Goal: Task Accomplishment & Management: Manage account settings

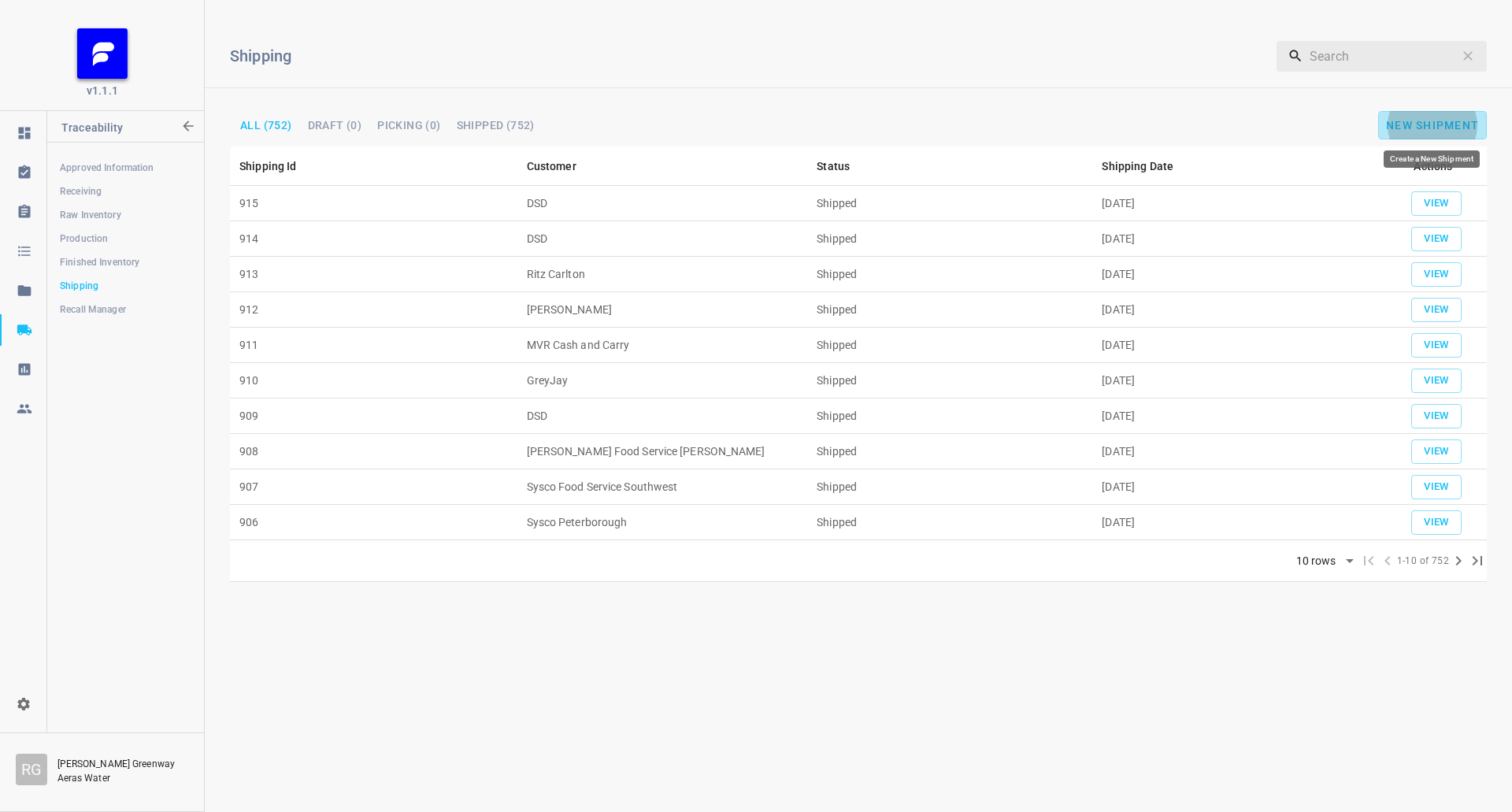
click at [1423, 119] on span "New Shipment" at bounding box center [1432, 125] width 93 height 12
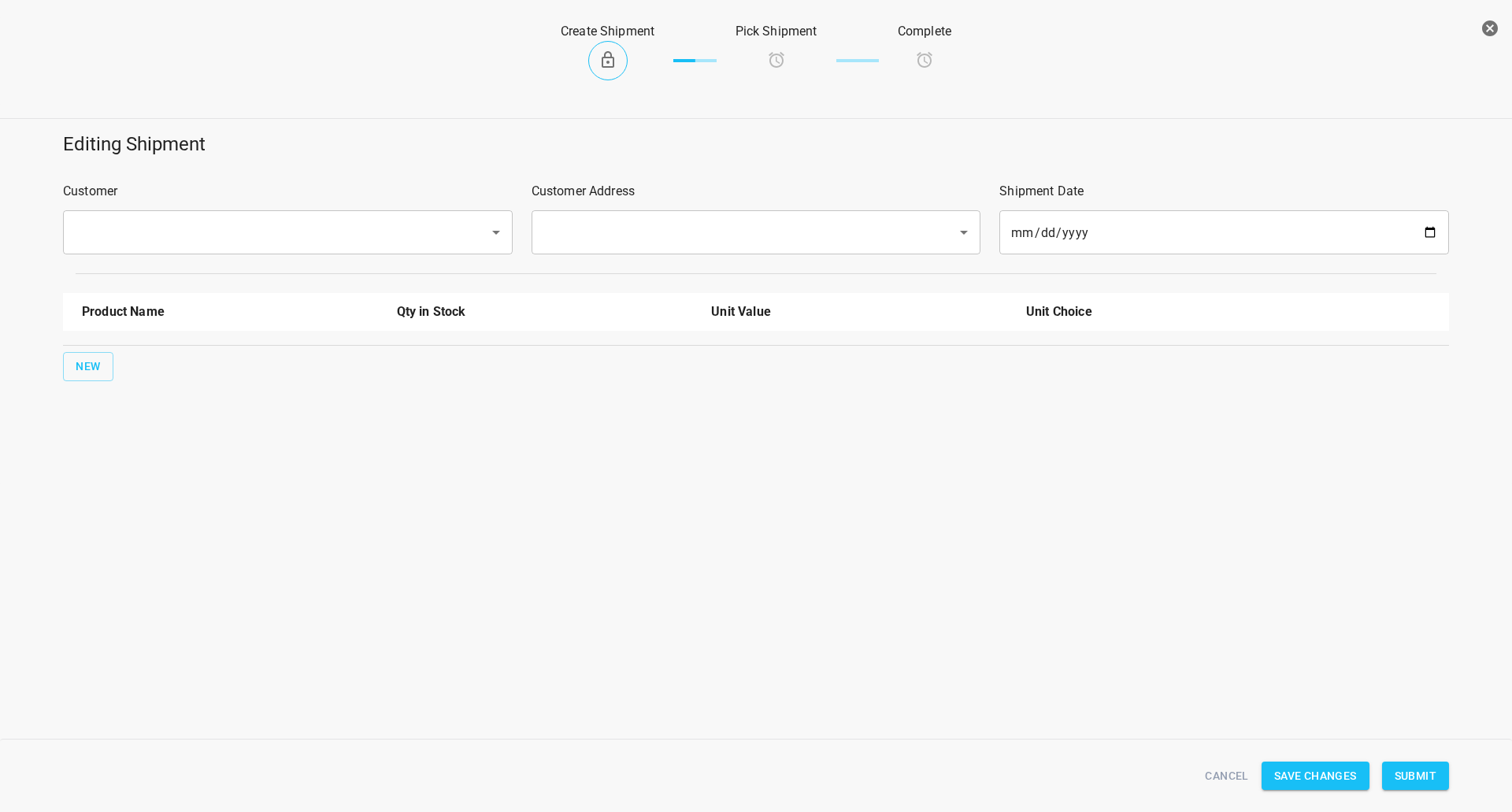
click at [278, 226] on input "text" at bounding box center [266, 233] width 391 height 30
click at [223, 280] on li "Allmart" at bounding box center [287, 278] width 450 height 28
type input "Allmart"
click at [677, 226] on input "text" at bounding box center [734, 233] width 391 height 30
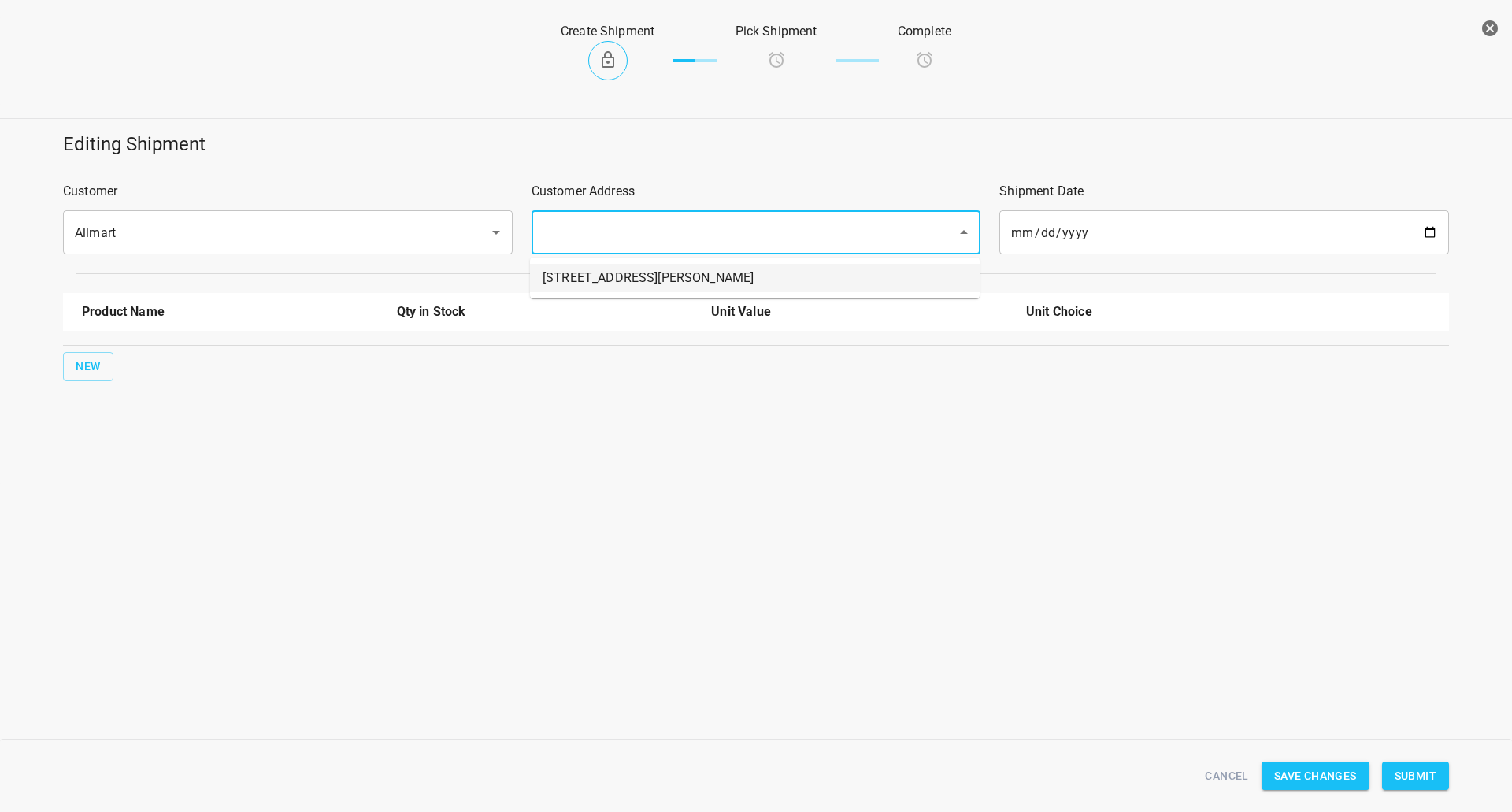
click at [633, 279] on li "[STREET_ADDRESS][PERSON_NAME]" at bounding box center [755, 278] width 450 height 28
type input "[STREET_ADDRESS][PERSON_NAME]"
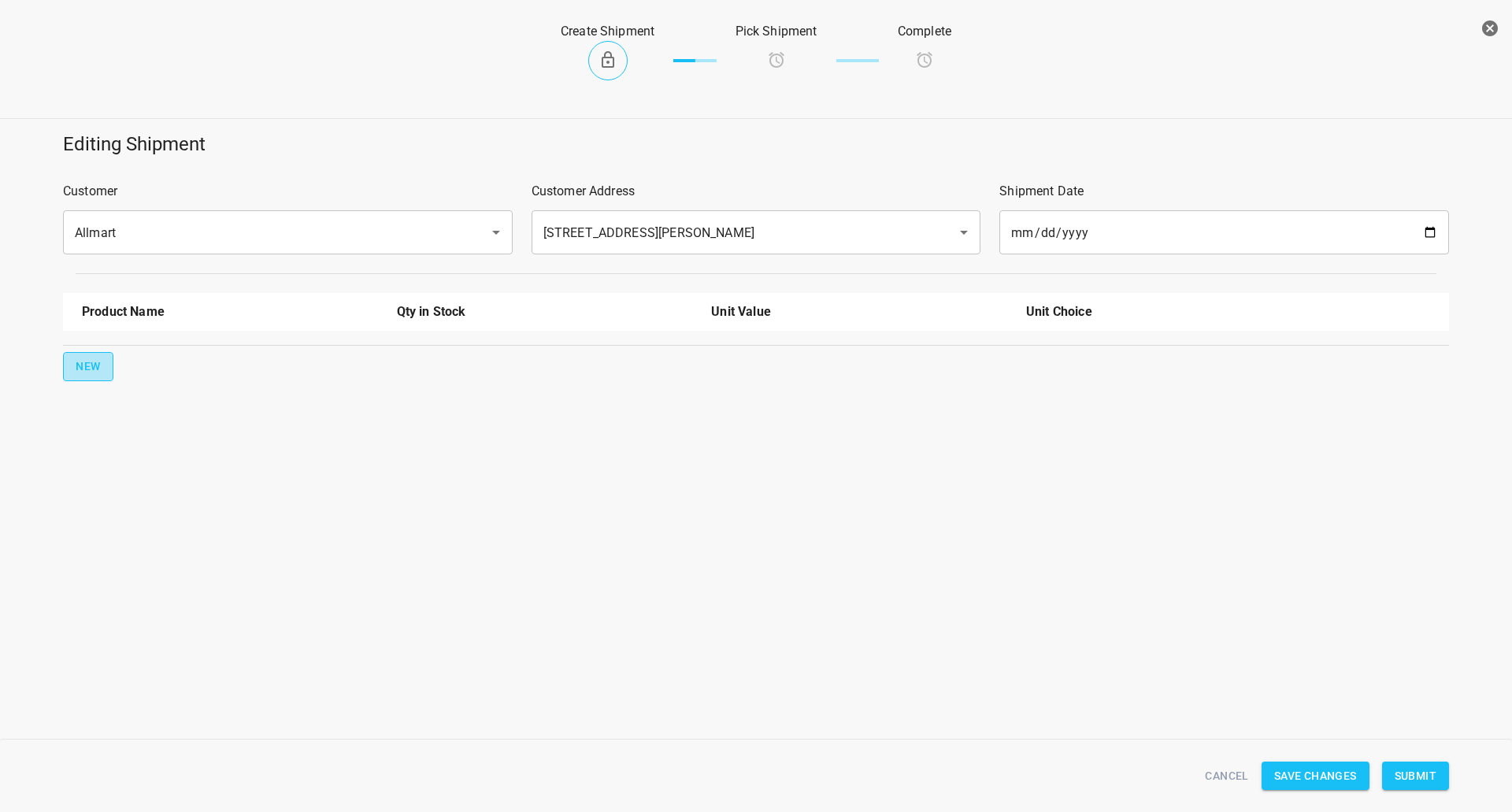
click at [101, 367] on button "New" at bounding box center [87, 366] width 50 height 29
click at [145, 346] on input "text" at bounding box center [208, 356] width 252 height 25
click at [140, 485] on li "330ml Still" at bounding box center [230, 478] width 296 height 28
type input "330ml Still"
click at [78, 417] on span "New" at bounding box center [88, 417] width 26 height 19
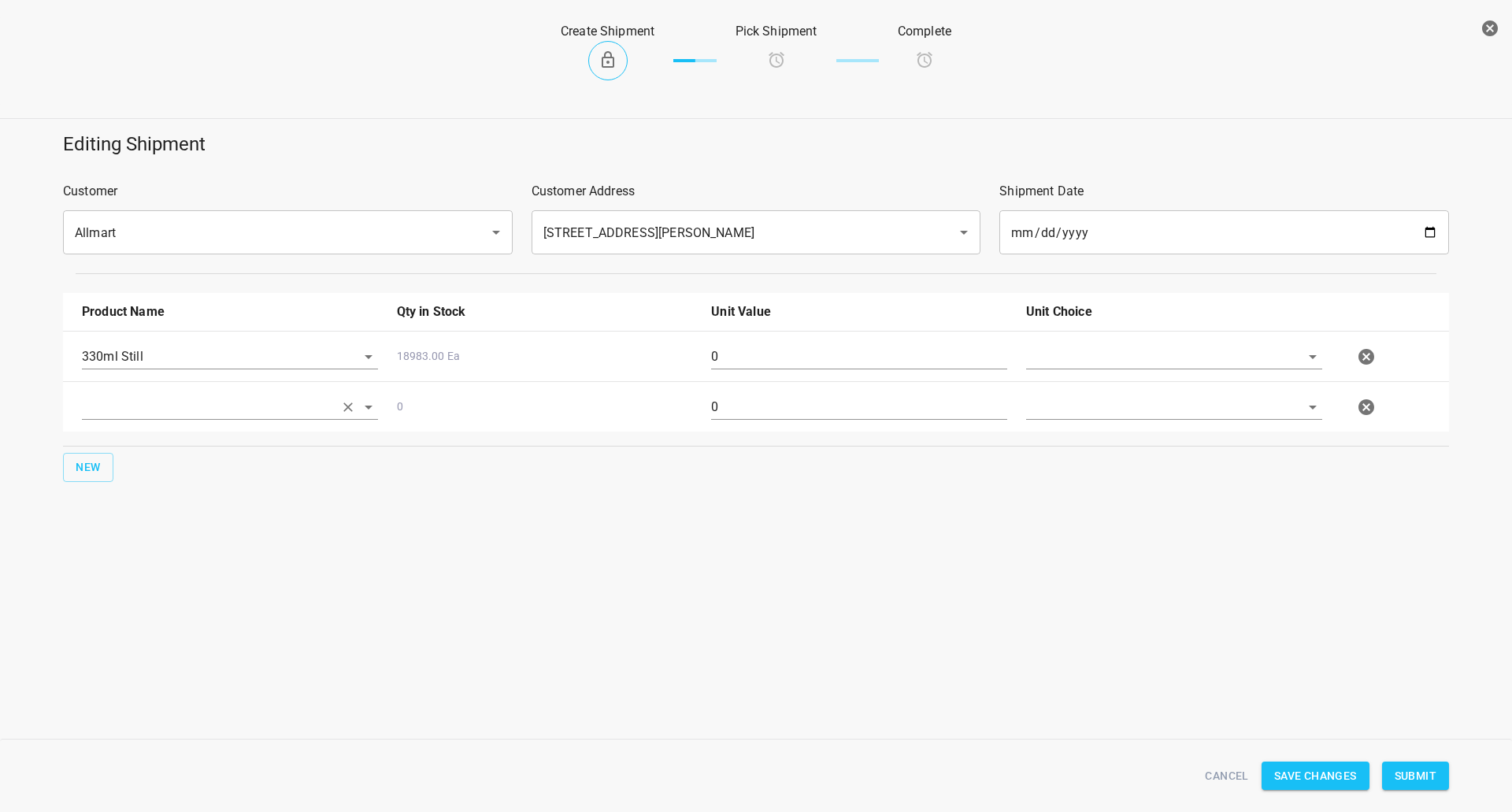
click at [117, 369] on input "text" at bounding box center [208, 356] width 252 height 25
click at [148, 557] on li "330ml Sparkling" at bounding box center [230, 557] width 296 height 28
type input "330ml Sparkling"
click at [67, 474] on button "New" at bounding box center [87, 467] width 50 height 29
click at [103, 369] on input "text" at bounding box center [208, 356] width 252 height 25
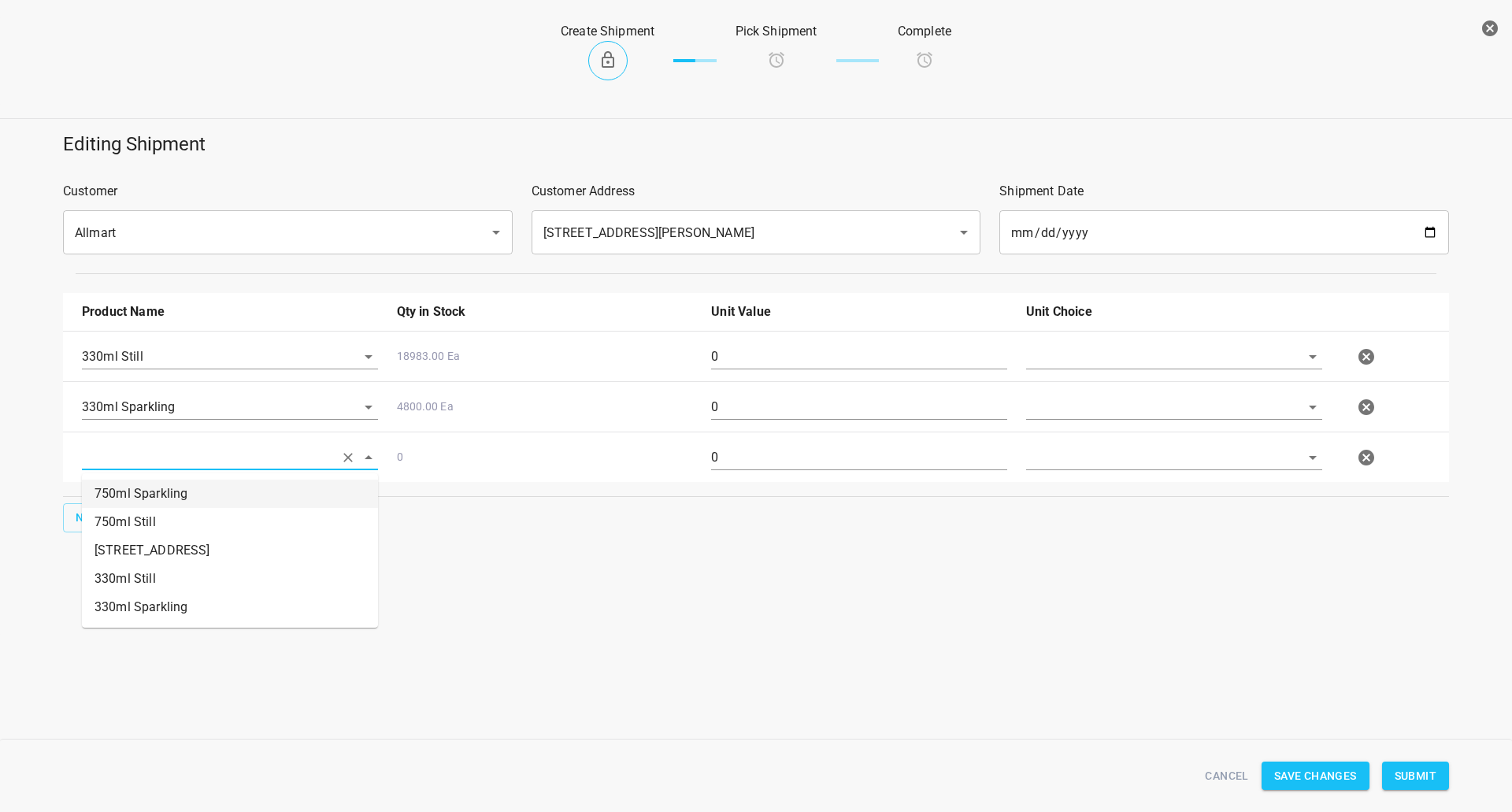
click at [145, 511] on li "750ml Still" at bounding box center [230, 522] width 296 height 28
type input "750ml Still"
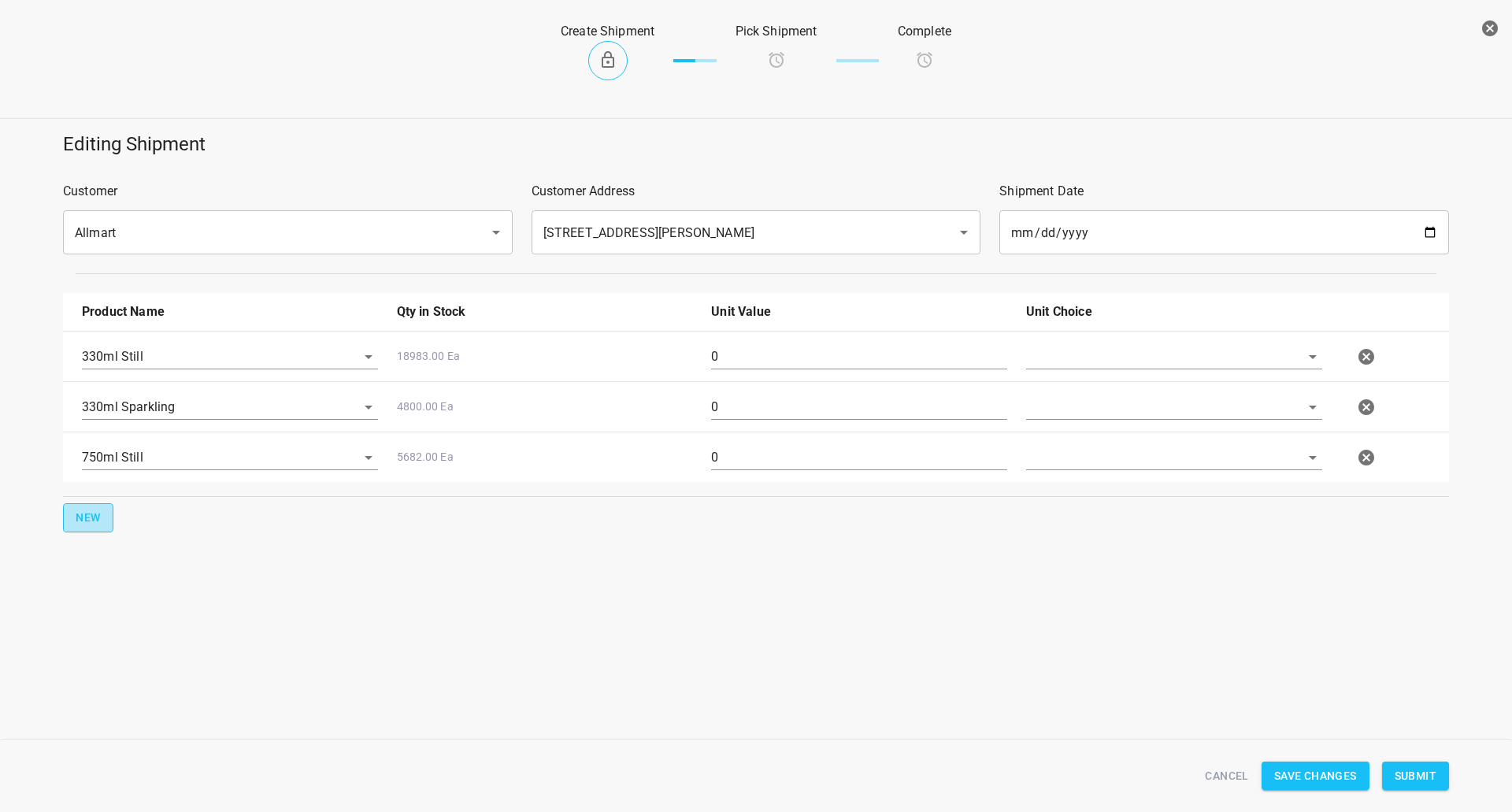
click at [101, 519] on button "New" at bounding box center [87, 518] width 50 height 29
click at [136, 369] on input "text" at bounding box center [208, 356] width 252 height 25
click at [158, 554] on li "750ml Sparkling" at bounding box center [230, 544] width 296 height 28
type input "750ml Sparkling"
click at [1119, 372] on div at bounding box center [1173, 363] width 315 height 56
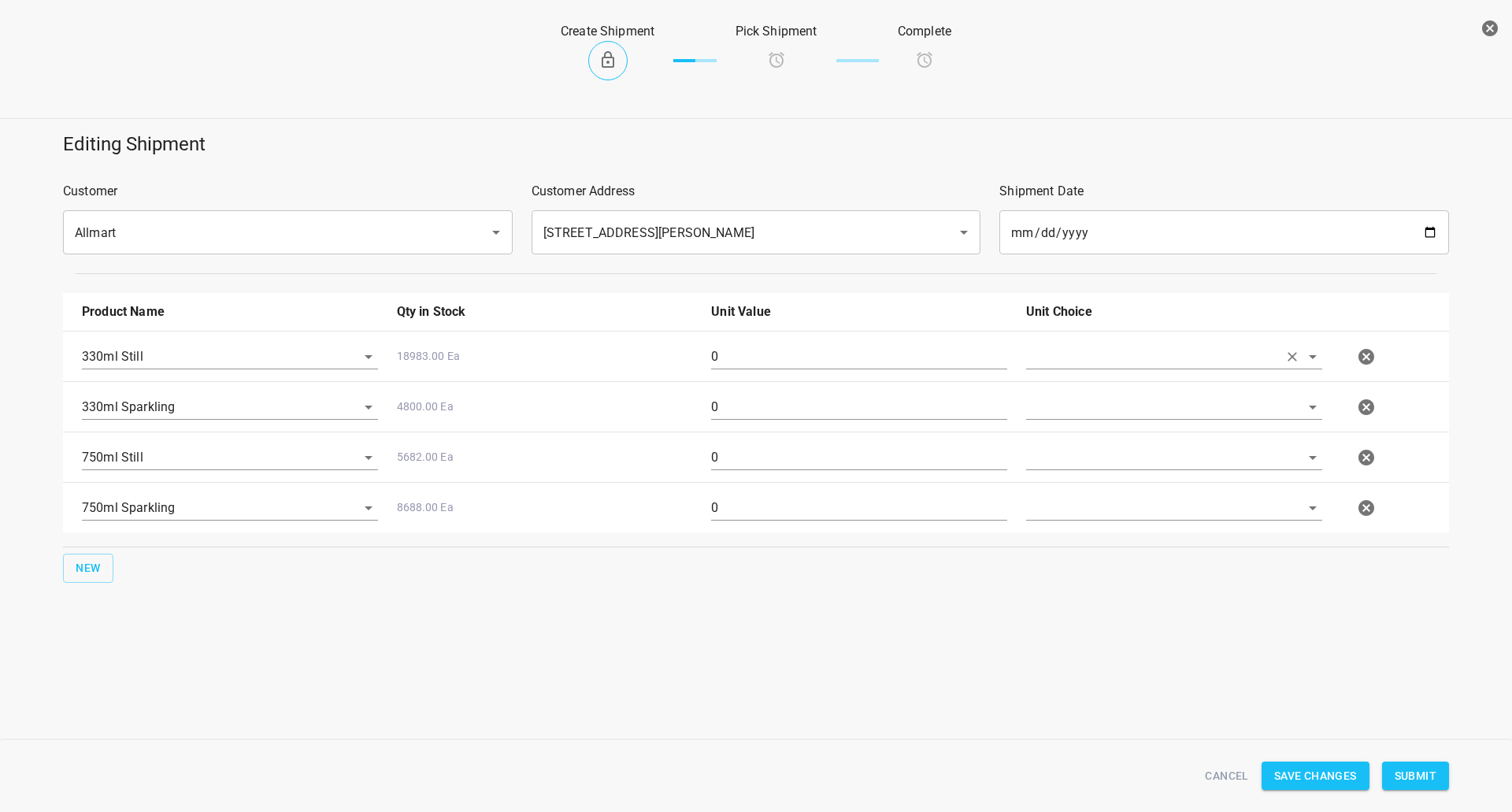
click at [1133, 356] on input "text" at bounding box center [1152, 356] width 252 height 25
click at [1127, 395] on li "[PERSON_NAME]" at bounding box center [1174, 393] width 296 height 28
type input "[PERSON_NAME]"
click at [1127, 399] on input "text" at bounding box center [1152, 407] width 252 height 25
click at [1121, 461] on ul "[PERSON_NAME]" at bounding box center [1174, 443] width 296 height 41
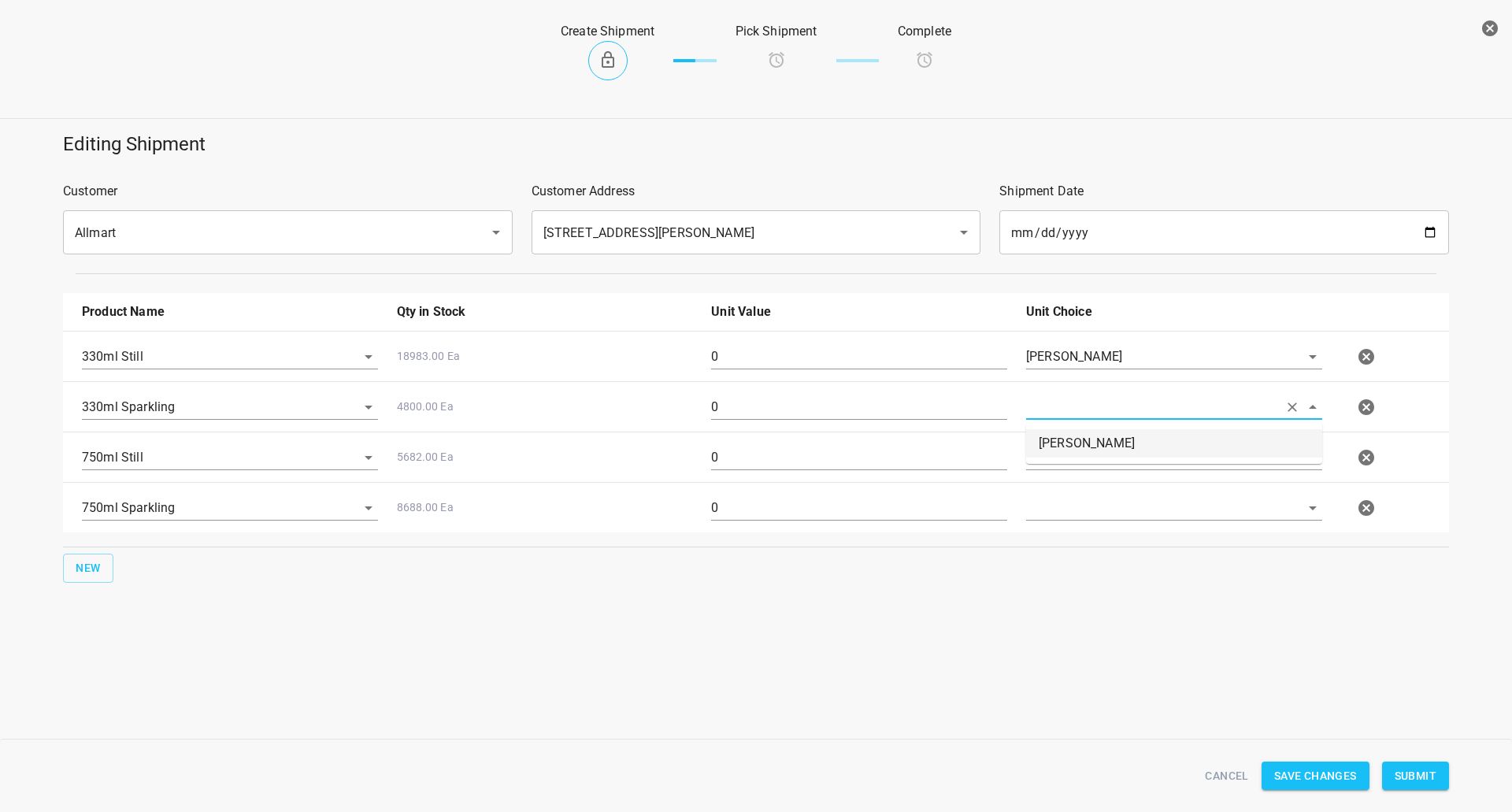
click at [1120, 451] on li "[PERSON_NAME]" at bounding box center [1174, 443] width 296 height 28
type input "[PERSON_NAME]"
click at [1115, 369] on input "text" at bounding box center [1152, 356] width 252 height 25
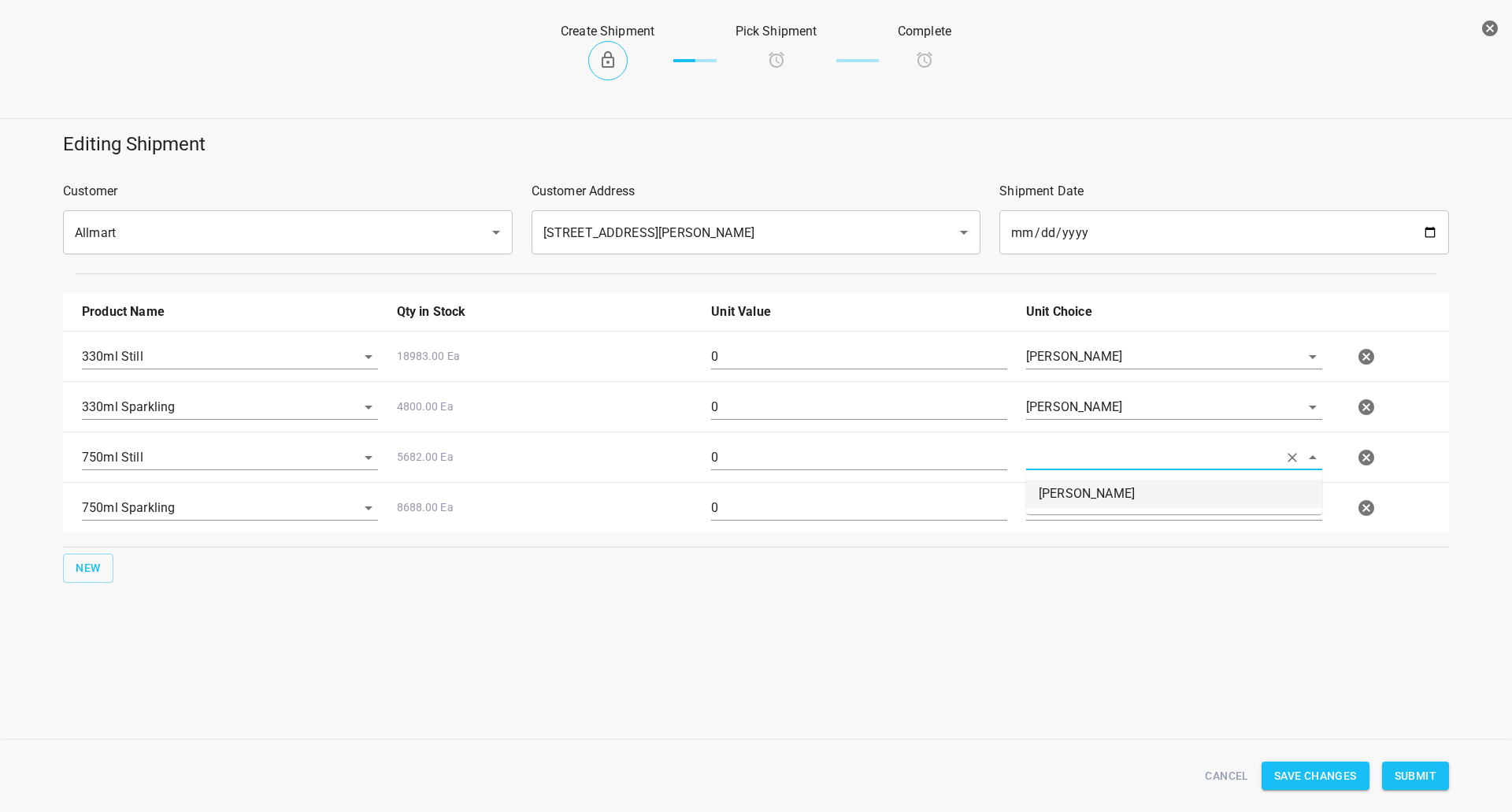
click at [1112, 490] on li "[PERSON_NAME]" at bounding box center [1174, 494] width 296 height 28
type input "[PERSON_NAME]"
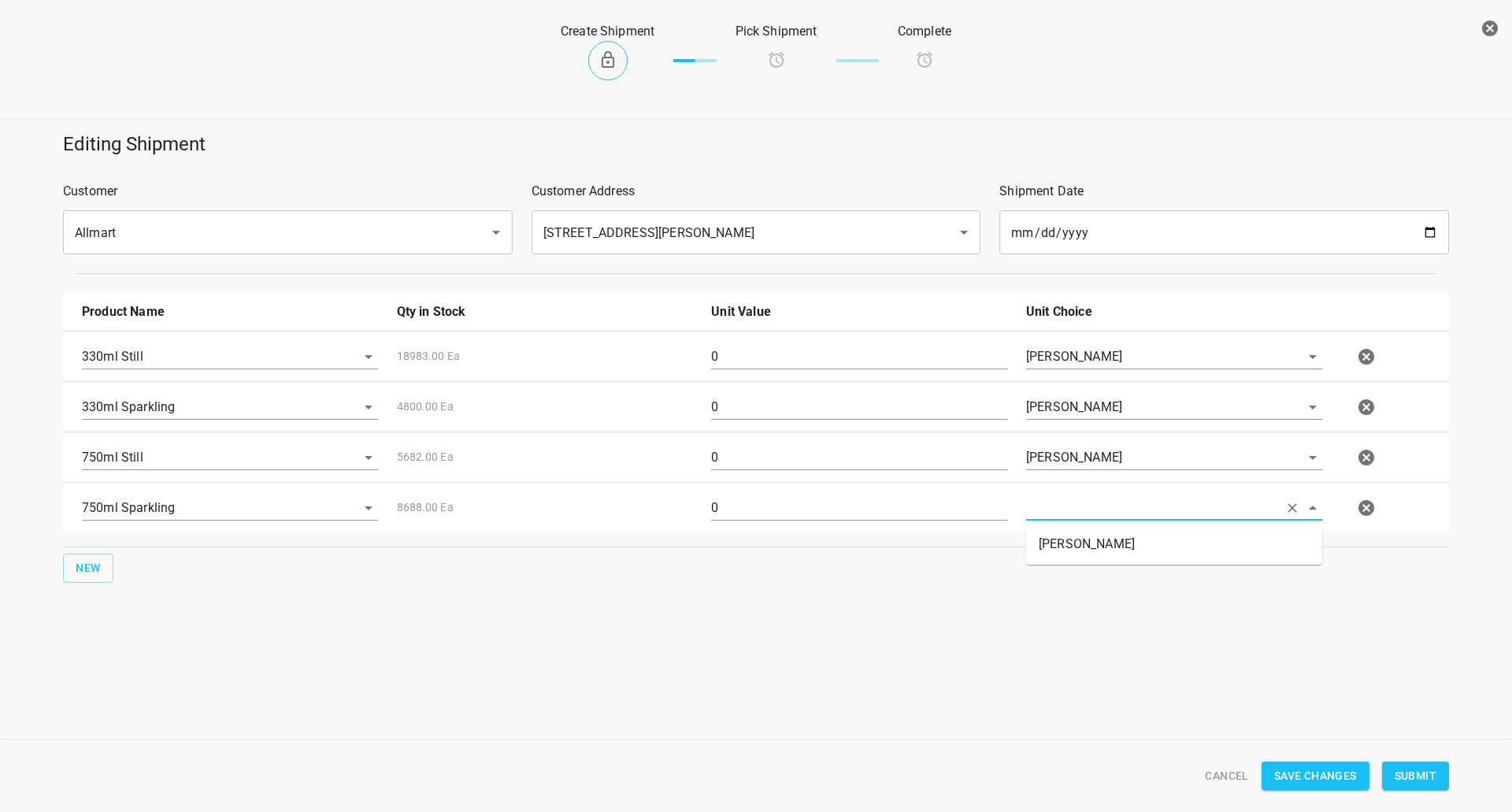
click at [1110, 505] on input "text" at bounding box center [1152, 508] width 252 height 25
click at [1116, 551] on li "[PERSON_NAME]" at bounding box center [1174, 544] width 296 height 28
type input "[PERSON_NAME]"
click at [913, 622] on div "Editing Shipment Customer Allmart ​ Customer Address [STREET_ADDRESS][PERSON_NA…" at bounding box center [756, 404] width 1512 height 565
click at [751, 375] on div "330ml Sparkling 4800.00 Ea 0 [PERSON_NAME]" at bounding box center [759, 407] width 1374 height 70
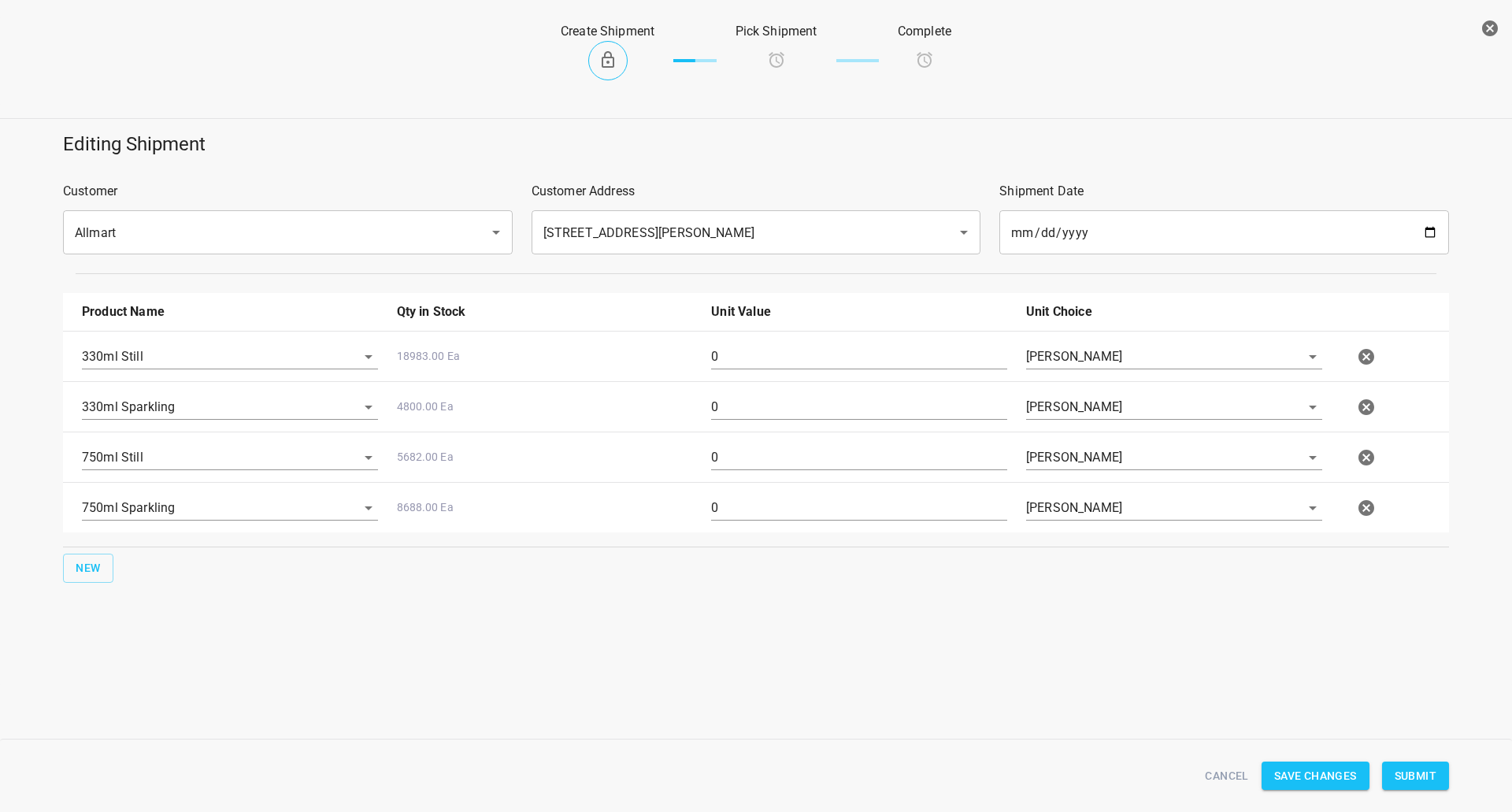
click at [763, 349] on input "0" at bounding box center [860, 356] width 296 height 26
click at [763, 347] on input "0" at bounding box center [860, 356] width 296 height 26
type input "72"
click at [751, 417] on input "0" at bounding box center [860, 407] width 296 height 26
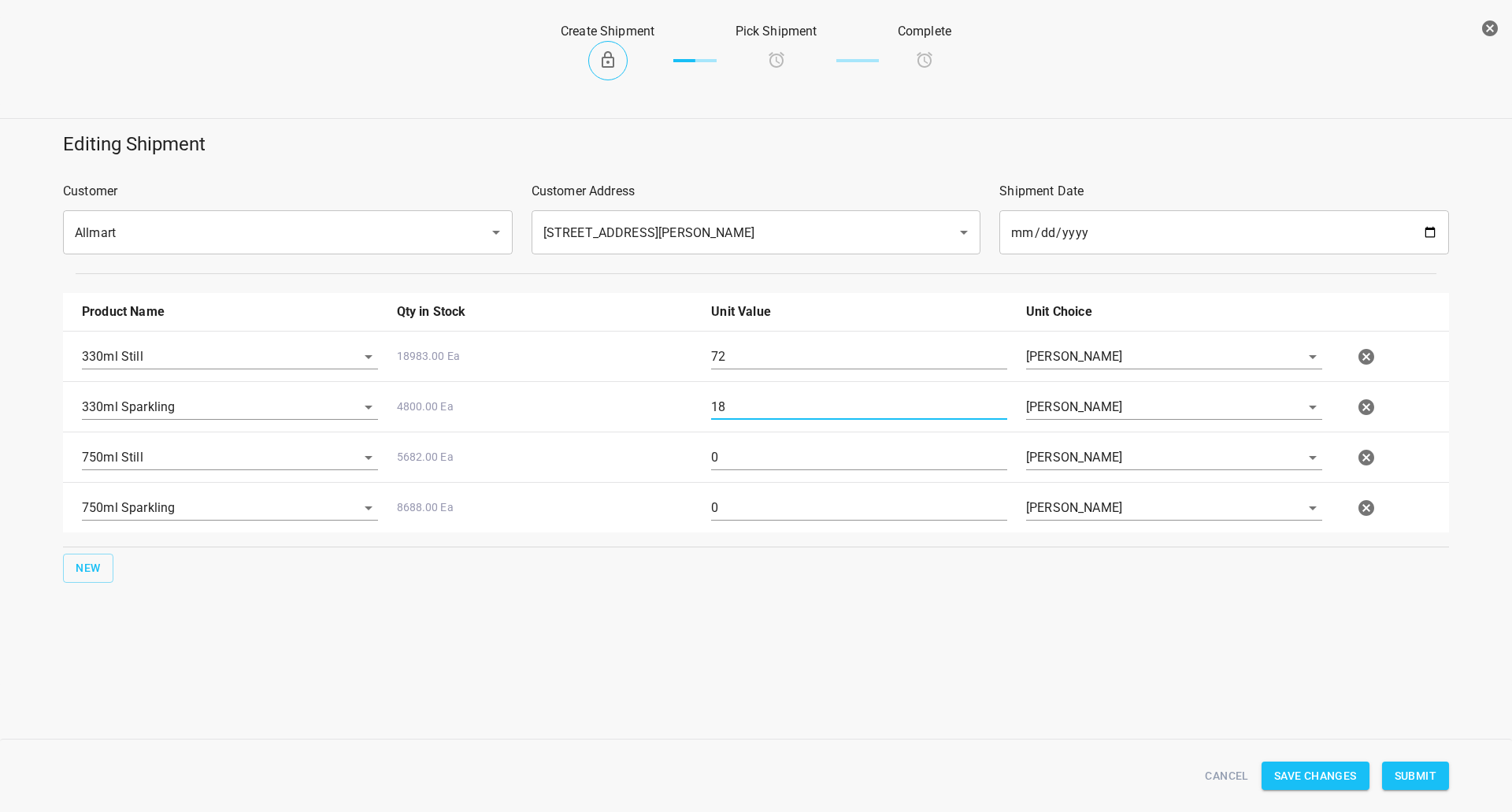
type input "18"
click at [765, 450] on input "0" at bounding box center [860, 458] width 296 height 26
type input "32"
click at [770, 508] on input "0" at bounding box center [860, 508] width 296 height 26
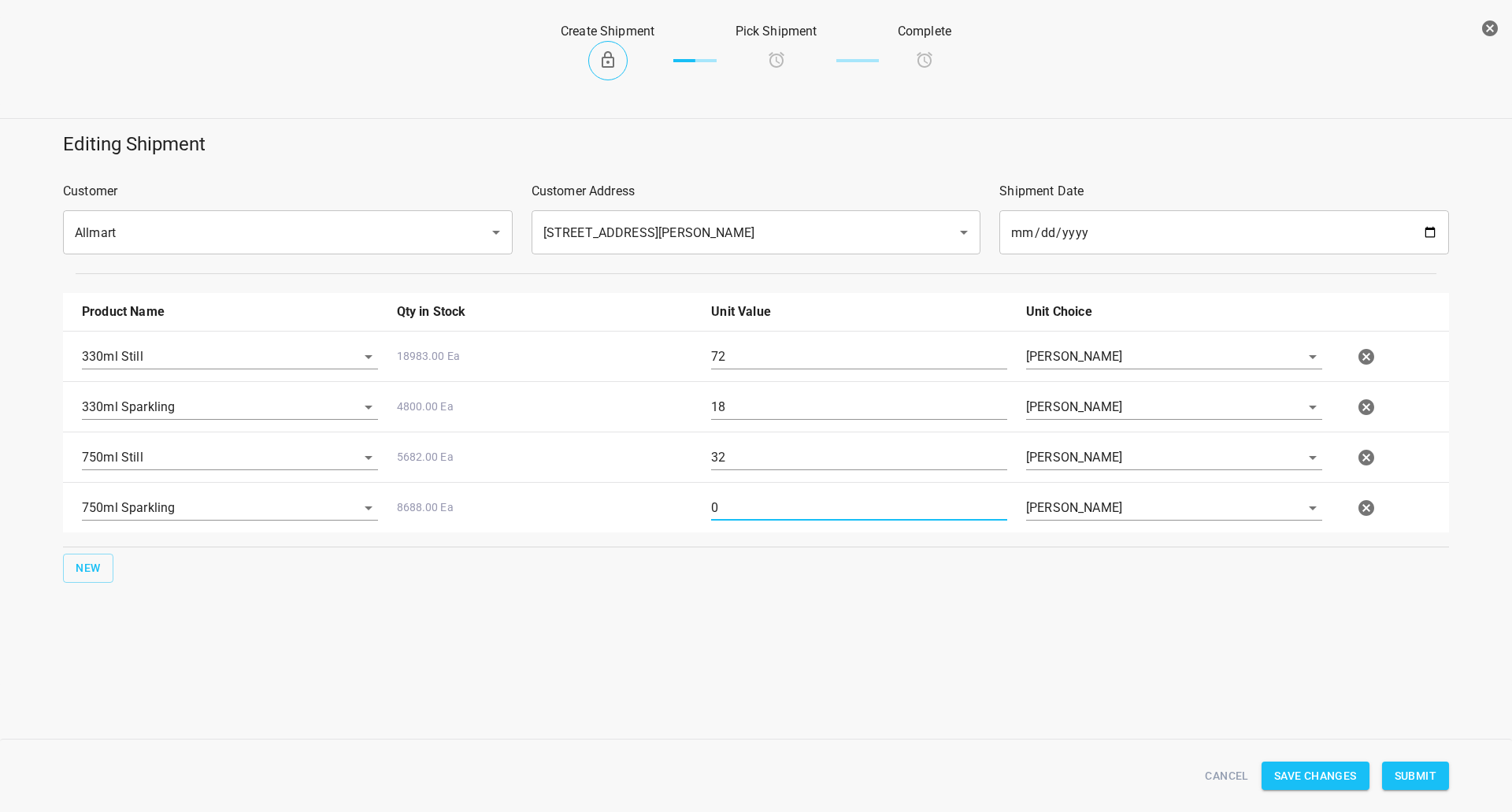
click at [770, 508] on input "0" at bounding box center [860, 508] width 296 height 26
type input "16"
click at [672, 742] on div "Cancel Save Changes Submit" at bounding box center [756, 776] width 1430 height 86
click at [1414, 782] on span "Submit" at bounding box center [1415, 776] width 41 height 19
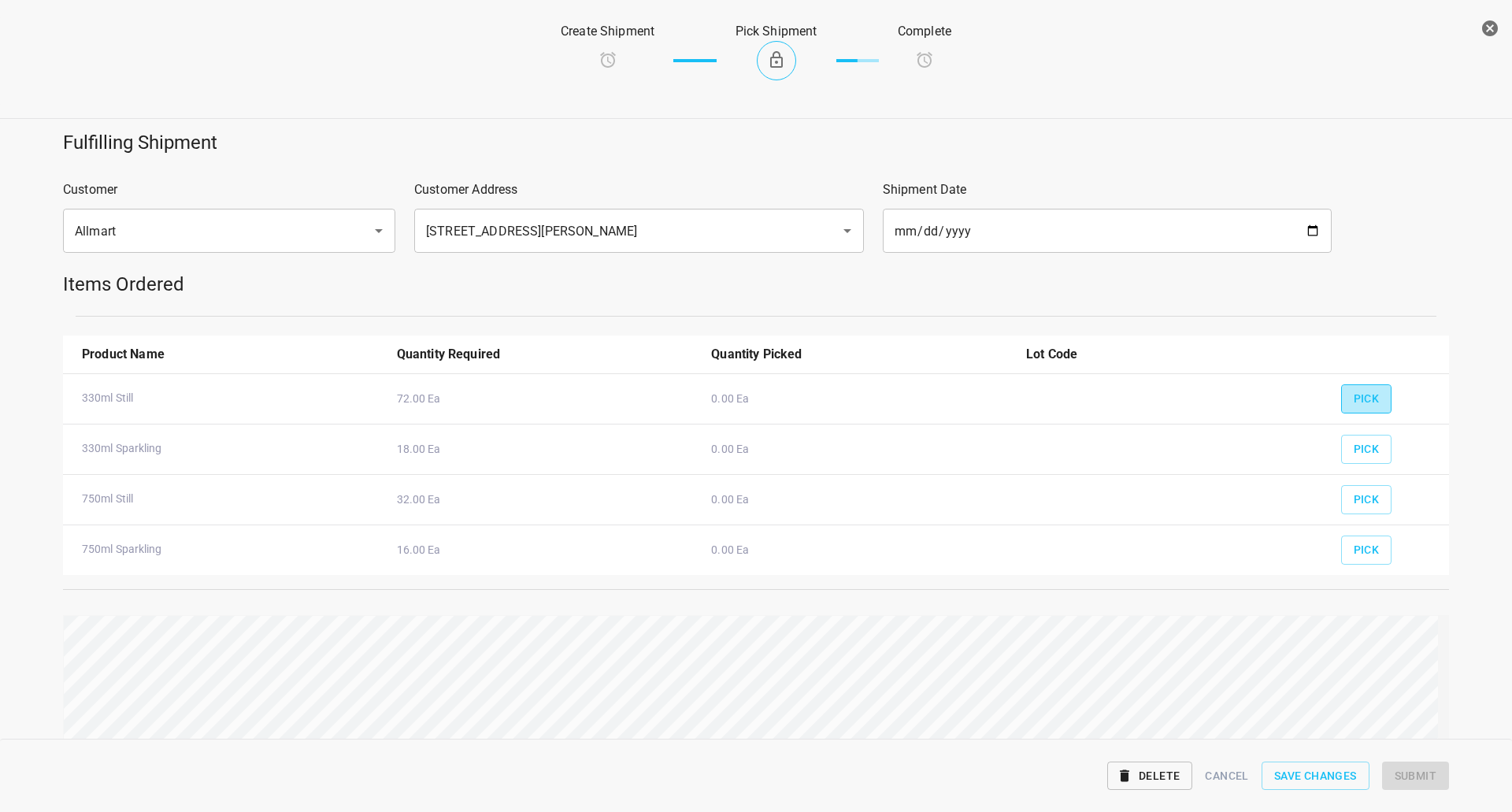
click at [1341, 404] on button "Pick" at bounding box center [1367, 399] width 51 height 29
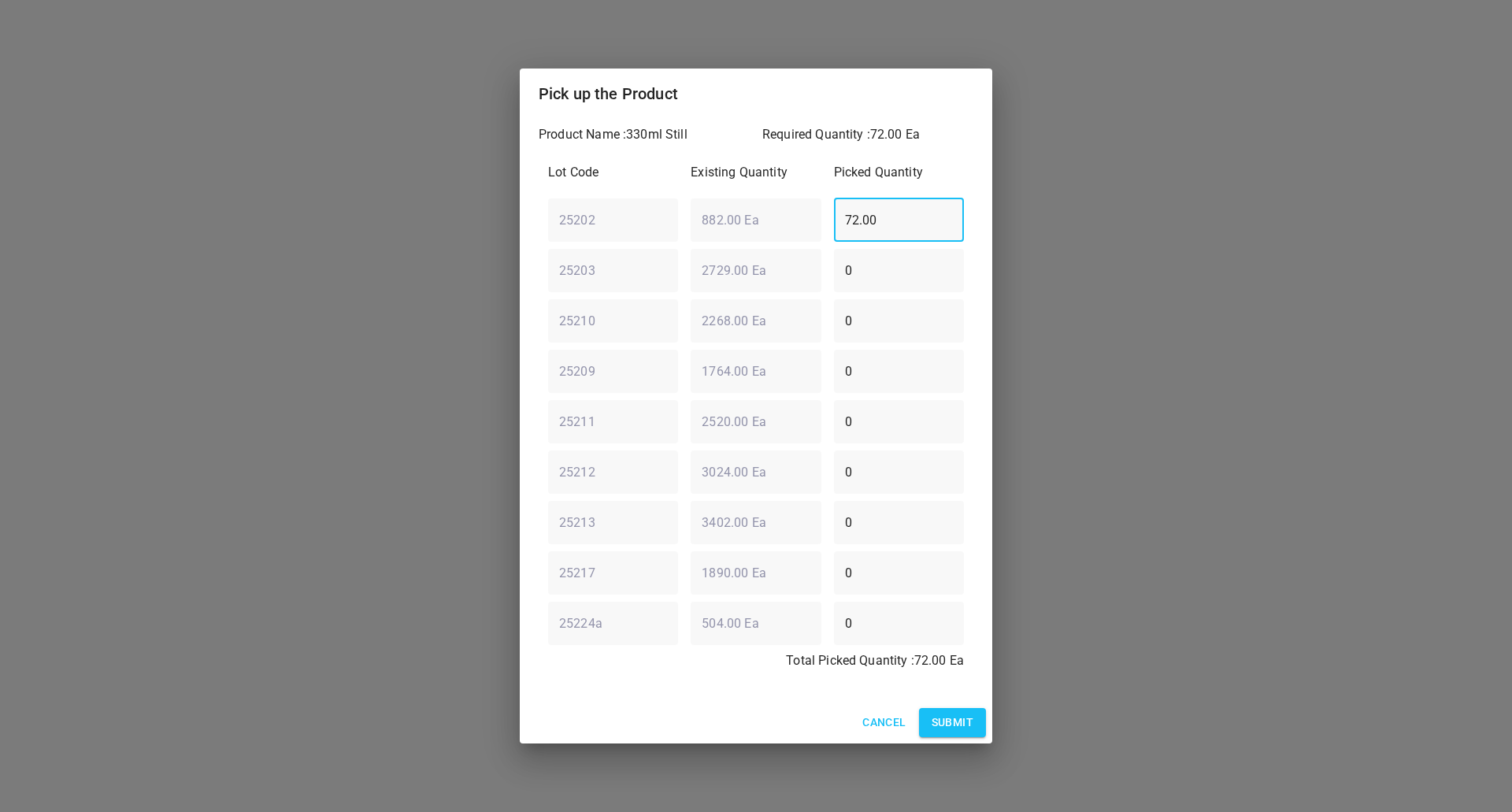
drag, startPoint x: 893, startPoint y: 227, endPoint x: 379, endPoint y: 169, distance: 517.3
click at [413, 185] on div "Pick up the Product Product Name : 330ml Still Required Quantity : 72.00 Ea Lot…" at bounding box center [756, 406] width 1512 height 812
type input "0"
click at [550, 273] on div "25203 ​ 2729.00 Ea ​ 0 ​" at bounding box center [756, 270] width 428 height 56
type input "72"
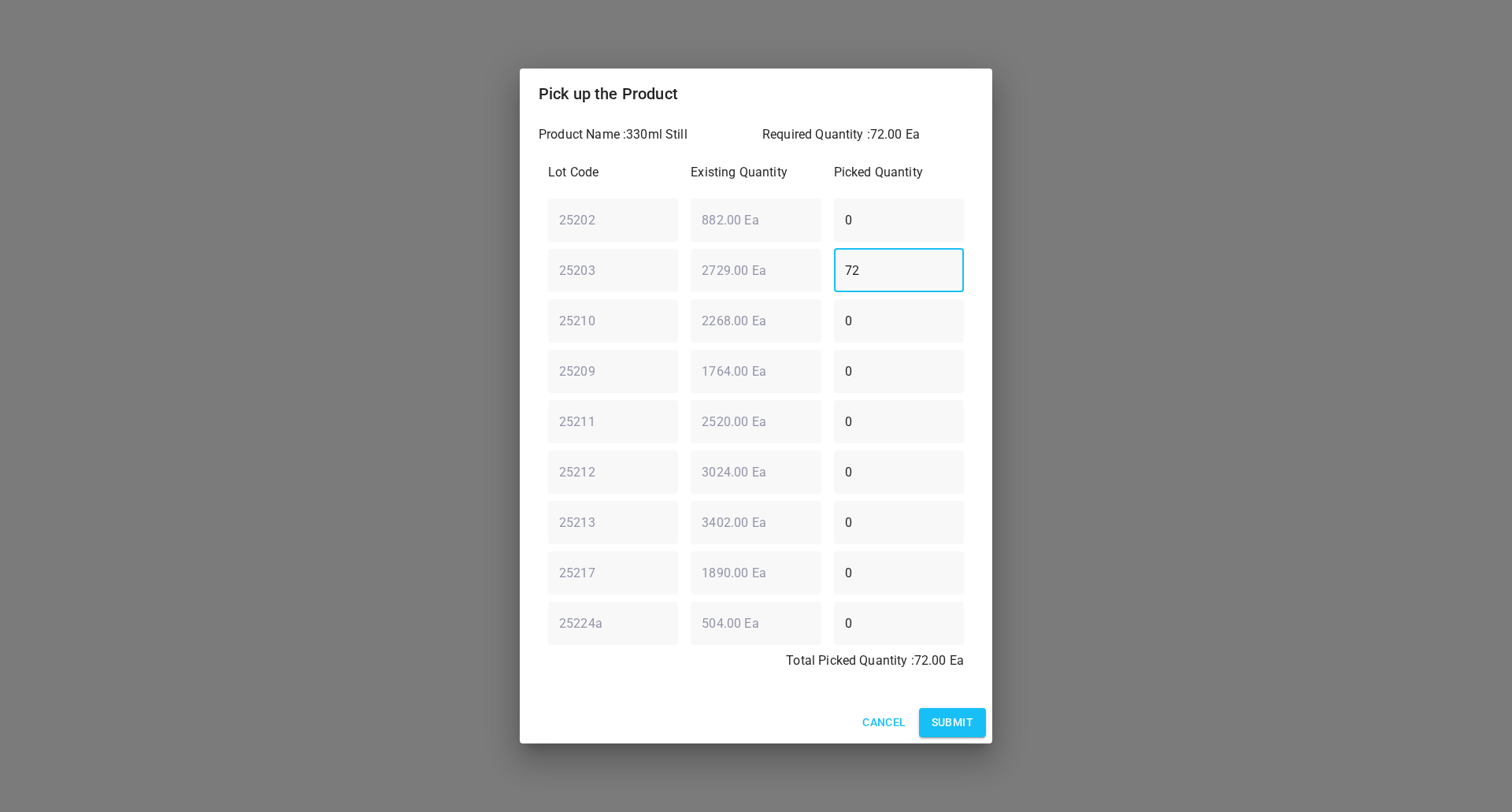
click at [968, 714] on span "Submit" at bounding box center [952, 723] width 41 height 19
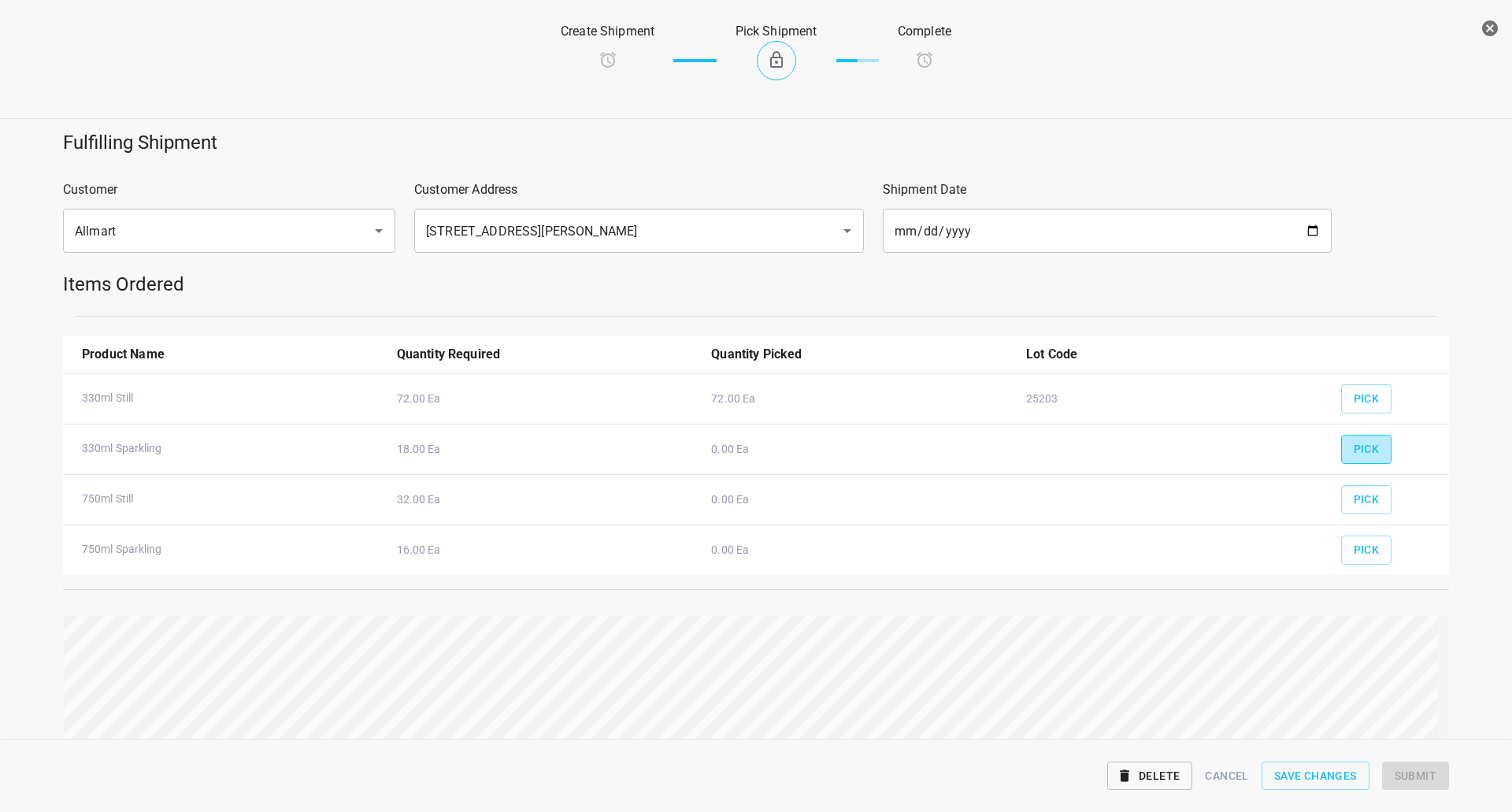
click at [1374, 454] on button "Pick" at bounding box center [1367, 449] width 51 height 29
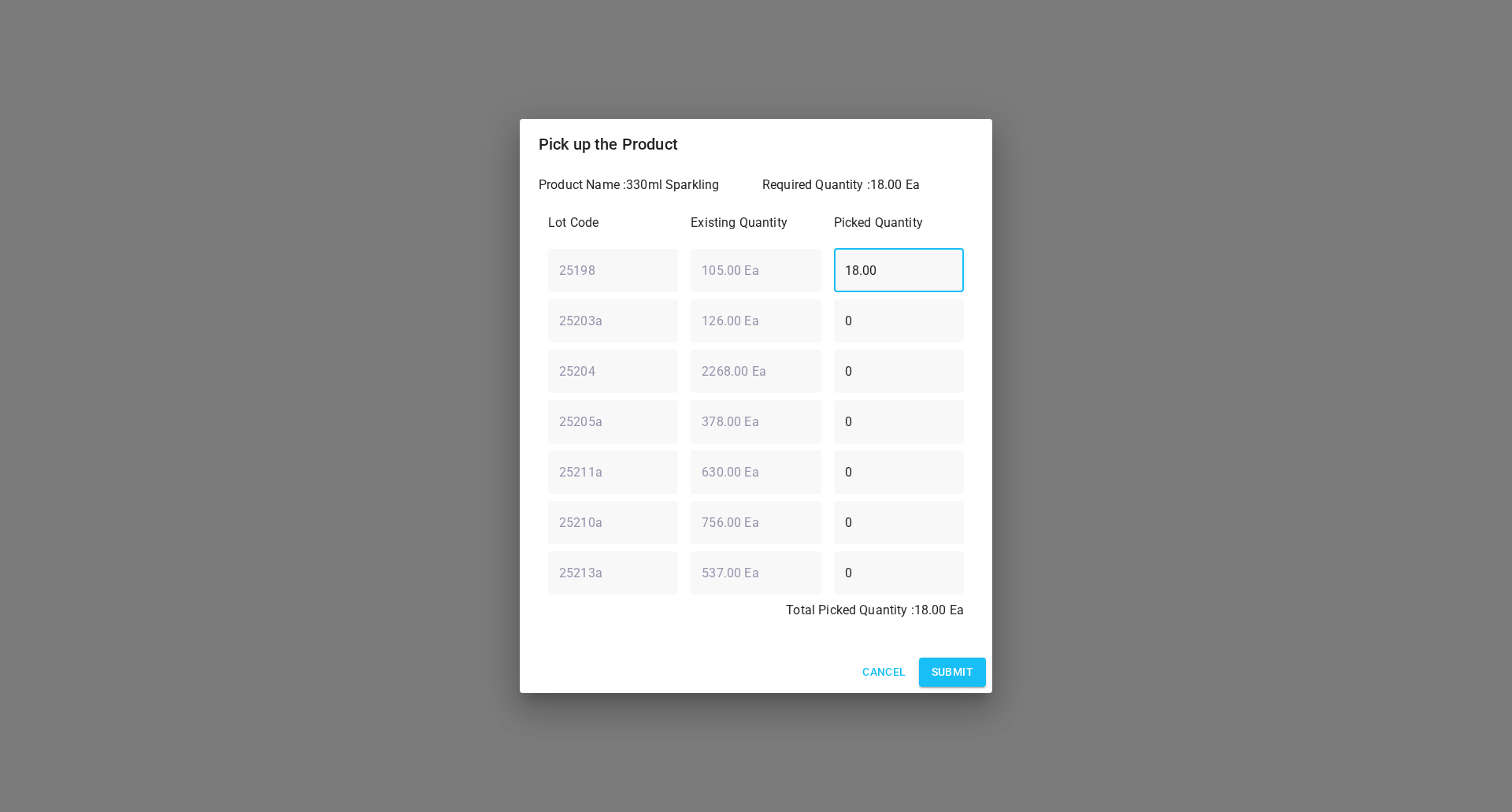
click at [782, 256] on div "25198 ​ 105.00 Ea ​ 18.00 ​" at bounding box center [756, 270] width 428 height 56
type input "0"
drag, startPoint x: 868, startPoint y: 572, endPoint x: 694, endPoint y: 573, distance: 174.0
click at [562, 603] on div "Lot Code Existing Quantity Picked Quantity 25198 ​ 105.00 Ea ​ 0 ​ 25203a ​ 126…" at bounding box center [756, 421] width 435 height 435
type input "18"
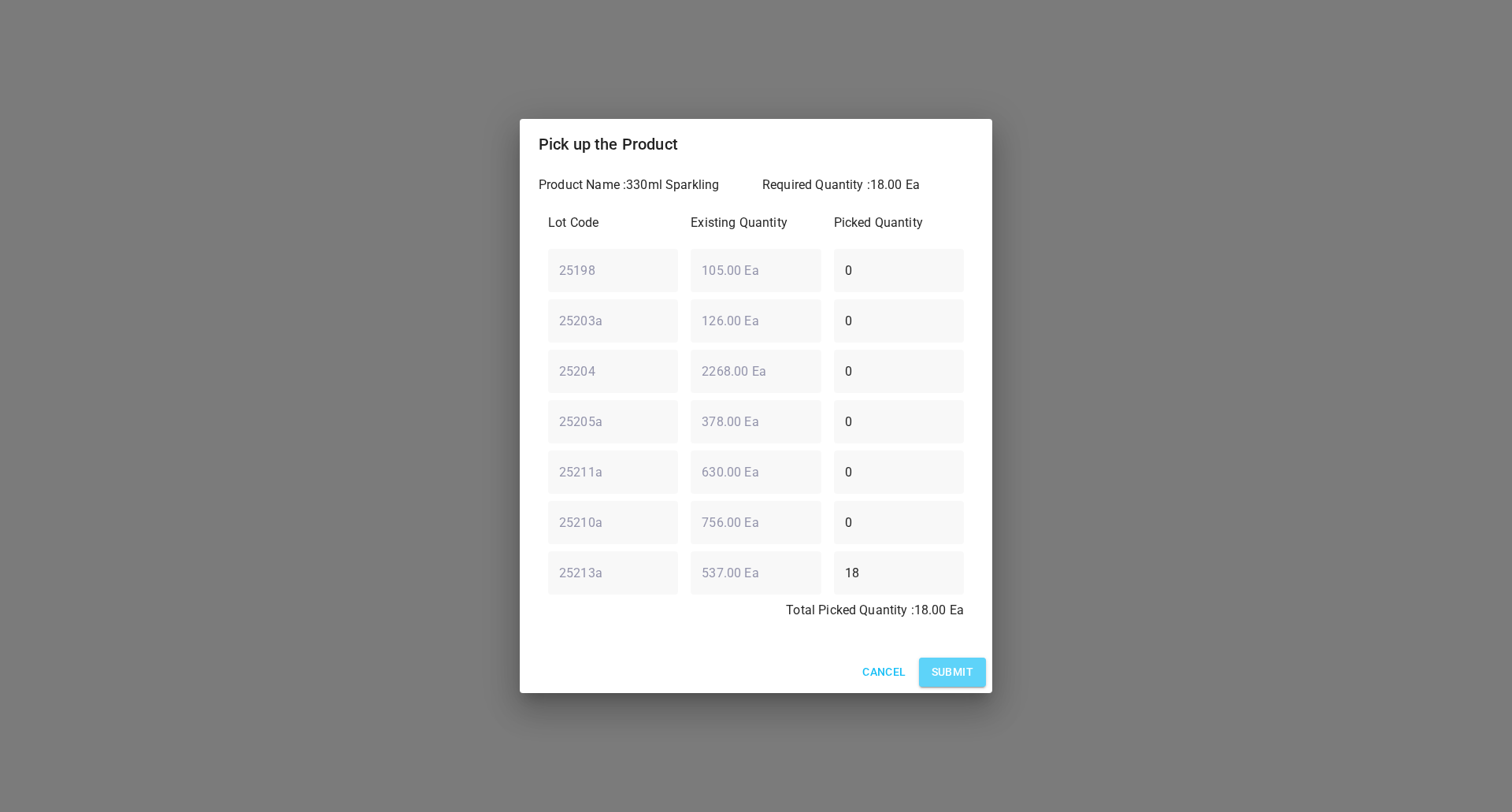
click at [955, 677] on span "Submit" at bounding box center [952, 672] width 41 height 19
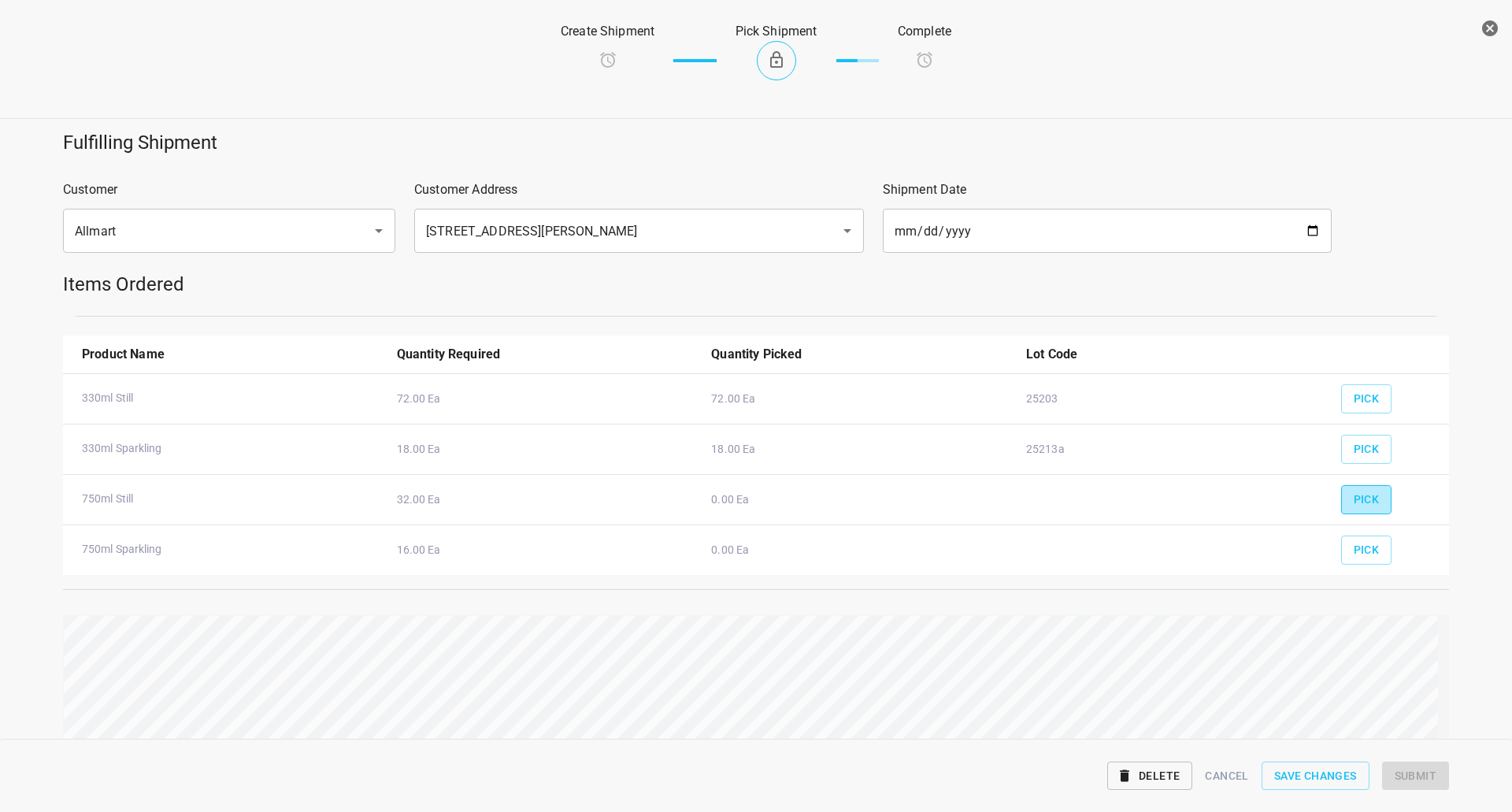
click at [1355, 500] on span "Pick" at bounding box center [1367, 500] width 26 height 19
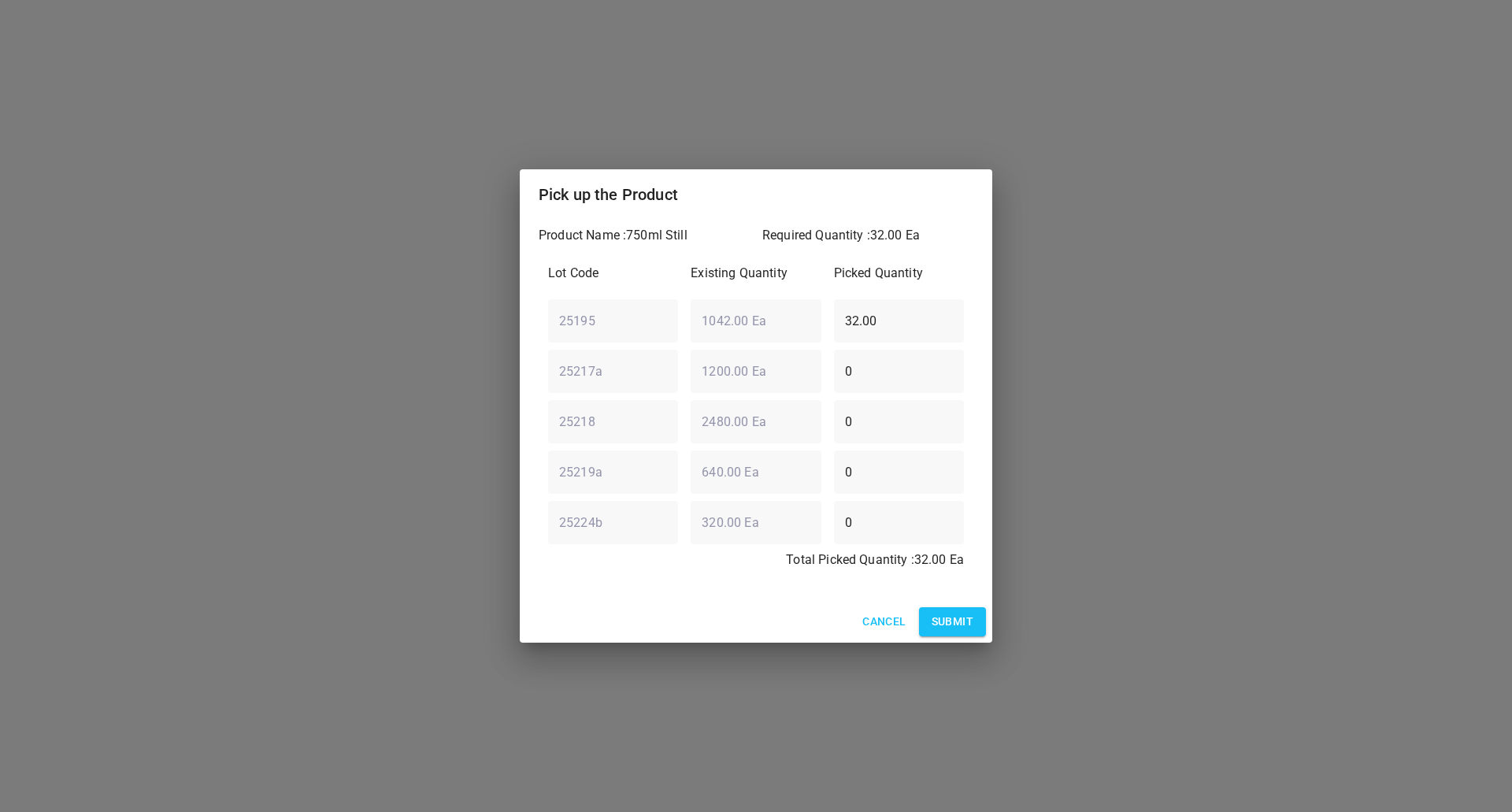
click at [963, 630] on span "Submit" at bounding box center [952, 622] width 41 height 19
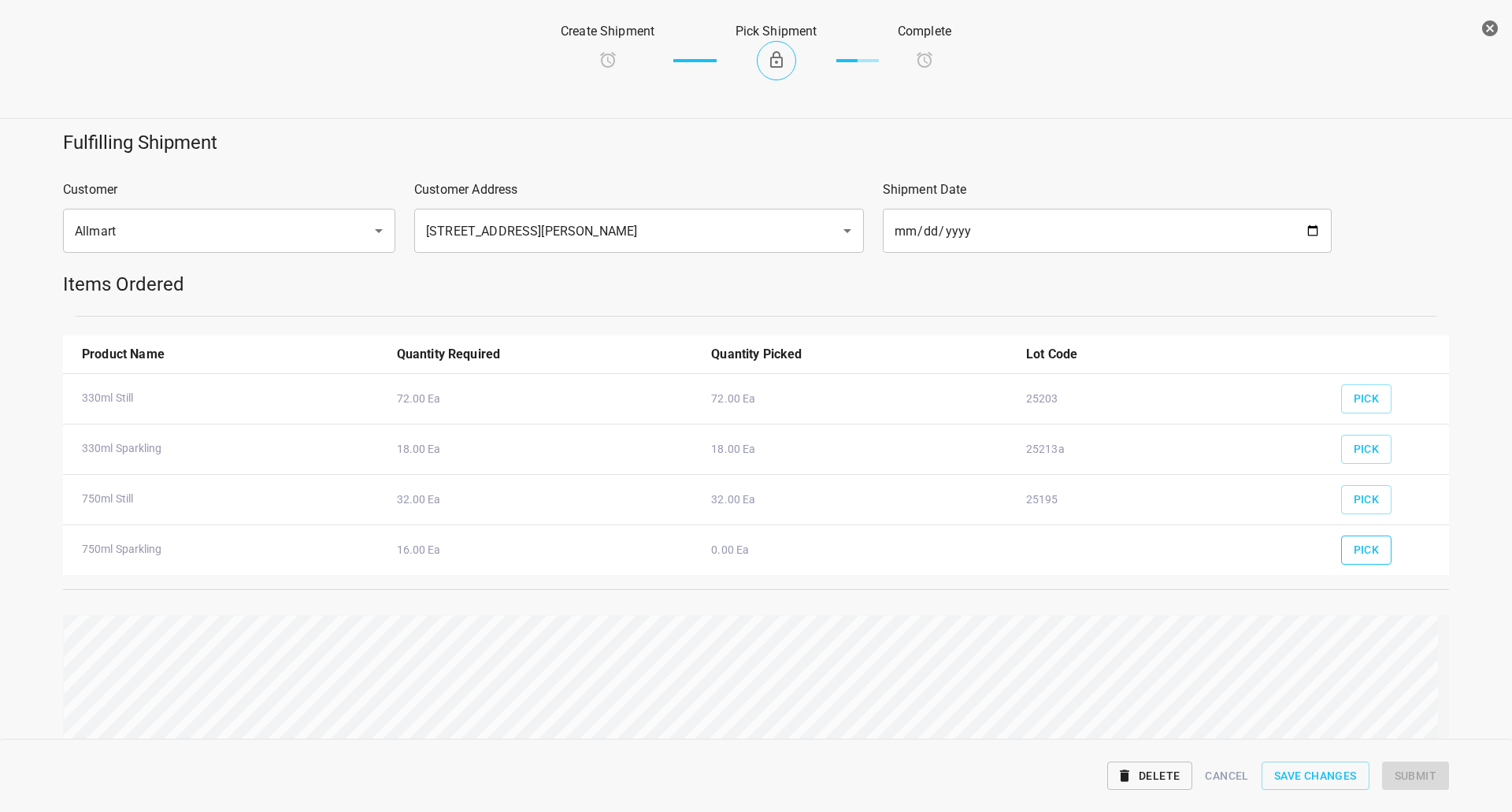
click at [1354, 550] on span "Pick" at bounding box center [1367, 550] width 26 height 19
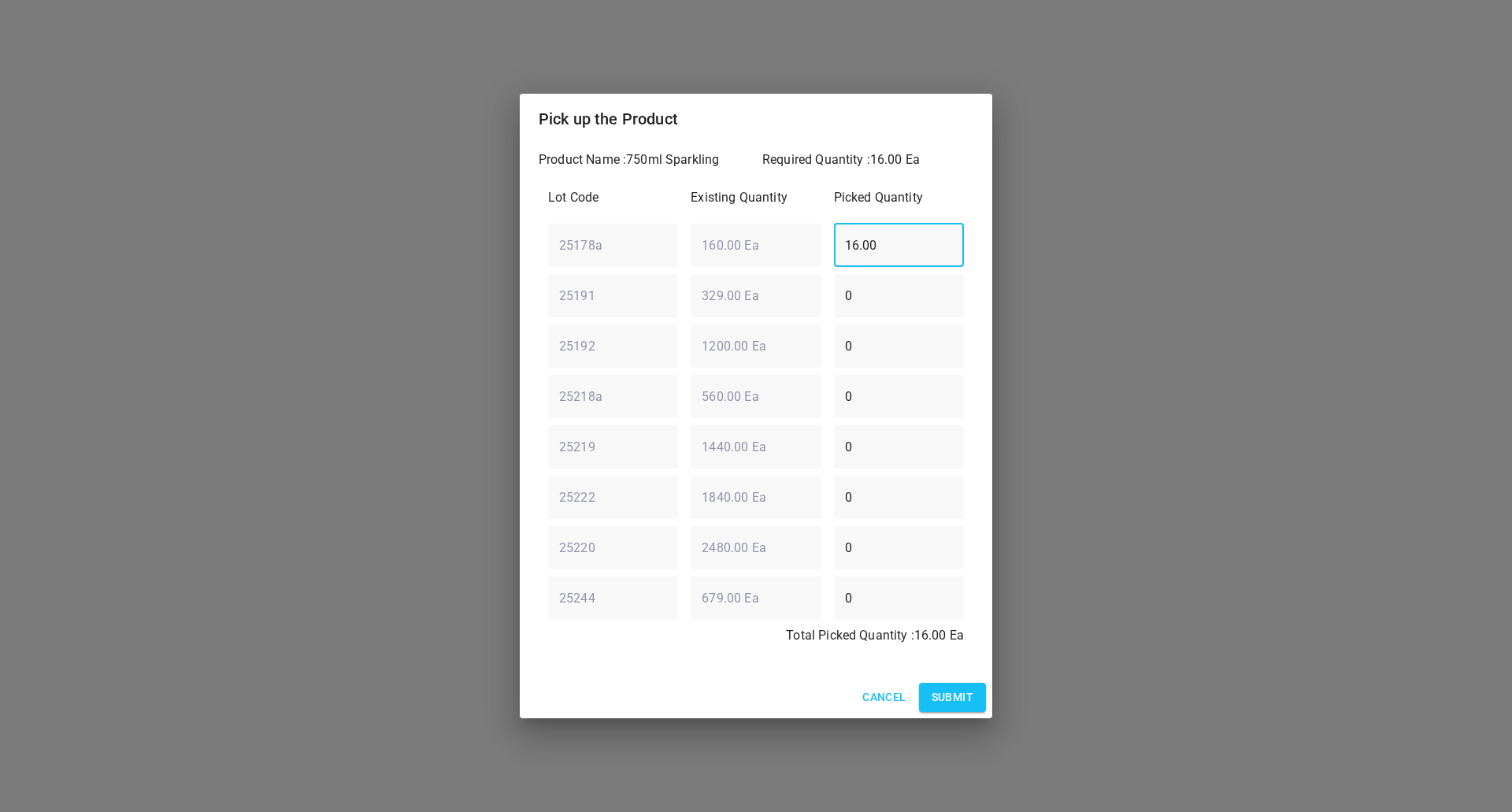
click at [637, 280] on div "Lot Code Existing Quantity Picked Quantity 25178a ​ 160.00 Ea ​ 16.00 ​ 25191 ​…" at bounding box center [756, 421] width 435 height 485
type input "0"
drag, startPoint x: 732, startPoint y: 317, endPoint x: 460, endPoint y: 324, distance: 272.1
click at [488, 336] on div "Pick up the Product Product Name : 750ml Sparkling Required Quantity : 16.00 Ea…" at bounding box center [756, 406] width 1512 height 812
type input "11"
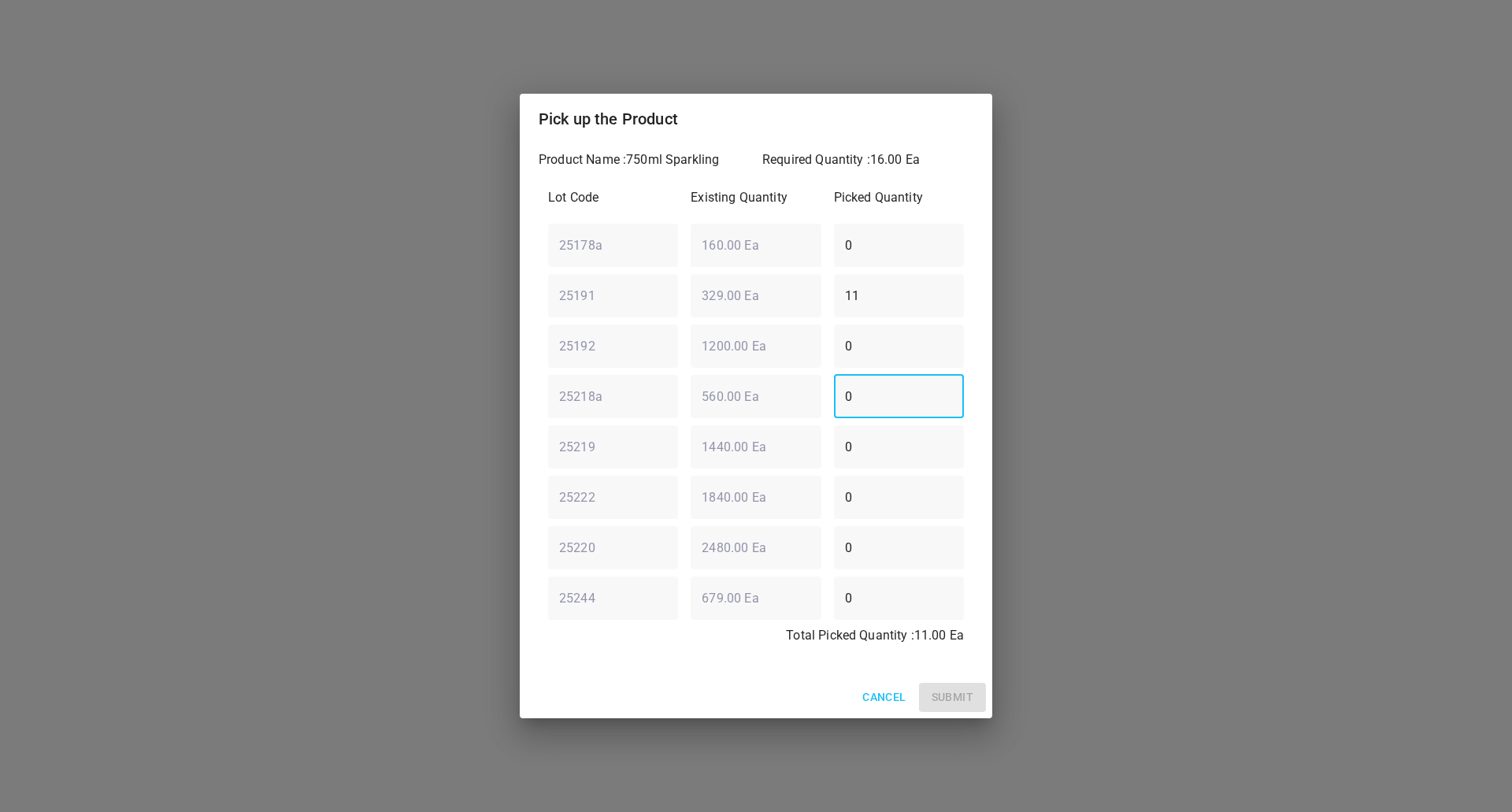
click at [591, 403] on div "25218a ​ 560.00 Ea ​ 0 ​" at bounding box center [756, 396] width 428 height 56
type input "5"
click at [965, 707] on button "Submit" at bounding box center [953, 697] width 67 height 29
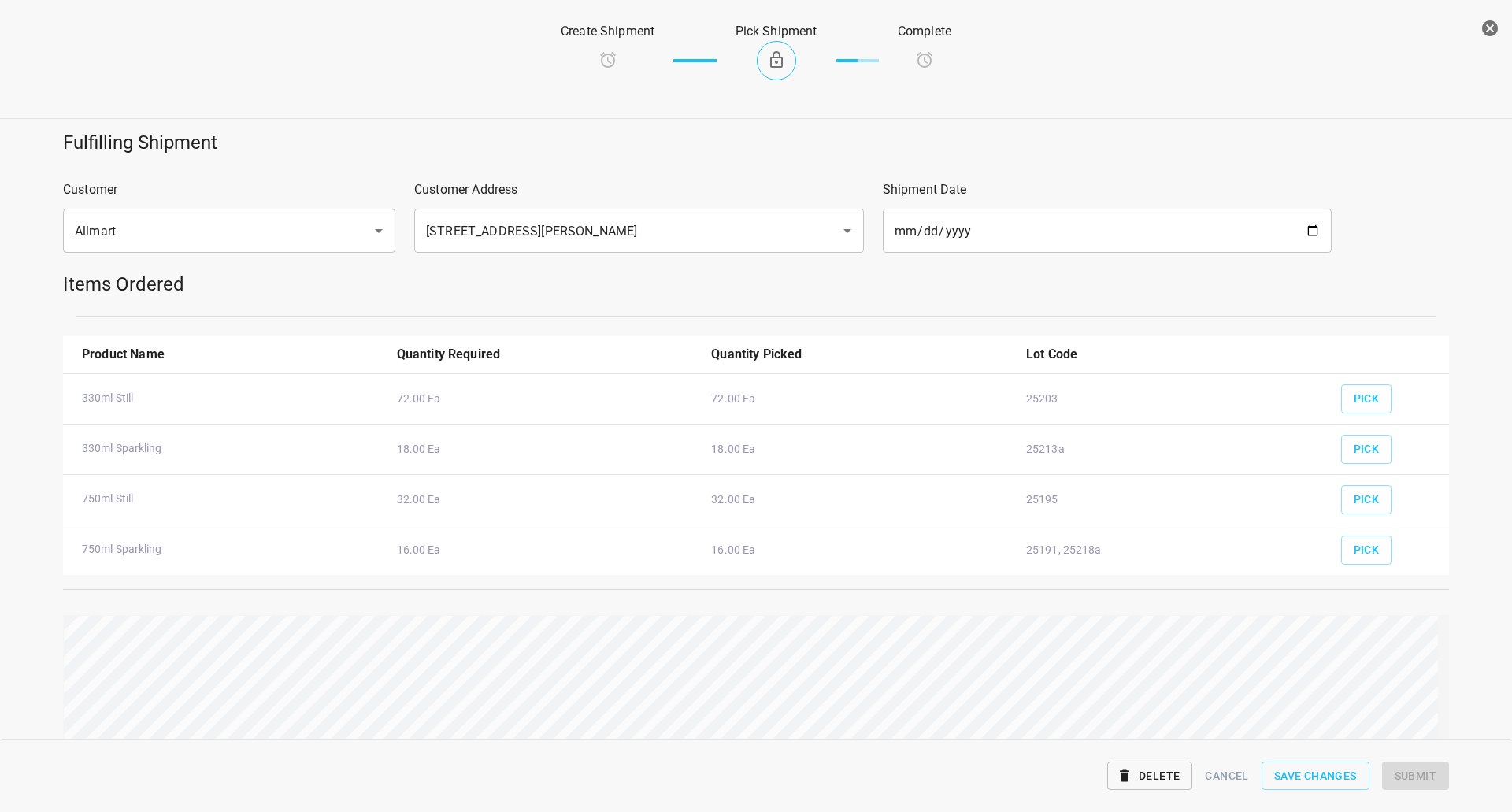
click at [964, 704] on span "Submit" at bounding box center [952, 697] width 41 height 19
click at [1424, 771] on span "Submit" at bounding box center [1415, 776] width 41 height 19
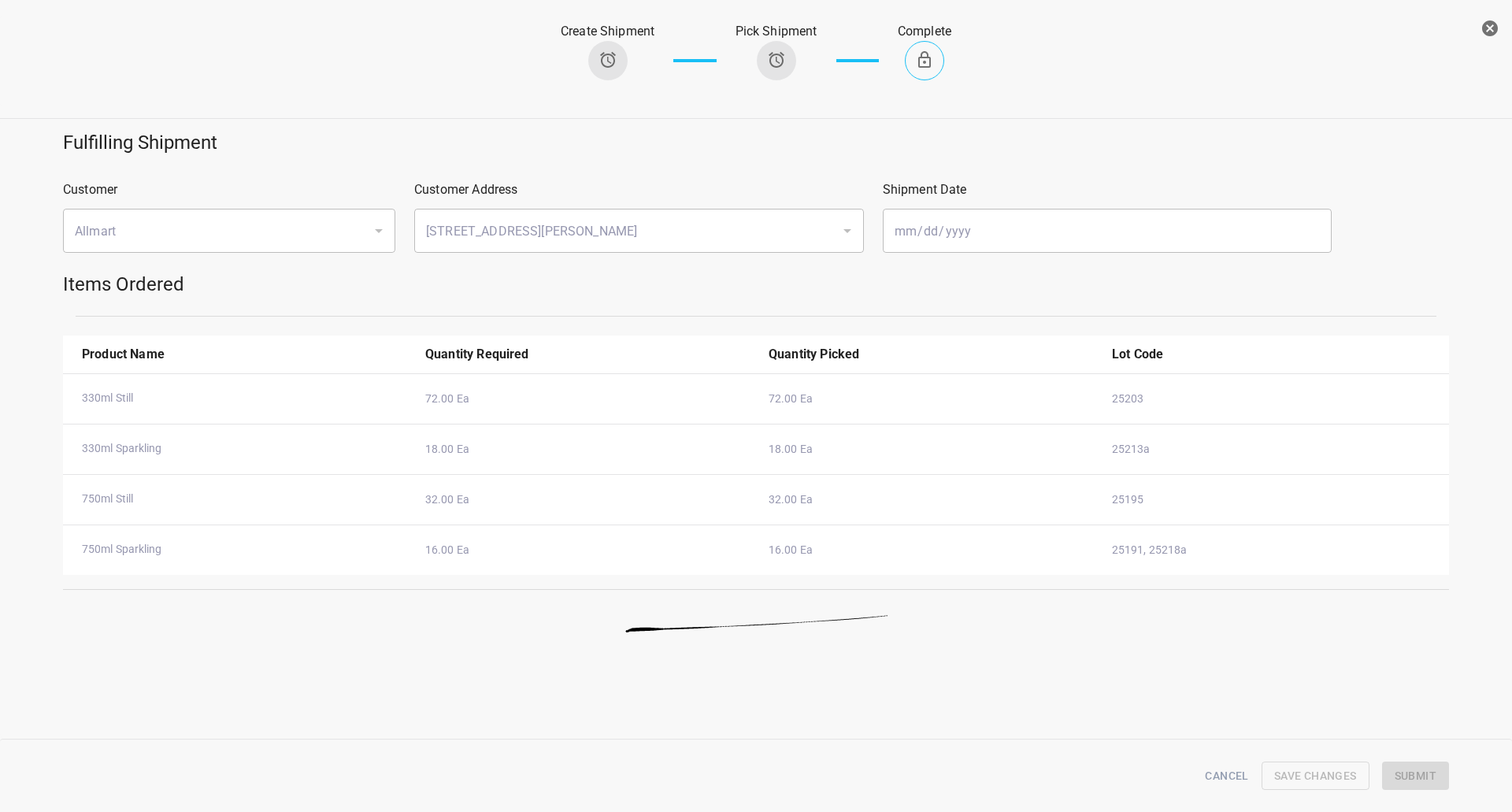
click at [1488, 25] on icon "button" at bounding box center [1490, 28] width 16 height 16
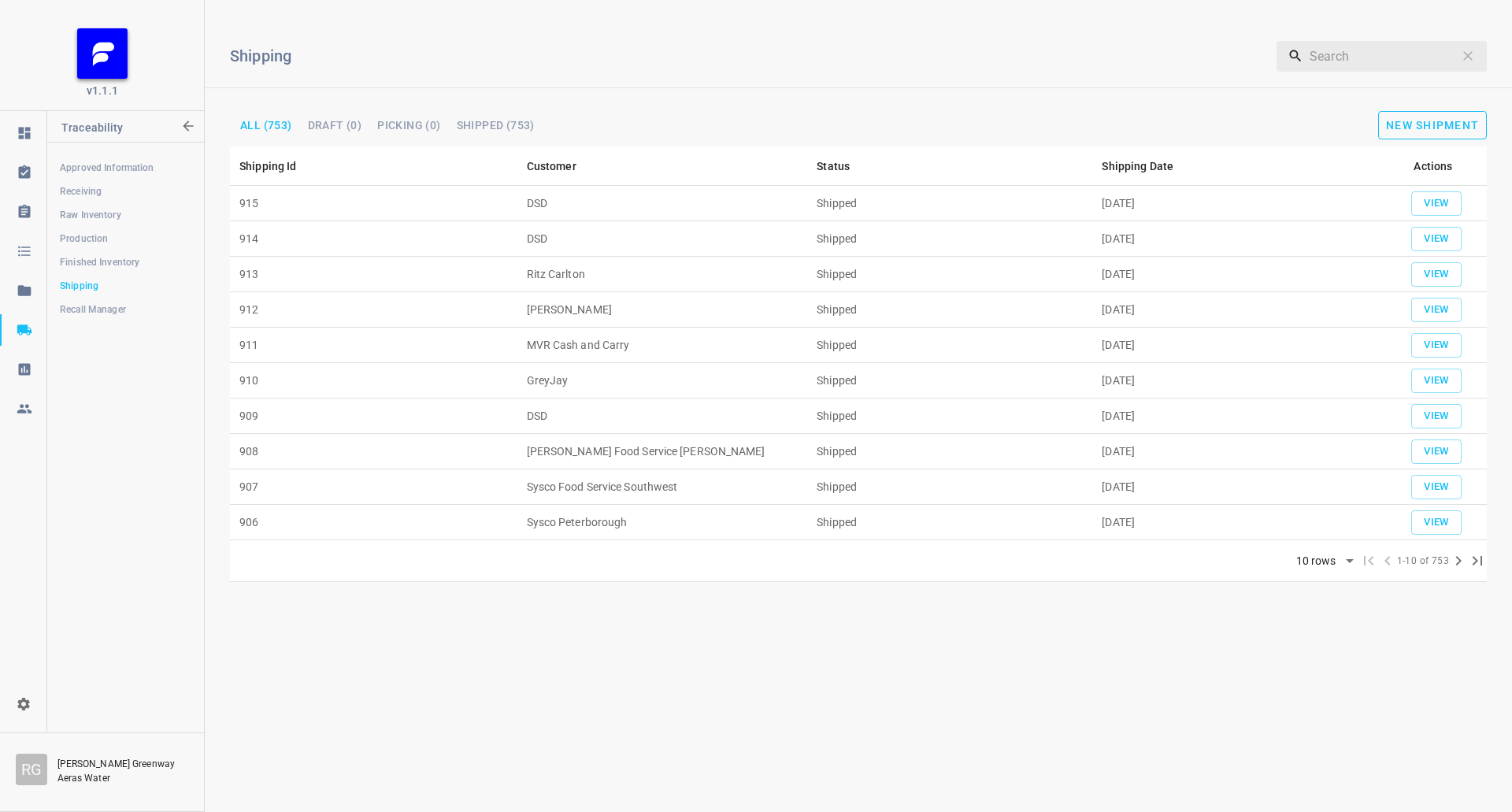
click at [1400, 138] on button "New Shipment" at bounding box center [1432, 125] width 108 height 28
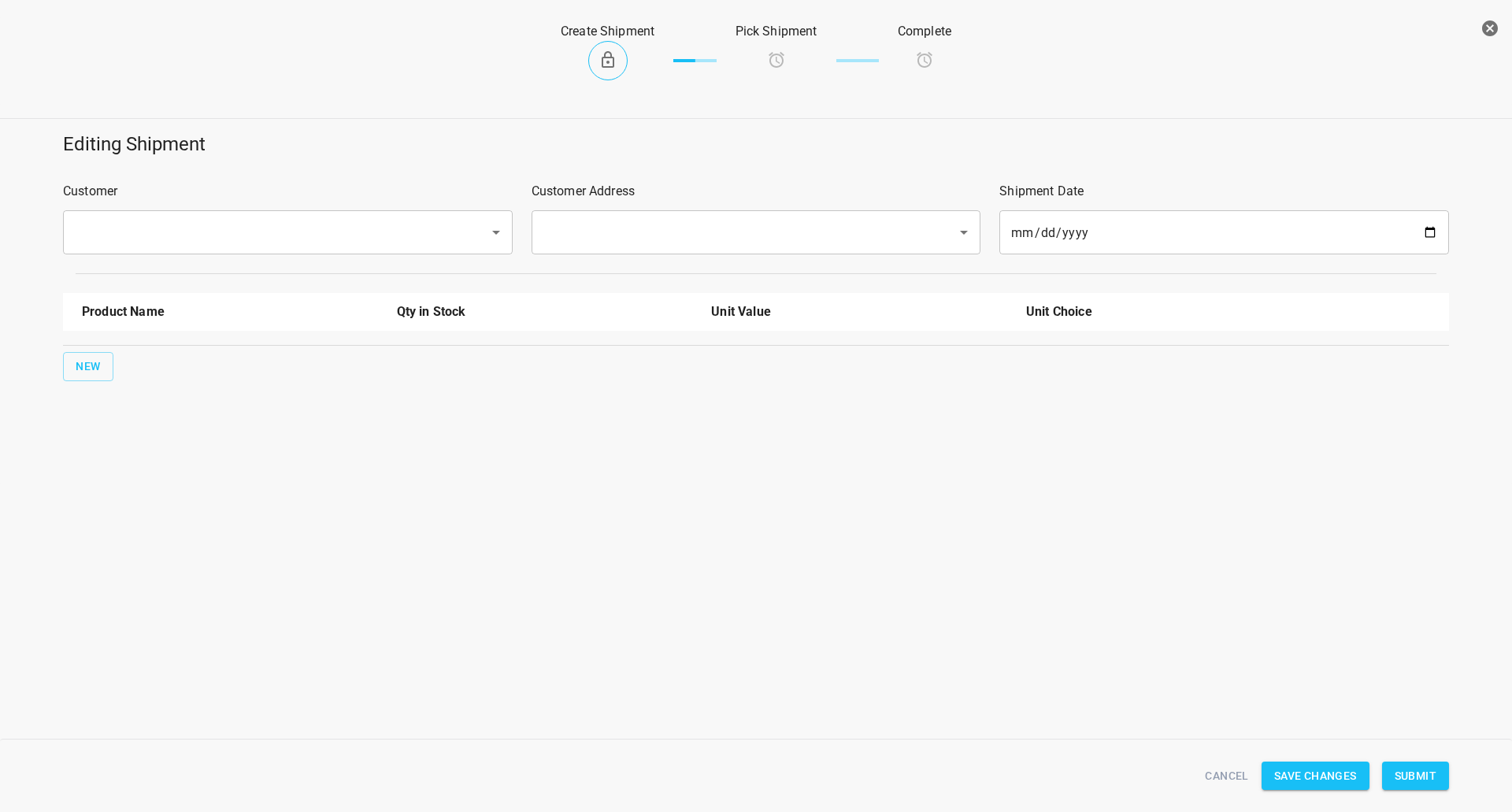
click at [255, 235] on input "text" at bounding box center [266, 233] width 391 height 30
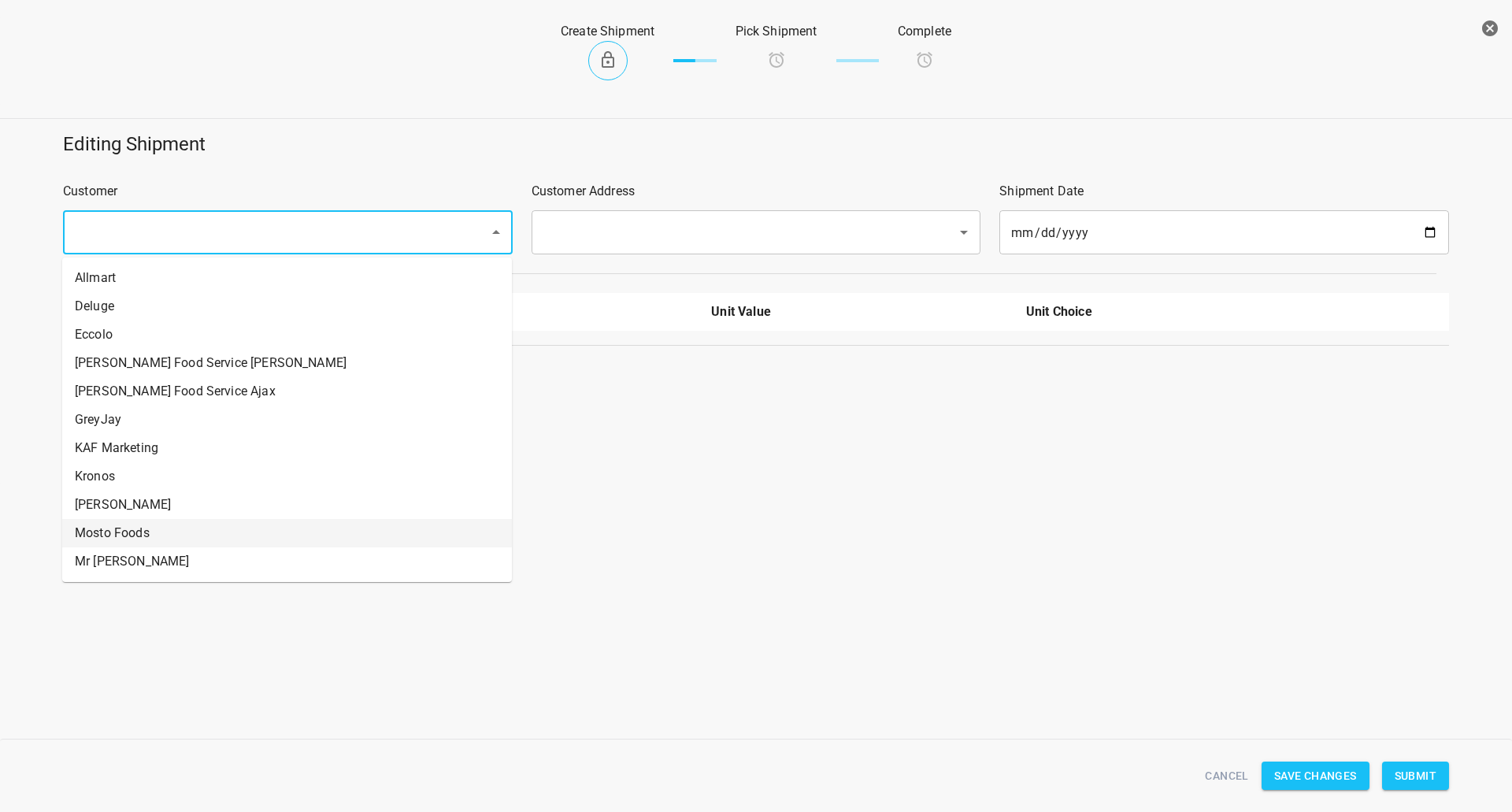
click at [123, 542] on li "Mosto Foods" at bounding box center [287, 533] width 450 height 28
type input "Mosto Foods"
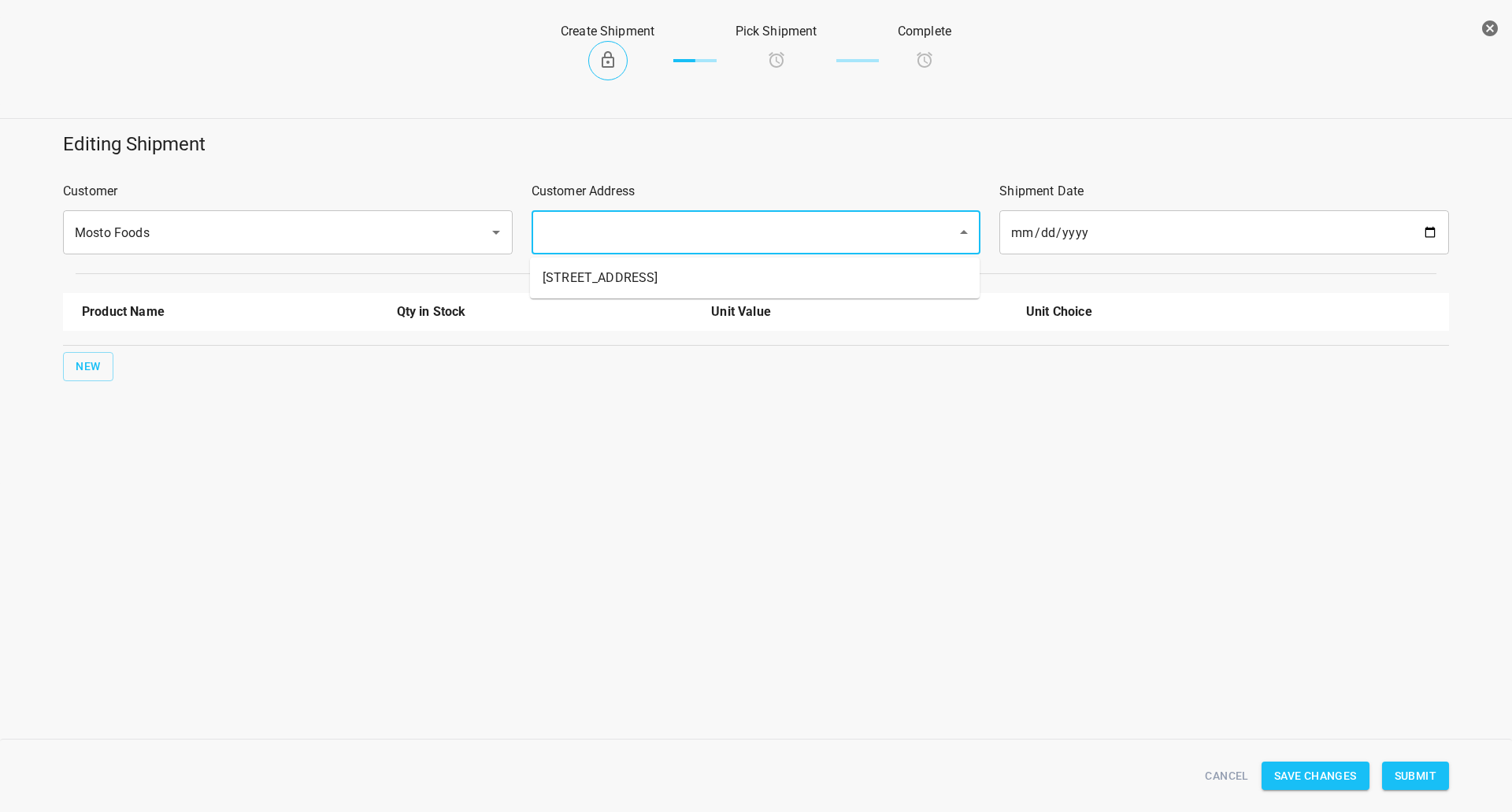
click at [571, 221] on input "text" at bounding box center [734, 233] width 391 height 30
click at [572, 274] on li "[STREET_ADDRESS]" at bounding box center [755, 278] width 450 height 28
type input "[STREET_ADDRESS]"
click at [95, 368] on span "New" at bounding box center [88, 367] width 26 height 19
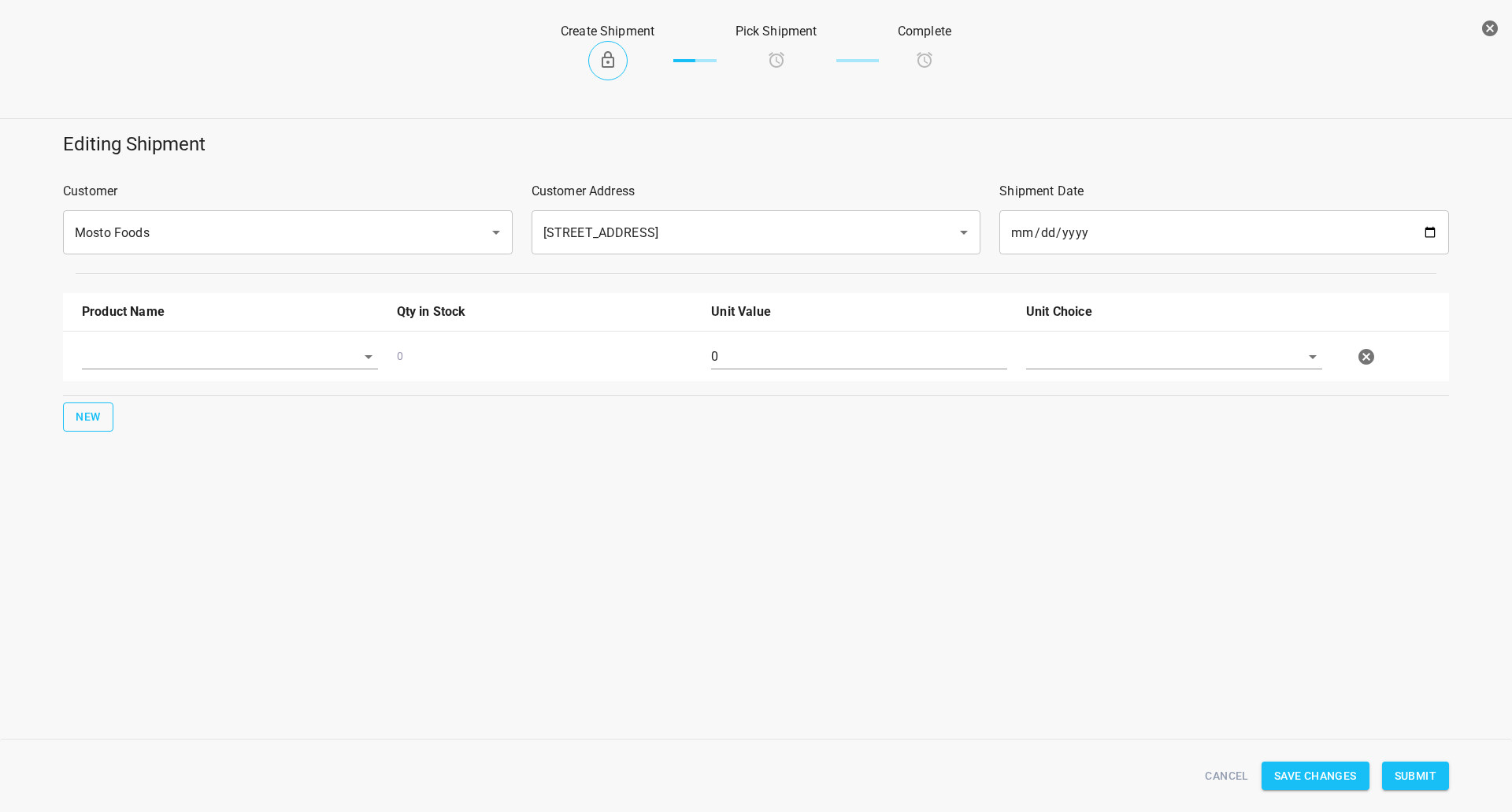
click at [111, 354] on input "text" at bounding box center [208, 356] width 252 height 25
click at [161, 426] on li "750ml Still" at bounding box center [230, 421] width 296 height 28
type input "750ml Still"
click at [106, 419] on button "New" at bounding box center [87, 417] width 50 height 29
click at [134, 406] on input "text" at bounding box center [208, 407] width 252 height 25
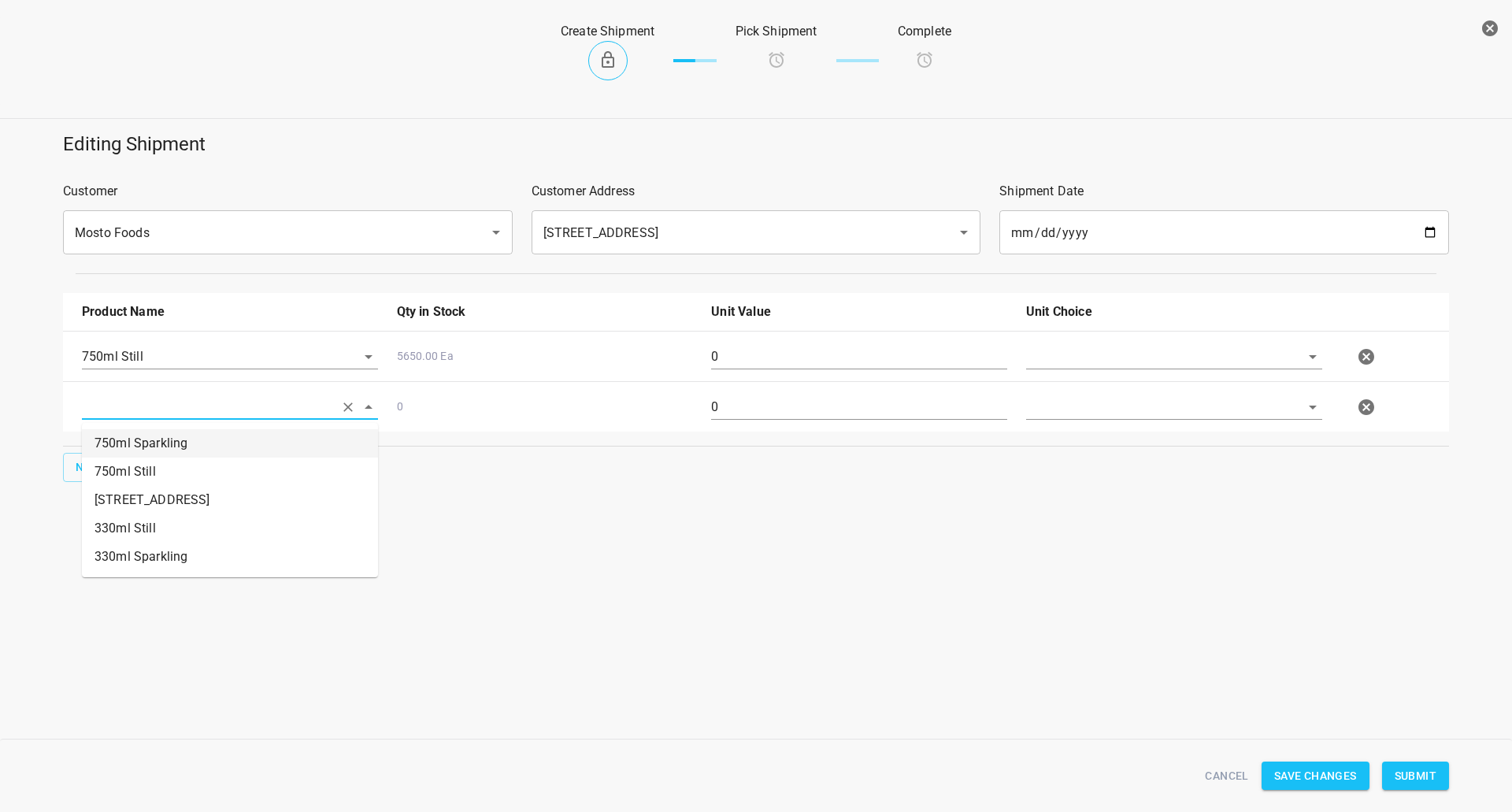
click at [163, 441] on li "750ml Sparkling" at bounding box center [230, 443] width 296 height 28
type input "750ml Sparkling"
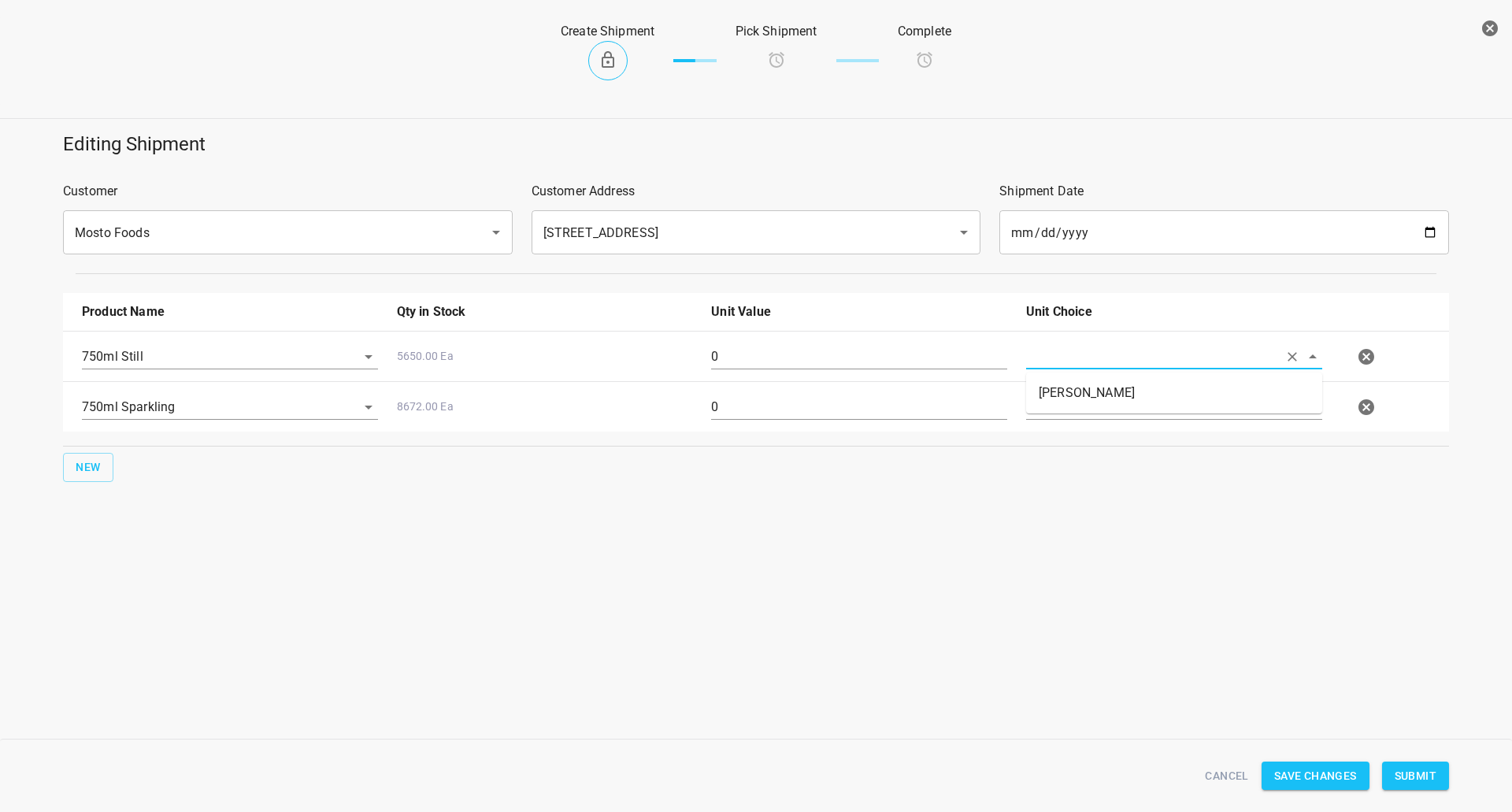
drag, startPoint x: 1096, startPoint y: 354, endPoint x: 1064, endPoint y: 403, distance: 58.5
click at [1097, 354] on input "text" at bounding box center [1152, 356] width 252 height 25
click at [1064, 403] on li "[PERSON_NAME]" at bounding box center [1174, 393] width 296 height 28
type input "[PERSON_NAME]"
click at [1053, 420] on div at bounding box center [1174, 407] width 296 height 26
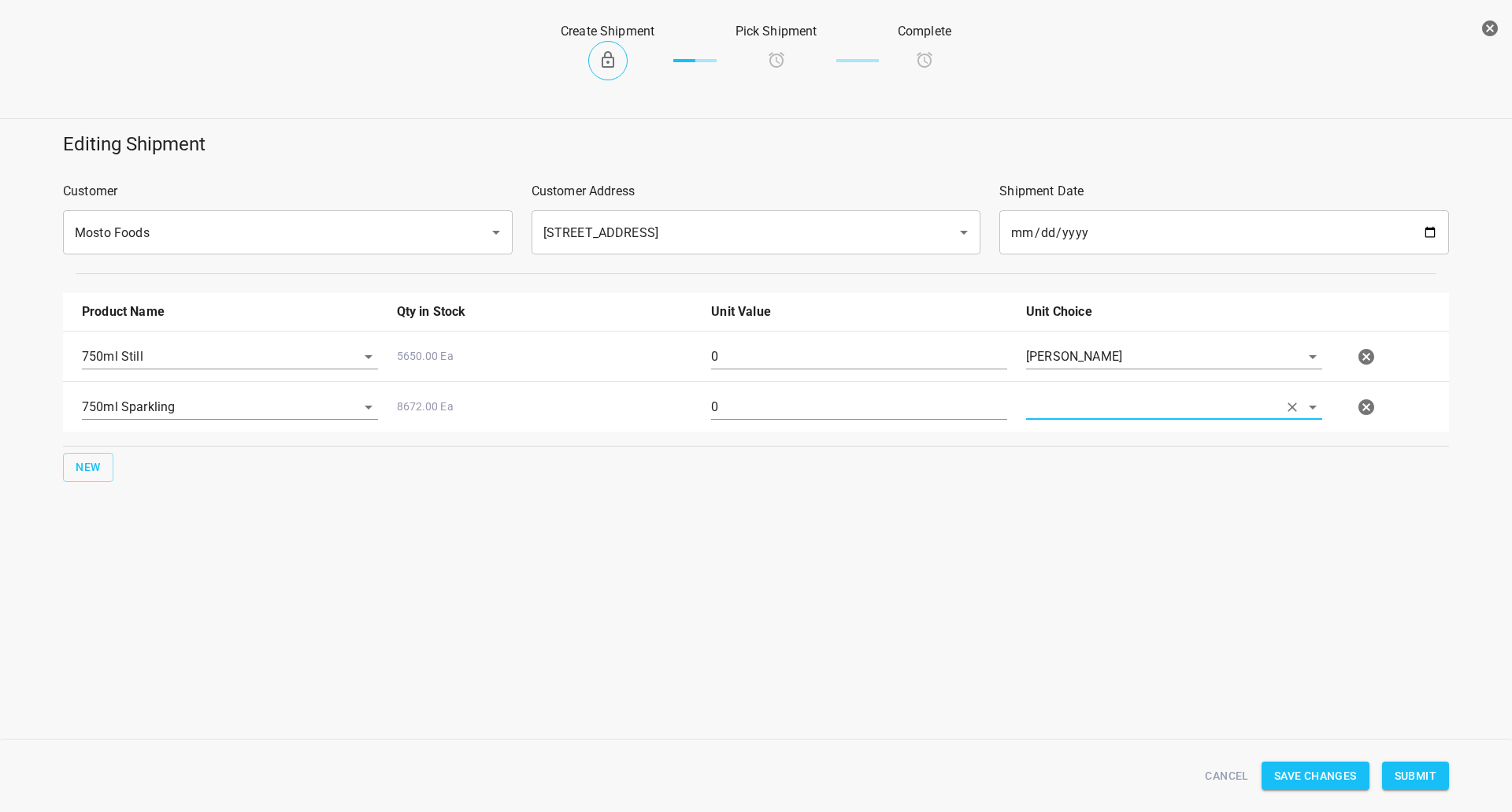
click at [1077, 405] on input "text" at bounding box center [1152, 407] width 252 height 25
click at [1065, 434] on li "[PERSON_NAME]" at bounding box center [1174, 443] width 296 height 28
type input "[PERSON_NAME]"
click at [879, 361] on input "0" at bounding box center [860, 356] width 296 height 26
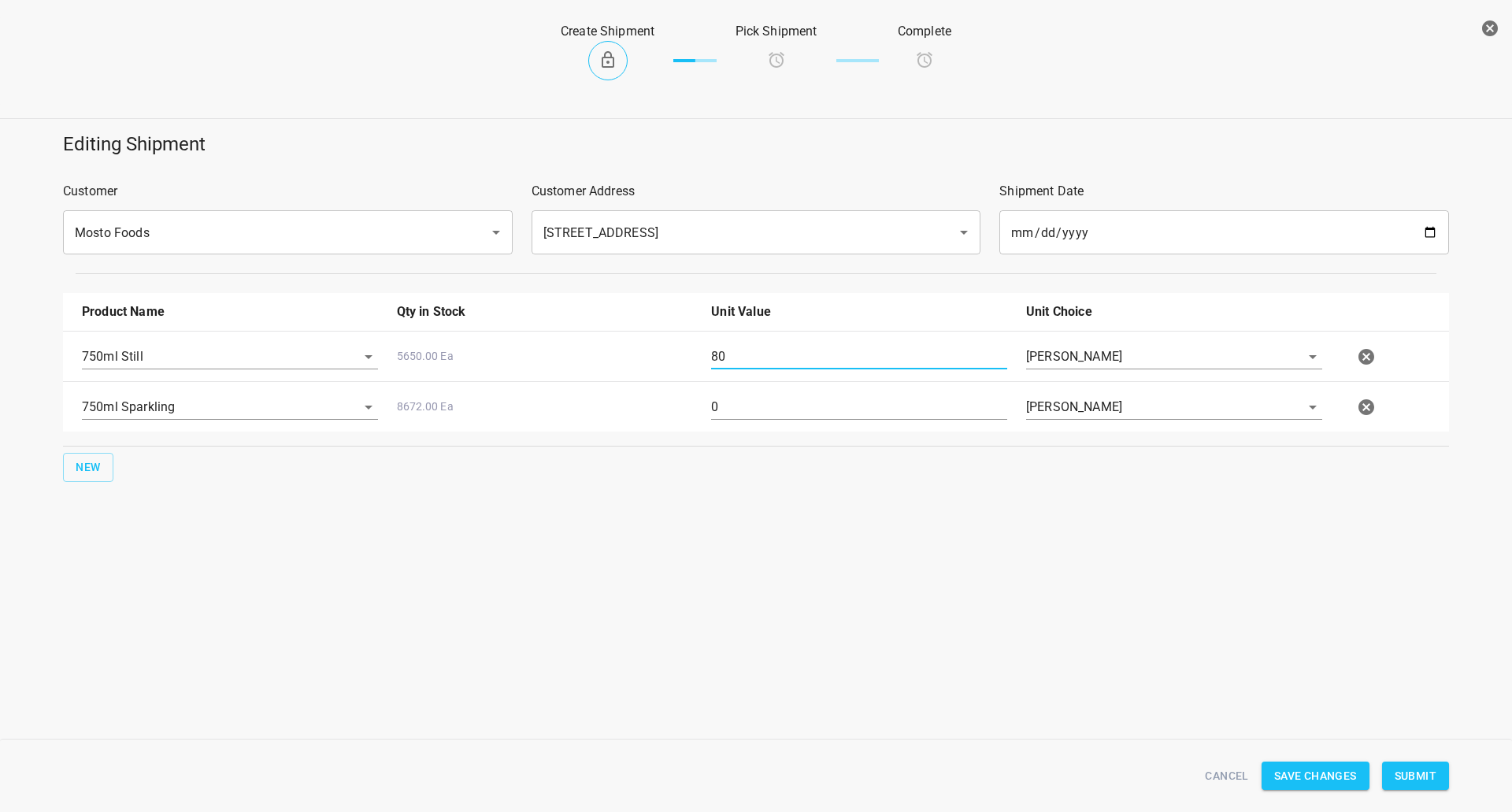
type input "80"
click at [795, 403] on input "0" at bounding box center [860, 407] width 296 height 26
click at [795, 402] on input "0" at bounding box center [860, 407] width 296 height 26
type input "160"
click at [1405, 764] on button "Submit" at bounding box center [1416, 776] width 67 height 29
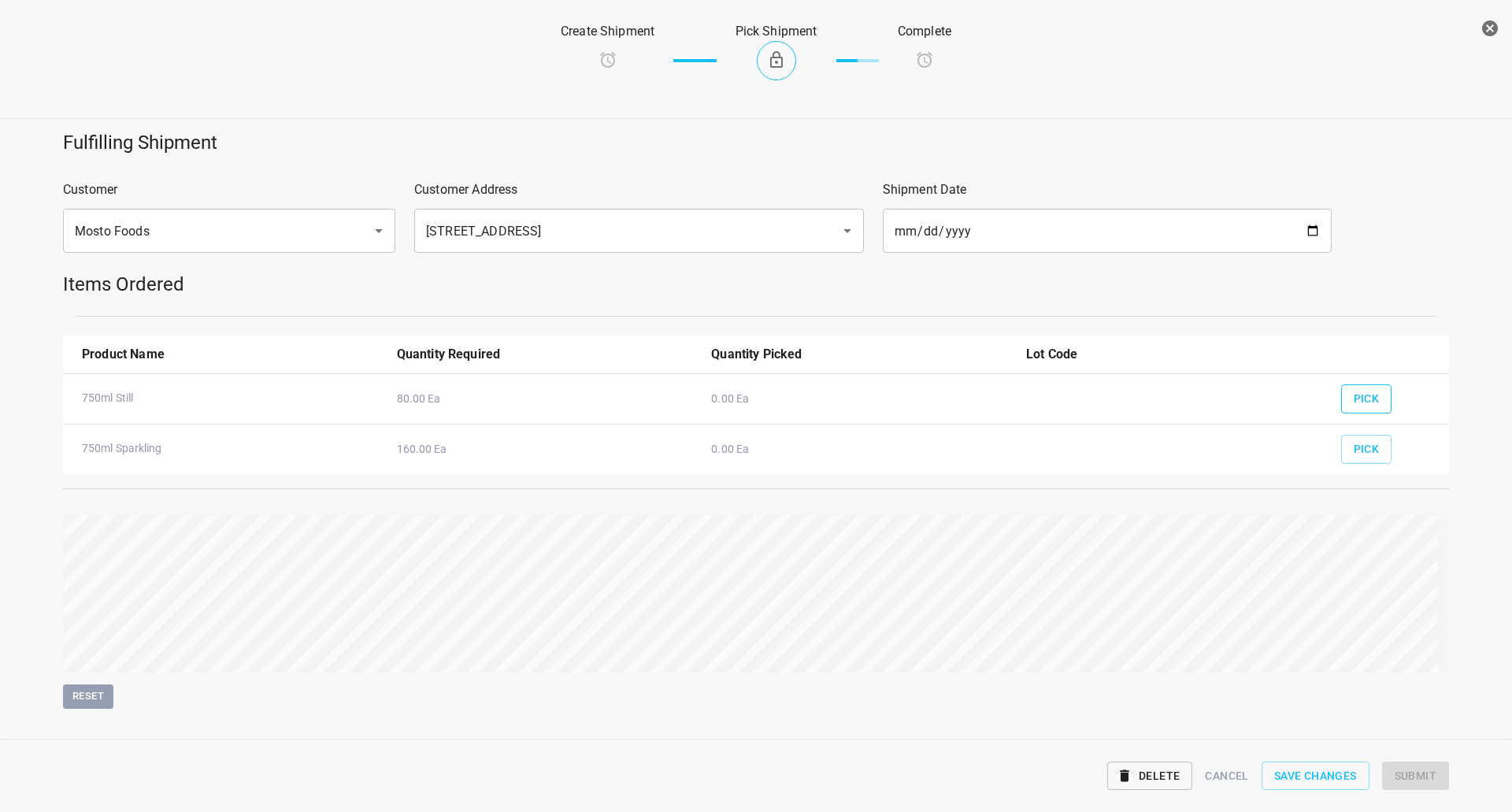
click at [1355, 390] on span "Pick" at bounding box center [1367, 399] width 26 height 19
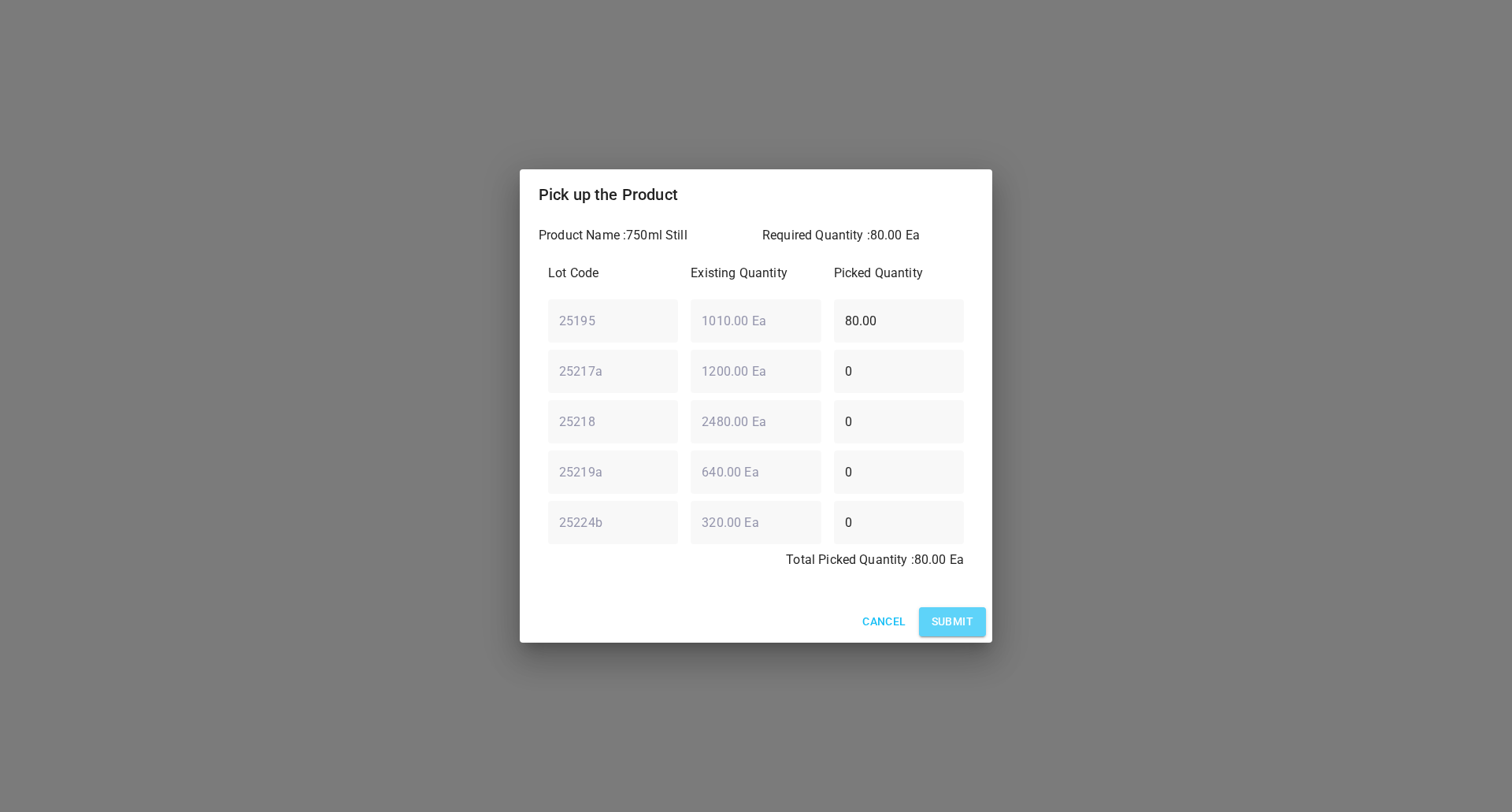
click at [960, 628] on span "Submit" at bounding box center [952, 622] width 41 height 19
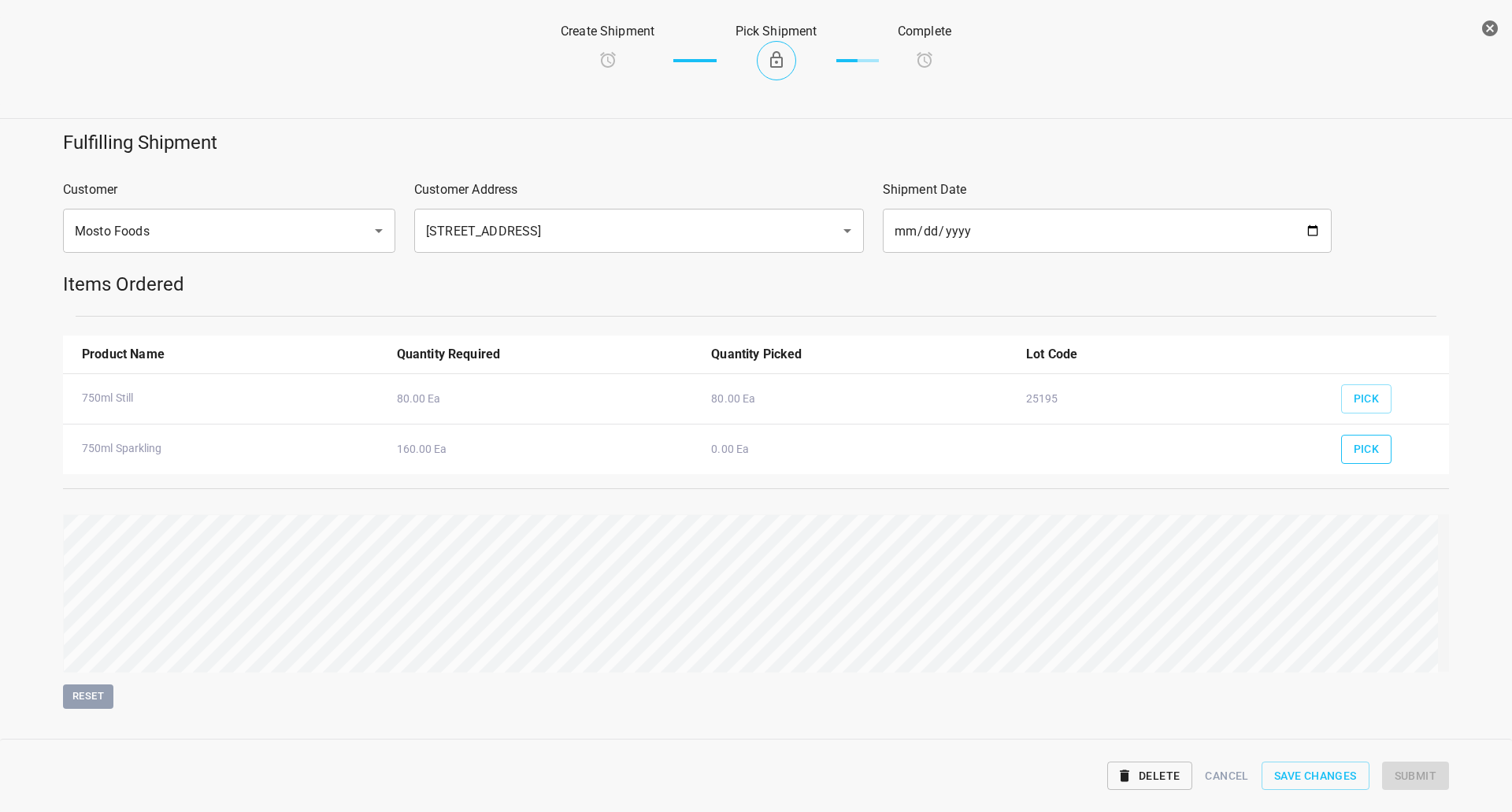
click at [1371, 456] on button "Pick" at bounding box center [1367, 449] width 51 height 29
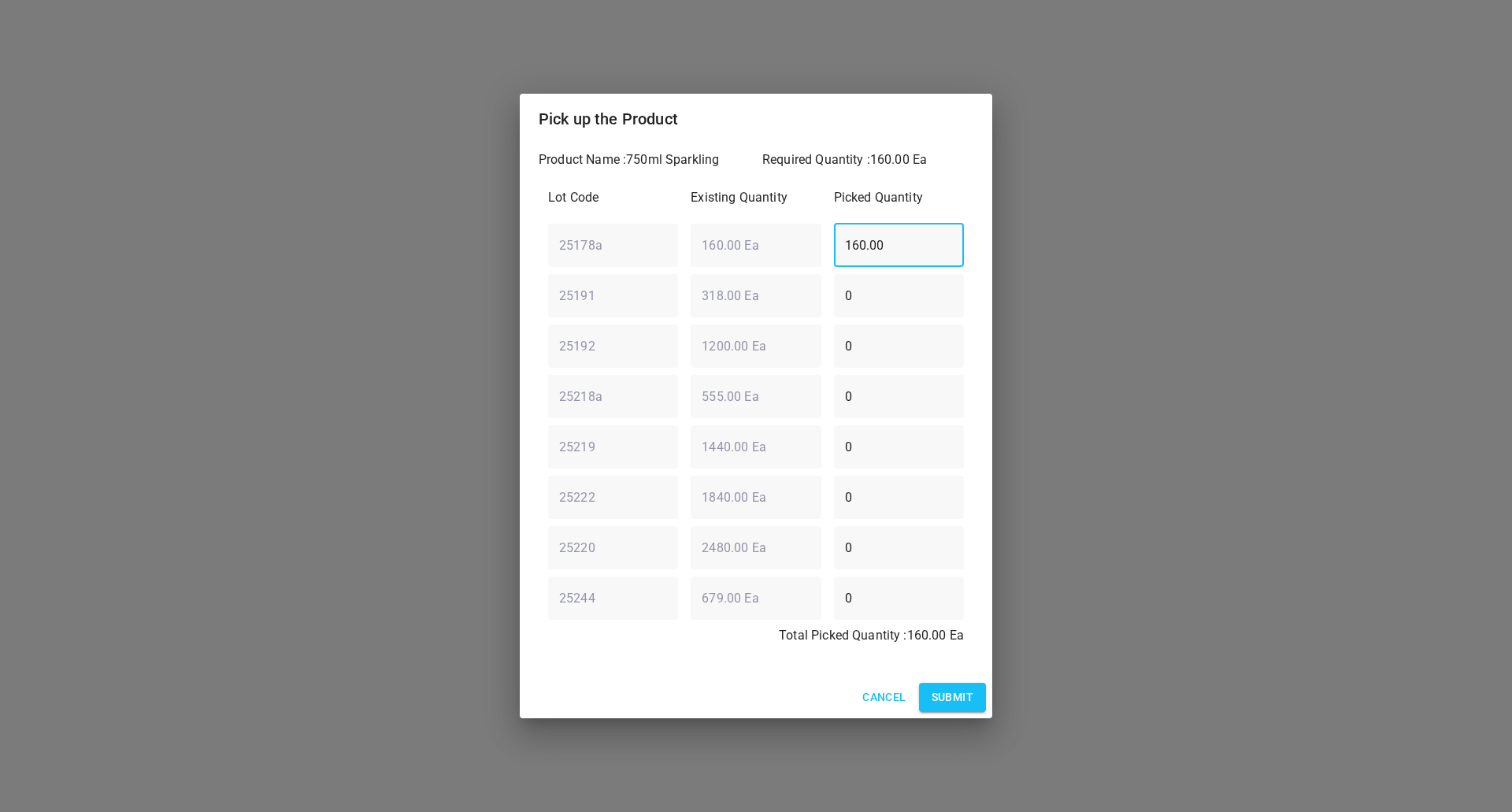
click at [703, 243] on div "25178a ​ 160.00 Ea ​ 160.00 ​" at bounding box center [756, 245] width 428 height 56
type input "0"
click at [628, 313] on div "25191 ​ 318.00 Ea ​ 0 ​" at bounding box center [756, 295] width 428 height 56
type input "160"
click at [976, 697] on button "Submit" at bounding box center [953, 697] width 67 height 29
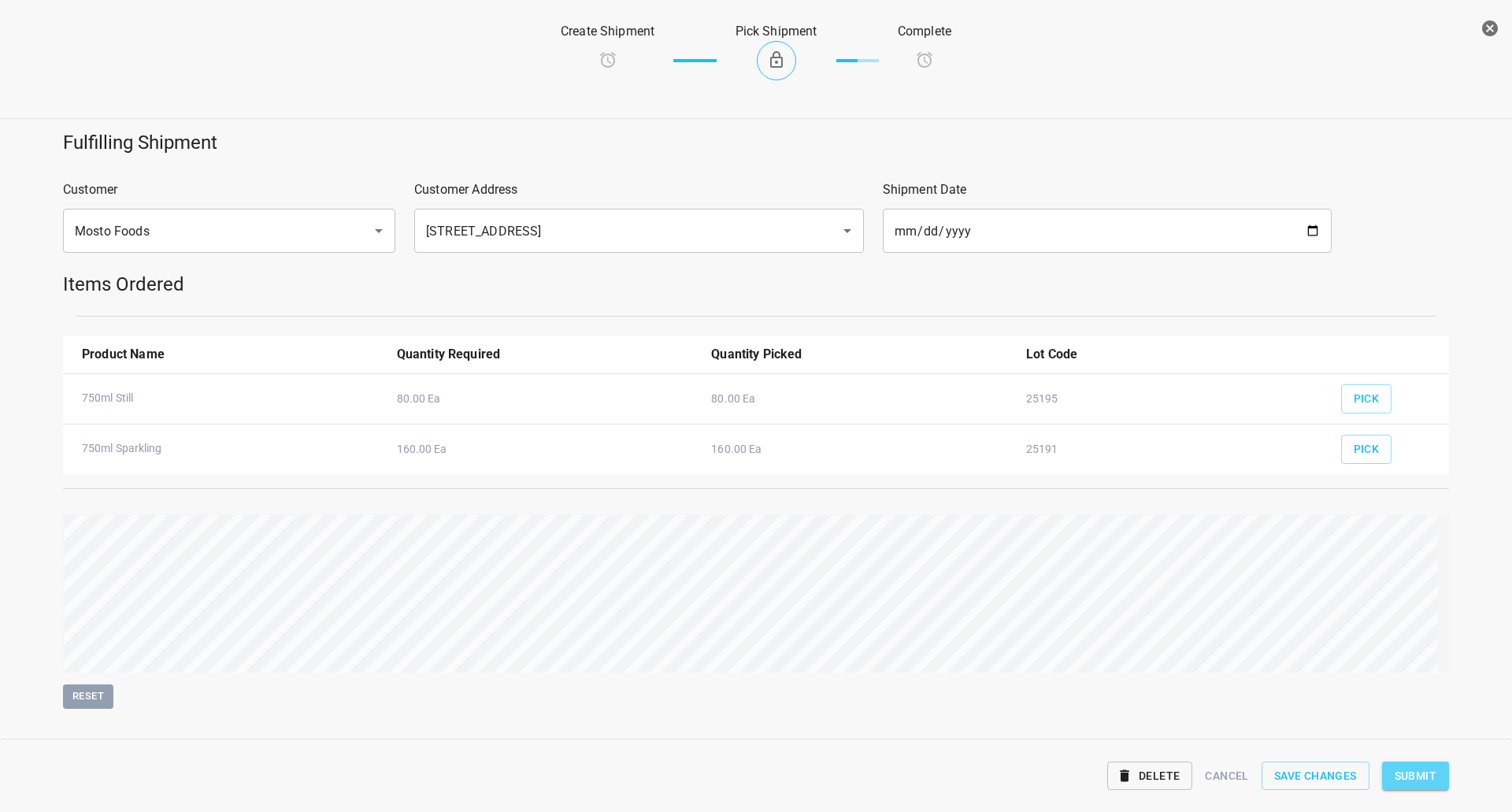
click at [1429, 772] on span "Submit" at bounding box center [1415, 776] width 41 height 19
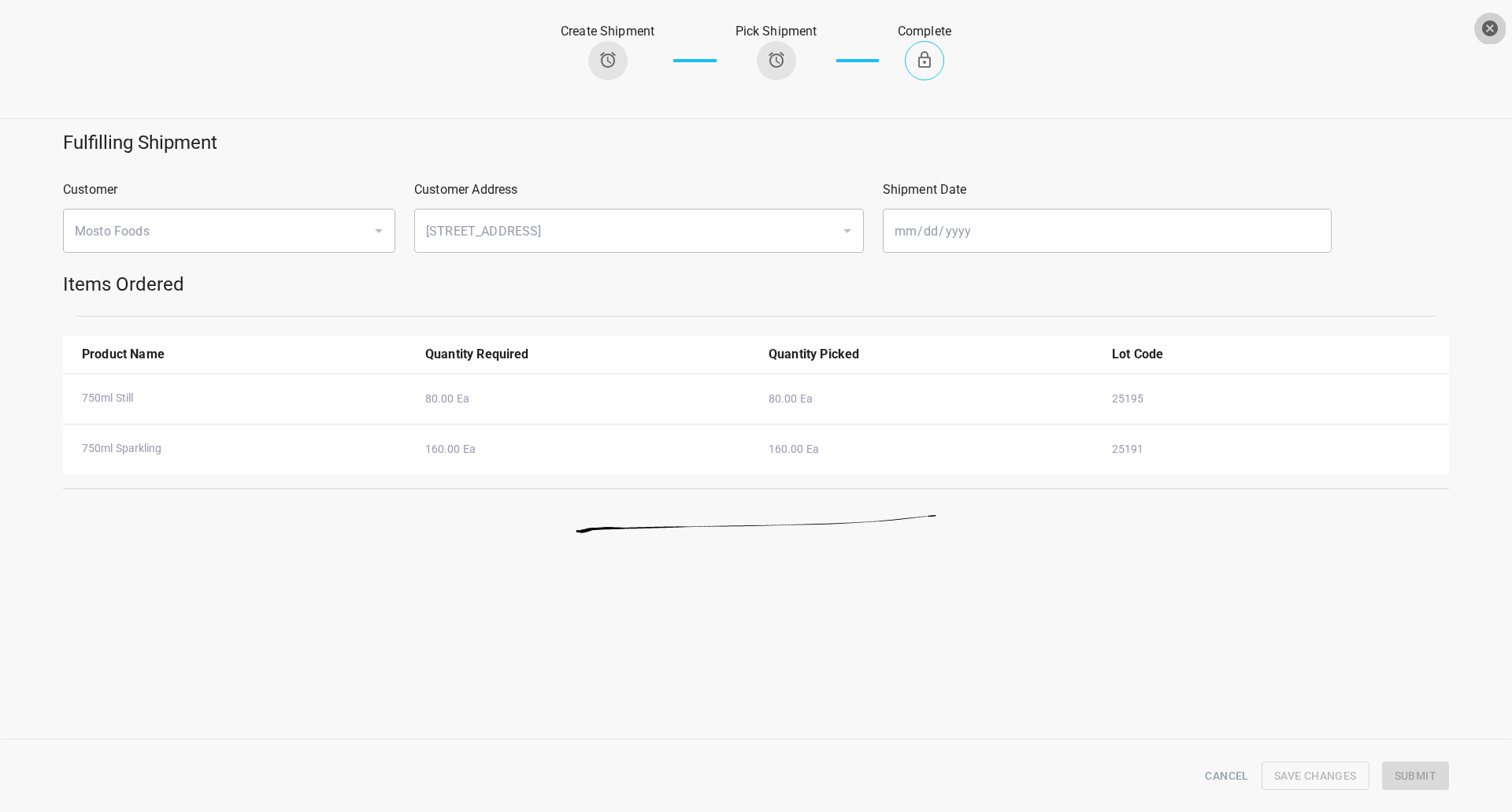
click at [1483, 41] on button "button" at bounding box center [1490, 28] width 32 height 32
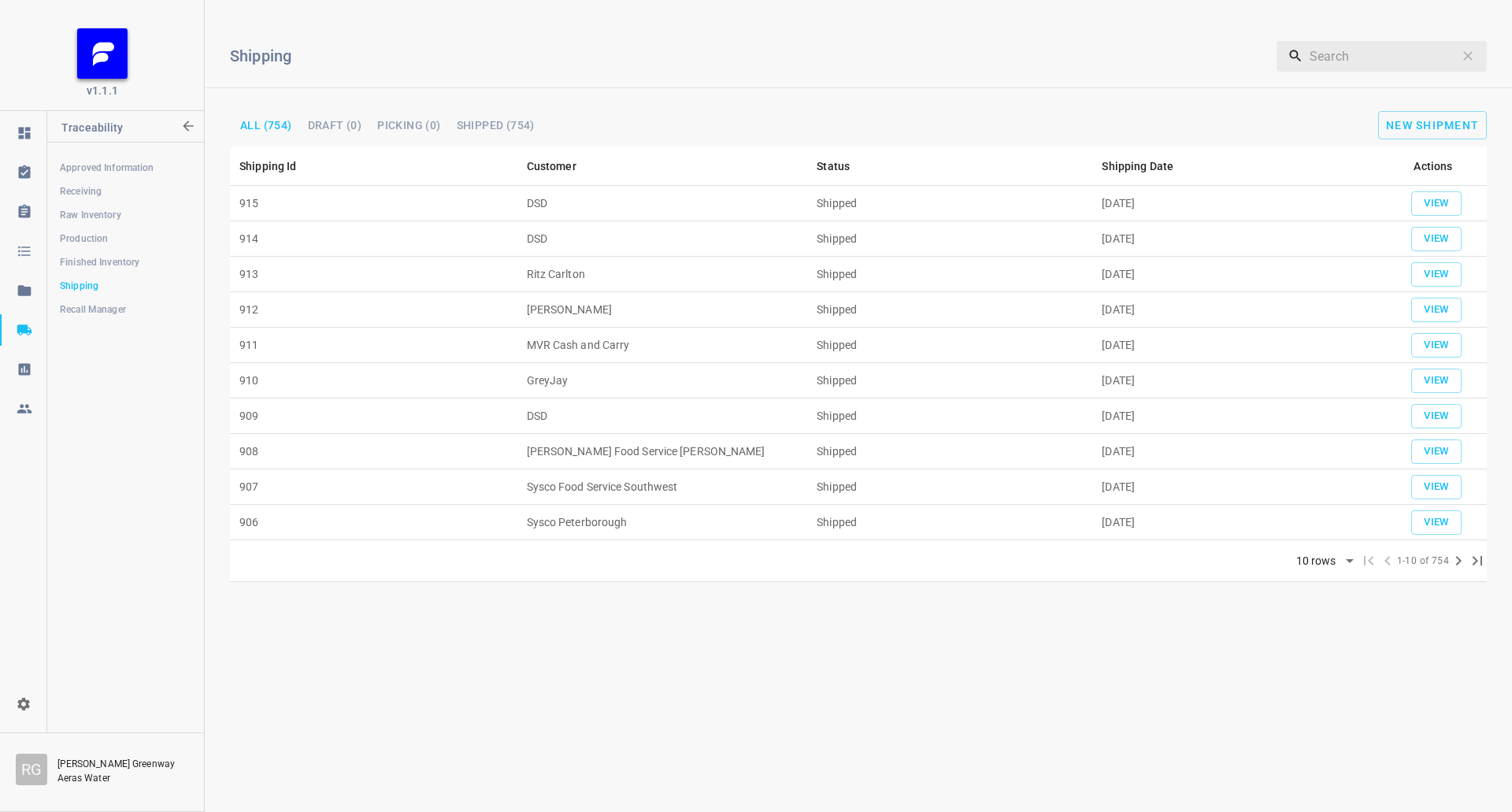
click at [1474, 145] on div "Shipping ​ All (754) Draft (0) Picking (0) Shipped (754) New Shipment" at bounding box center [858, 79] width 1307 height 134
click at [1444, 121] on span "New Shipment" at bounding box center [1432, 125] width 93 height 12
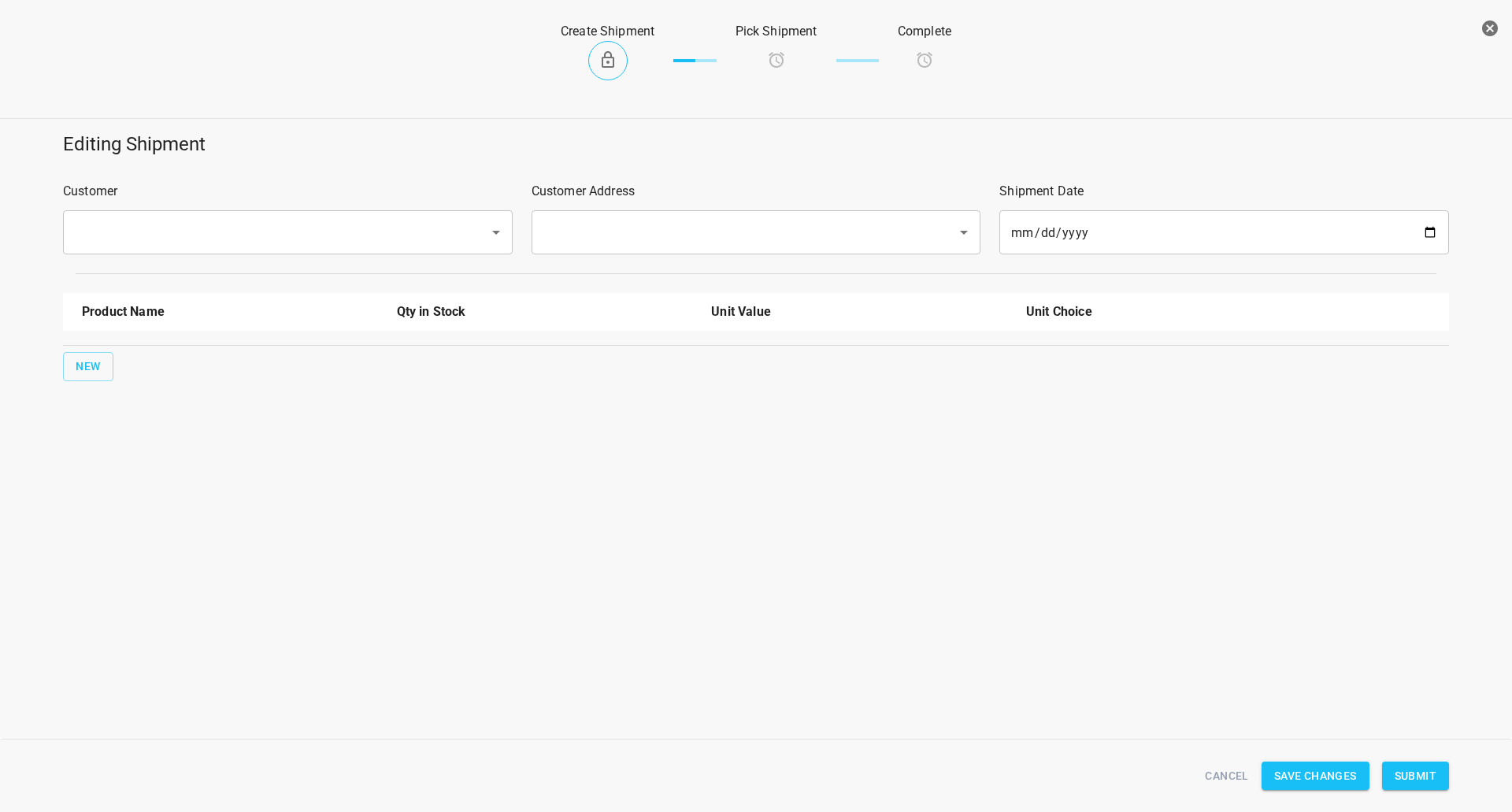
drag, startPoint x: 470, startPoint y: 212, endPoint x: 452, endPoint y: 210, distance: 18.1
click at [452, 210] on div "Customer ​" at bounding box center [288, 219] width 469 height 92
click at [353, 250] on div "​" at bounding box center [287, 233] width 450 height 44
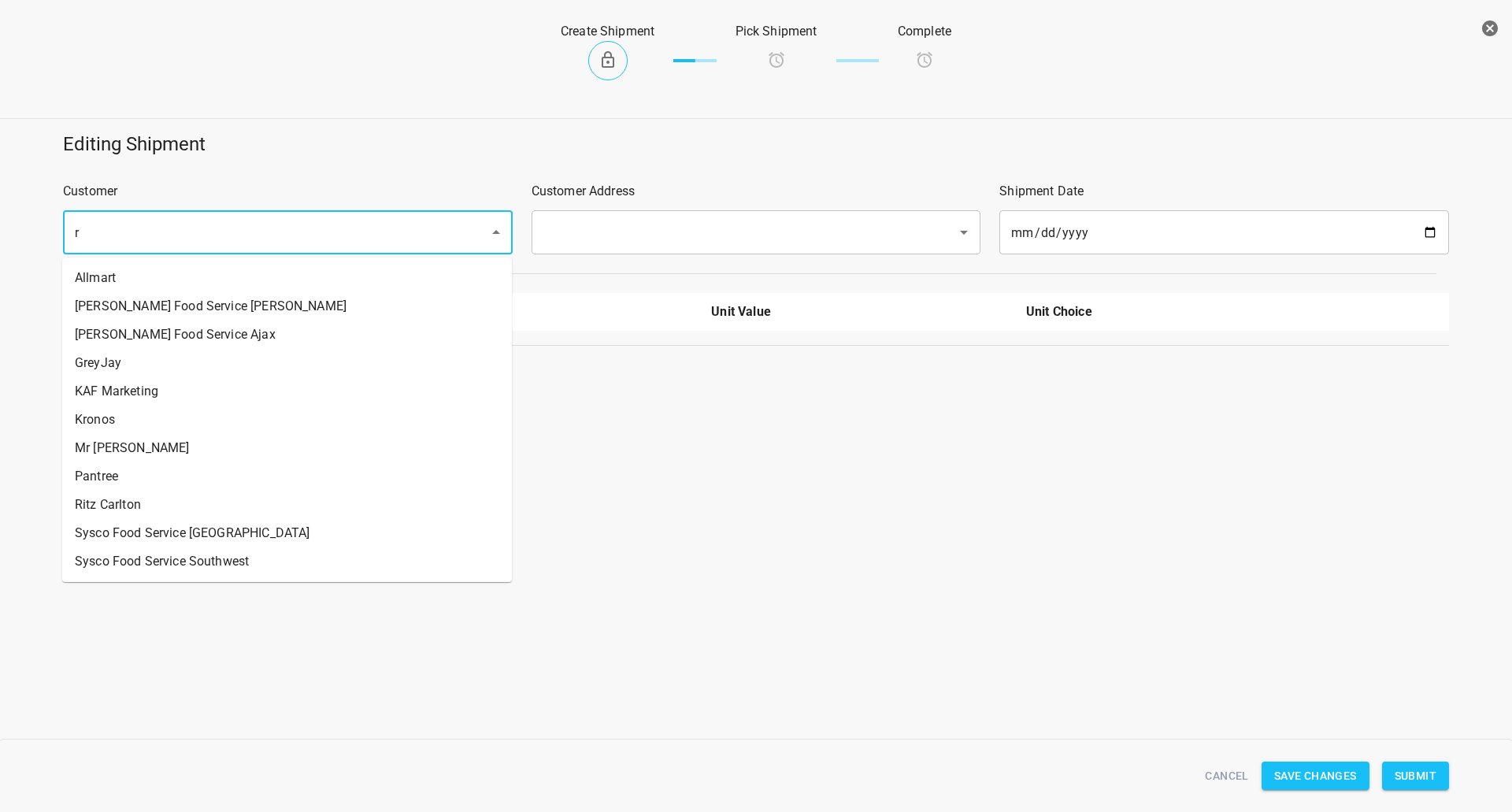
click at [341, 232] on input "r" at bounding box center [266, 233] width 391 height 30
drag, startPoint x: 118, startPoint y: 495, endPoint x: 615, endPoint y: 361, distance: 514.7
click at [119, 495] on li "Ritz Carlton" at bounding box center [287, 505] width 450 height 28
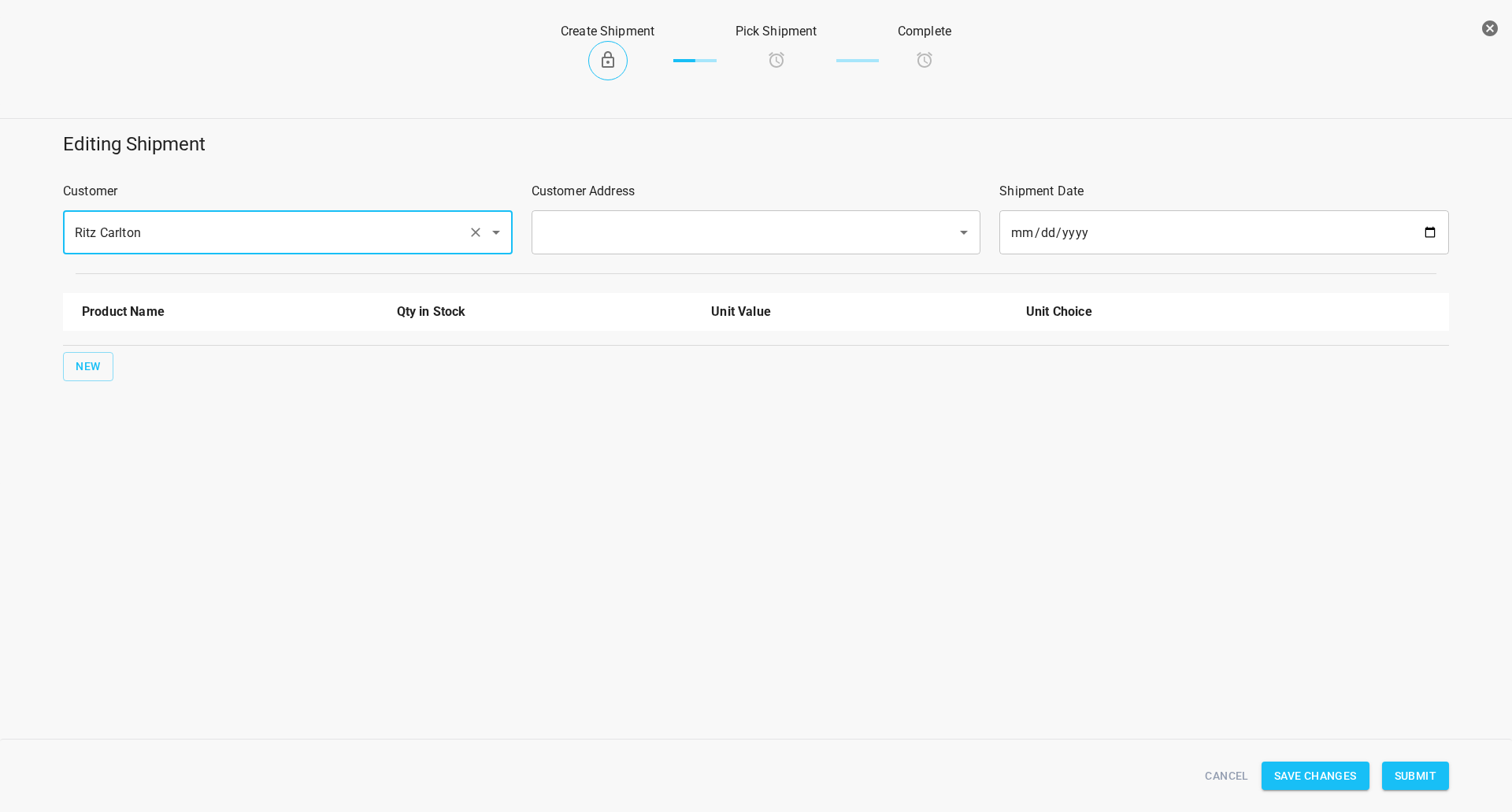
type input "Ritz Carlton"
click at [636, 226] on input "text" at bounding box center [734, 233] width 391 height 30
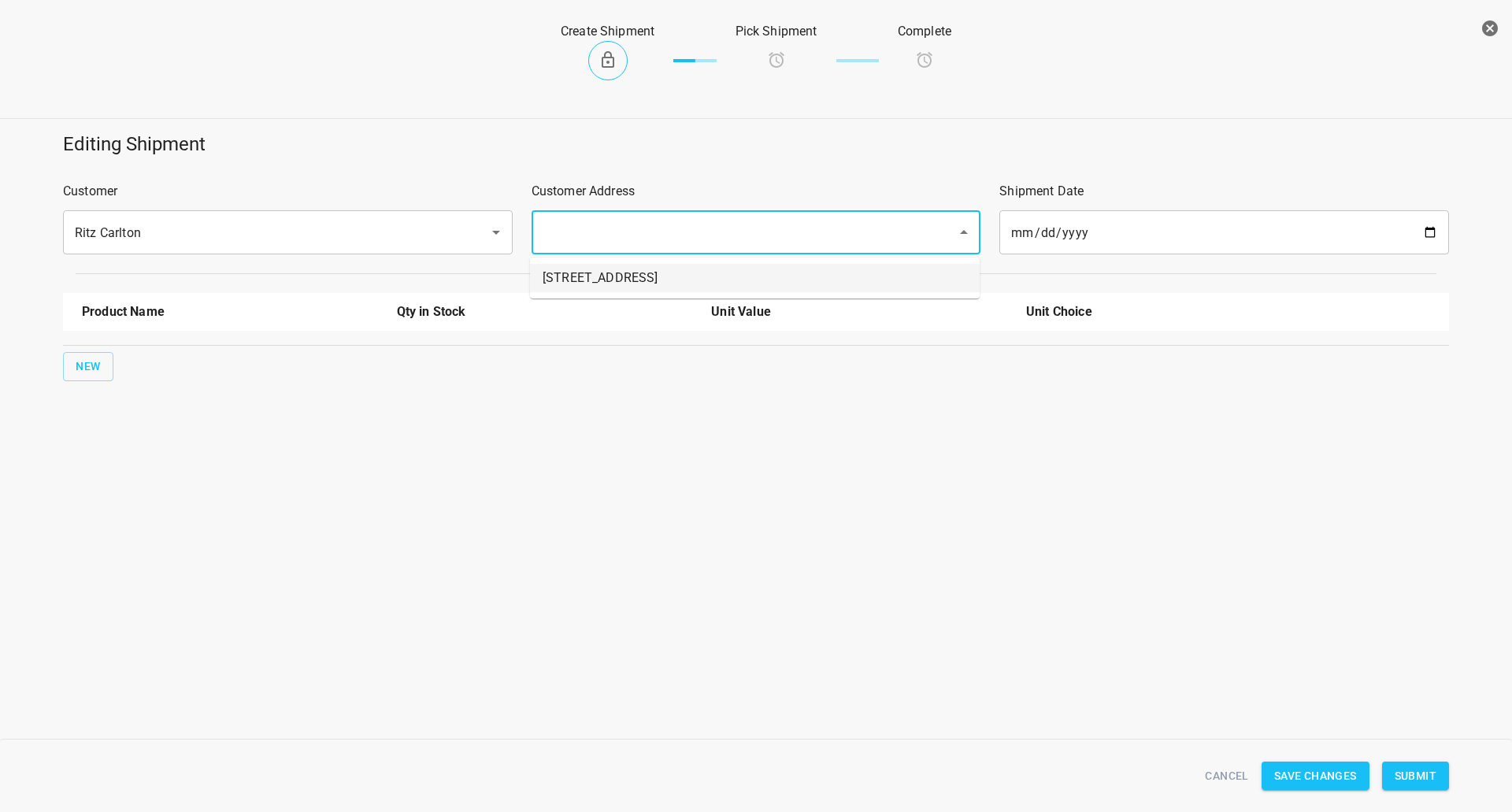
click at [620, 283] on li "[STREET_ADDRESS]" at bounding box center [755, 278] width 450 height 28
type input "[STREET_ADDRESS]"
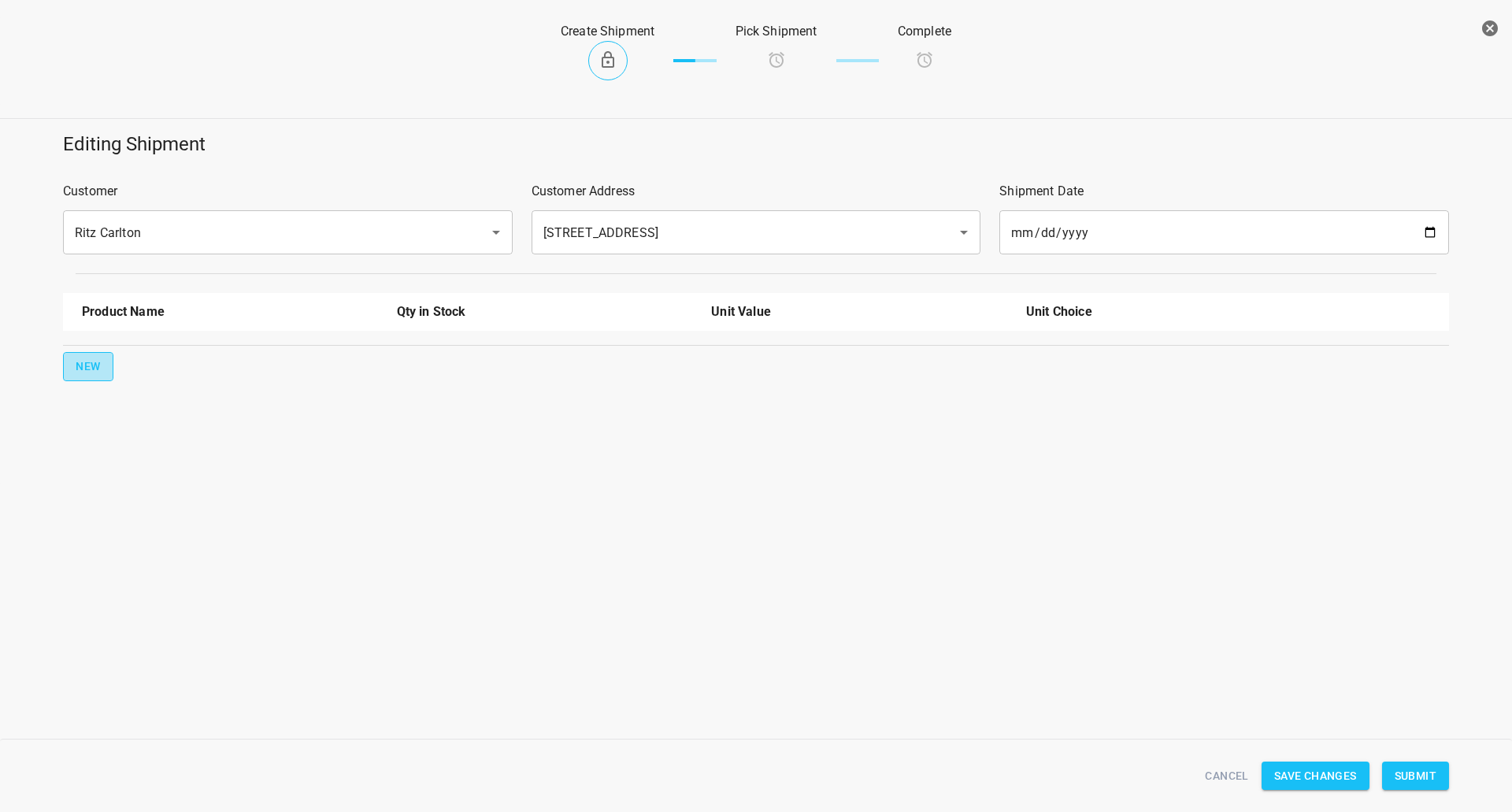
click at [108, 375] on button "New" at bounding box center [87, 366] width 50 height 29
click at [100, 353] on input "text" at bounding box center [208, 356] width 252 height 25
click at [166, 453] on li "[STREET_ADDRESS]" at bounding box center [230, 450] width 296 height 28
type input "[STREET_ADDRESS]"
click at [738, 348] on input "0" at bounding box center [860, 356] width 296 height 26
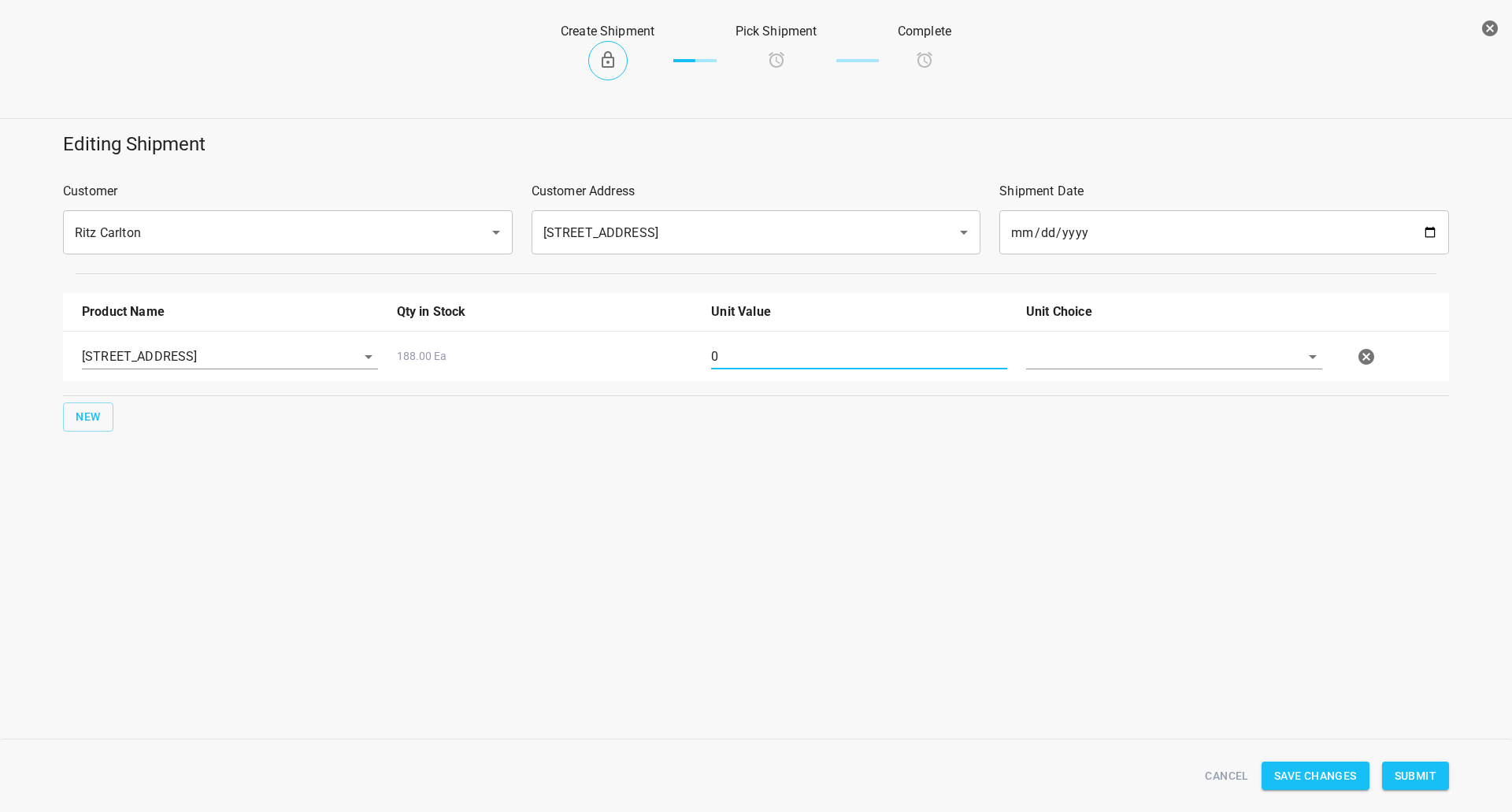
click at [738, 348] on input "0" at bounding box center [860, 356] width 296 height 26
type input "70"
click at [1086, 378] on div at bounding box center [1173, 363] width 315 height 56
click at [1090, 373] on div at bounding box center [1173, 363] width 315 height 56
drag, startPoint x: 1096, startPoint y: 362, endPoint x: 1062, endPoint y: 417, distance: 64.7
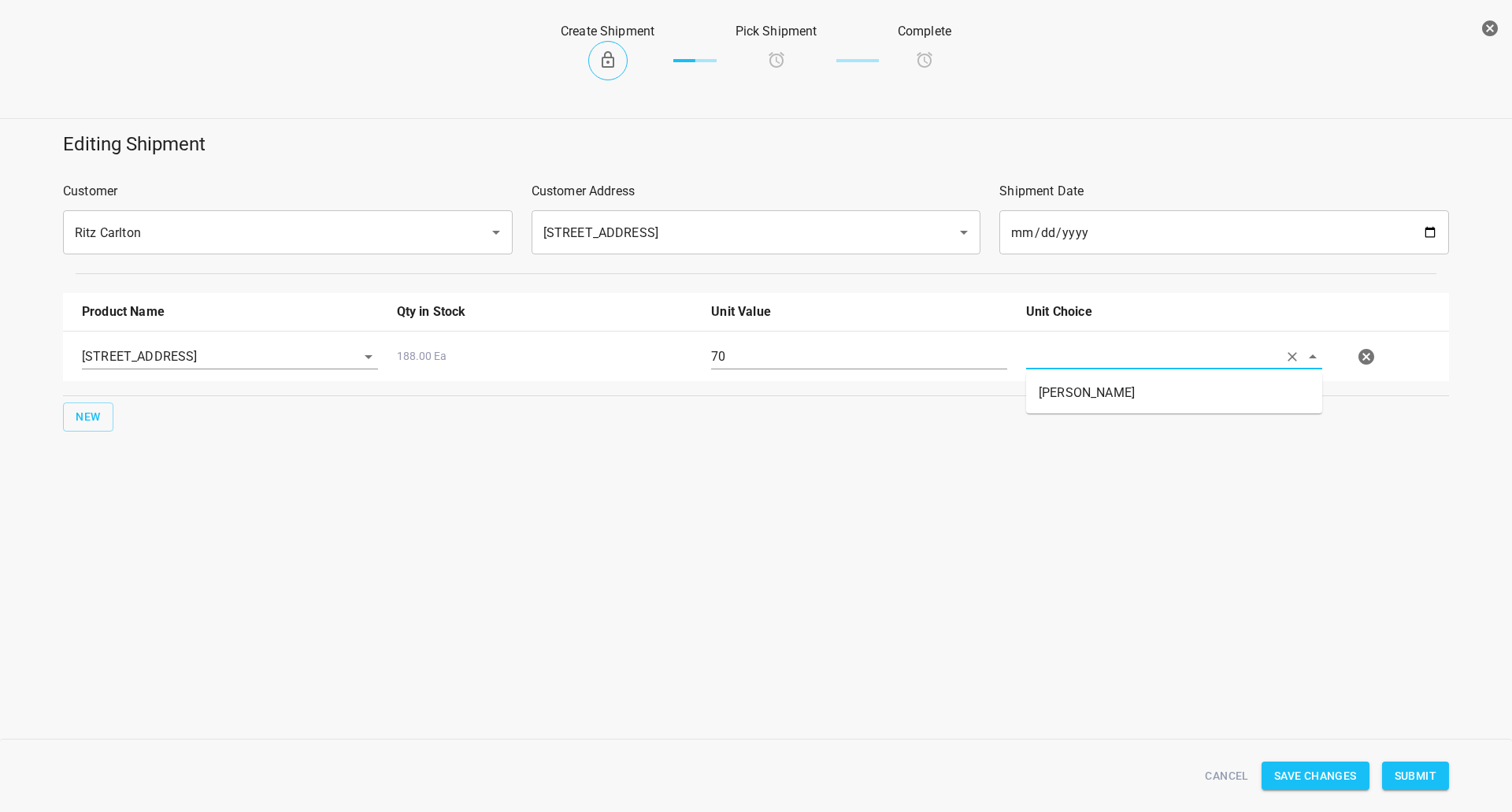
click at [1092, 364] on input "text" at bounding box center [1152, 356] width 252 height 25
click at [1062, 417] on div "New" at bounding box center [756, 417] width 1392 height 35
click at [1123, 339] on div at bounding box center [1173, 363] width 315 height 56
click at [1106, 376] on div at bounding box center [1173, 363] width 315 height 56
click at [1110, 351] on input "text" at bounding box center [1152, 356] width 252 height 25
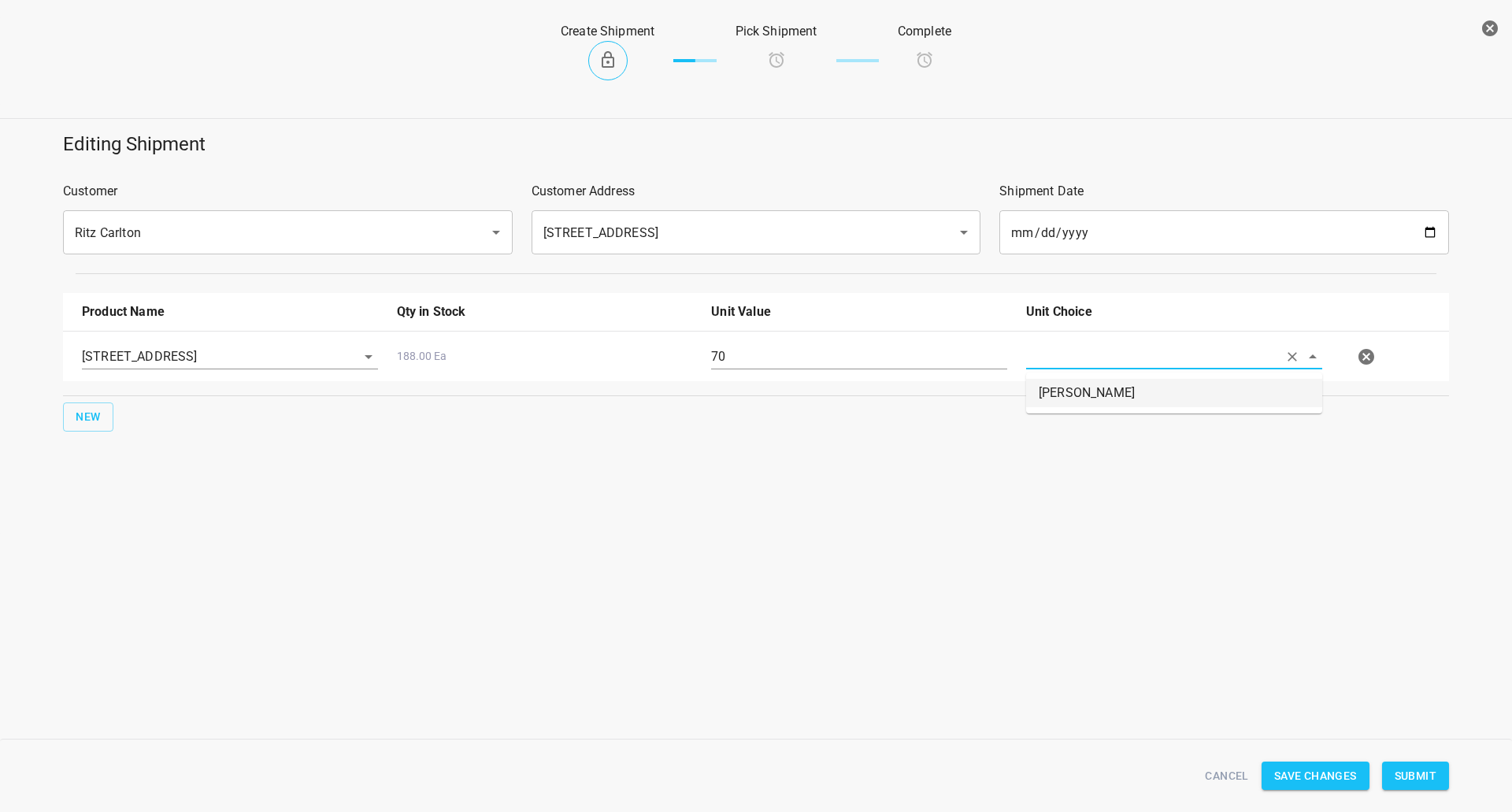
click at [1090, 396] on li "[PERSON_NAME]" at bounding box center [1174, 393] width 296 height 28
type input "[PERSON_NAME]"
click at [1073, 481] on div "Editing Shipment Customer Ritz Carlton ​ Customer Address [STREET_ADDRESS] ​ Sh…" at bounding box center [756, 328] width 1512 height 413
drag, startPoint x: 1417, startPoint y: 790, endPoint x: 1423, endPoint y: 777, distance: 14.3
click at [1417, 787] on div "Cancel Save Changes Submit" at bounding box center [756, 776] width 1405 height 61
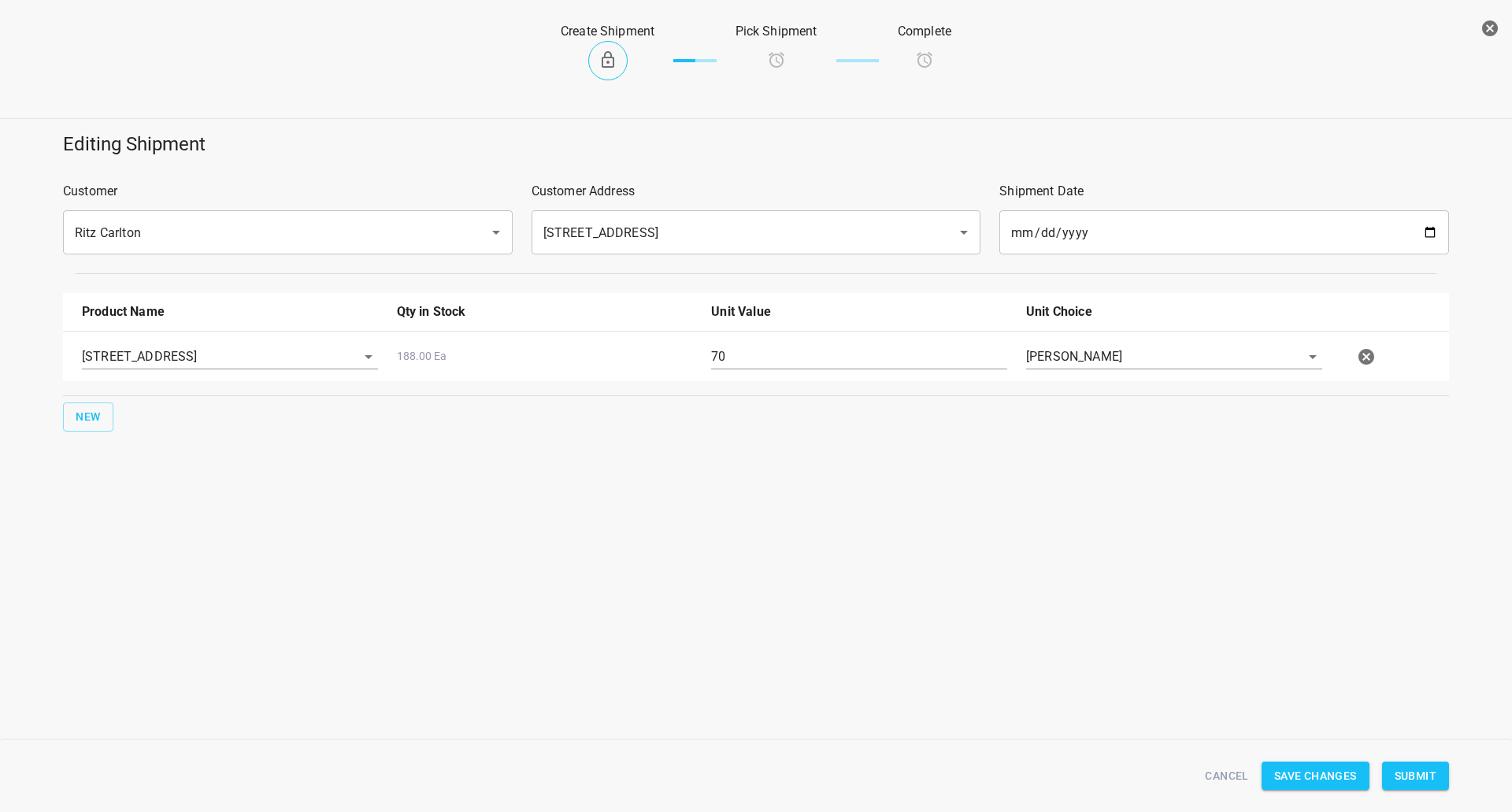
click at [1426, 776] on span "Submit" at bounding box center [1415, 776] width 41 height 19
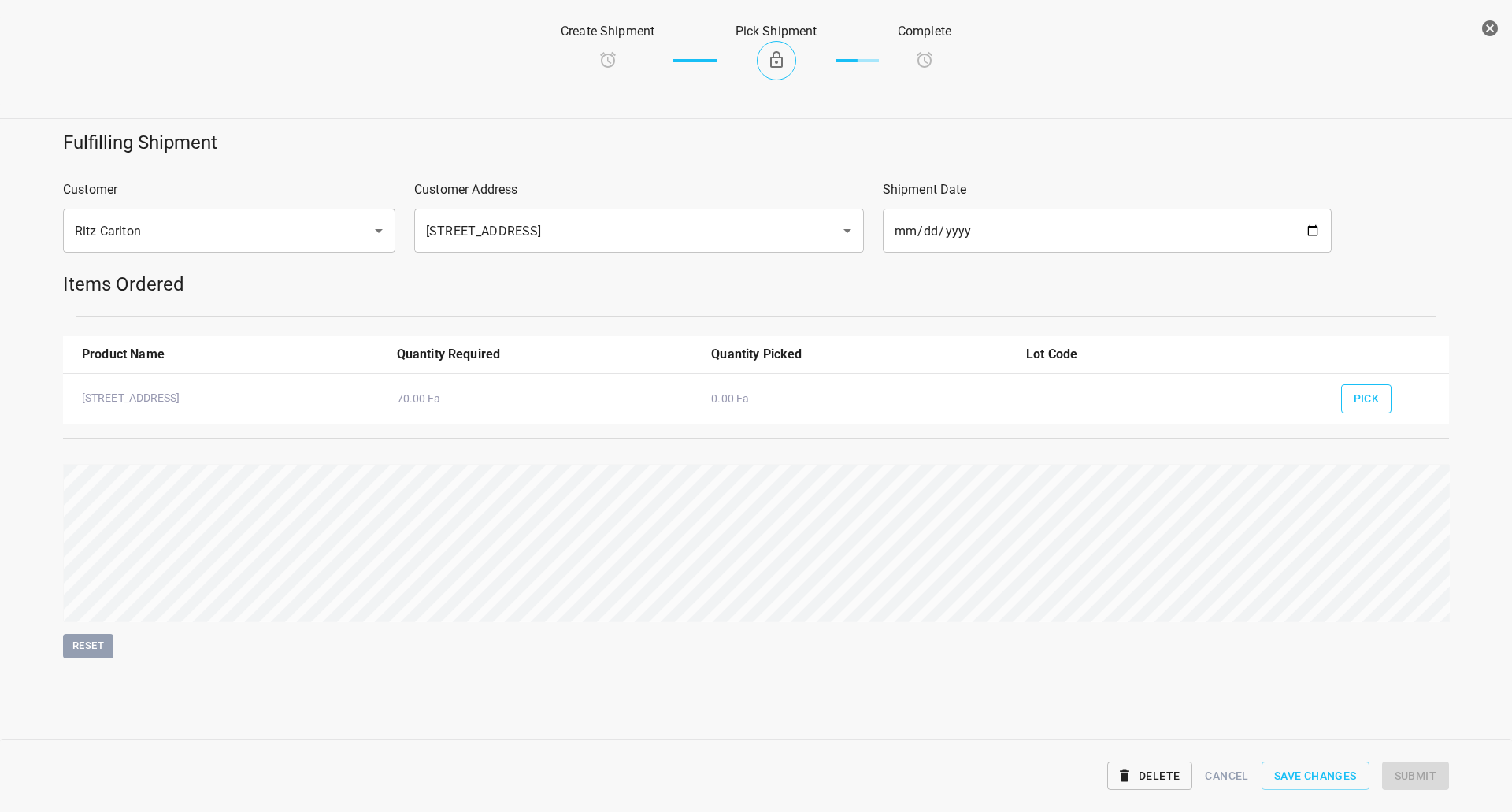
drag, startPoint x: 1358, startPoint y: 384, endPoint x: 1366, endPoint y: 410, distance: 27.2
click at [1361, 384] on div "Pick" at bounding box center [1389, 366] width 115 height 61
click at [1367, 413] on div "Pick" at bounding box center [1389, 394] width 115 height 58
click at [1365, 400] on span "Pick" at bounding box center [1367, 399] width 26 height 19
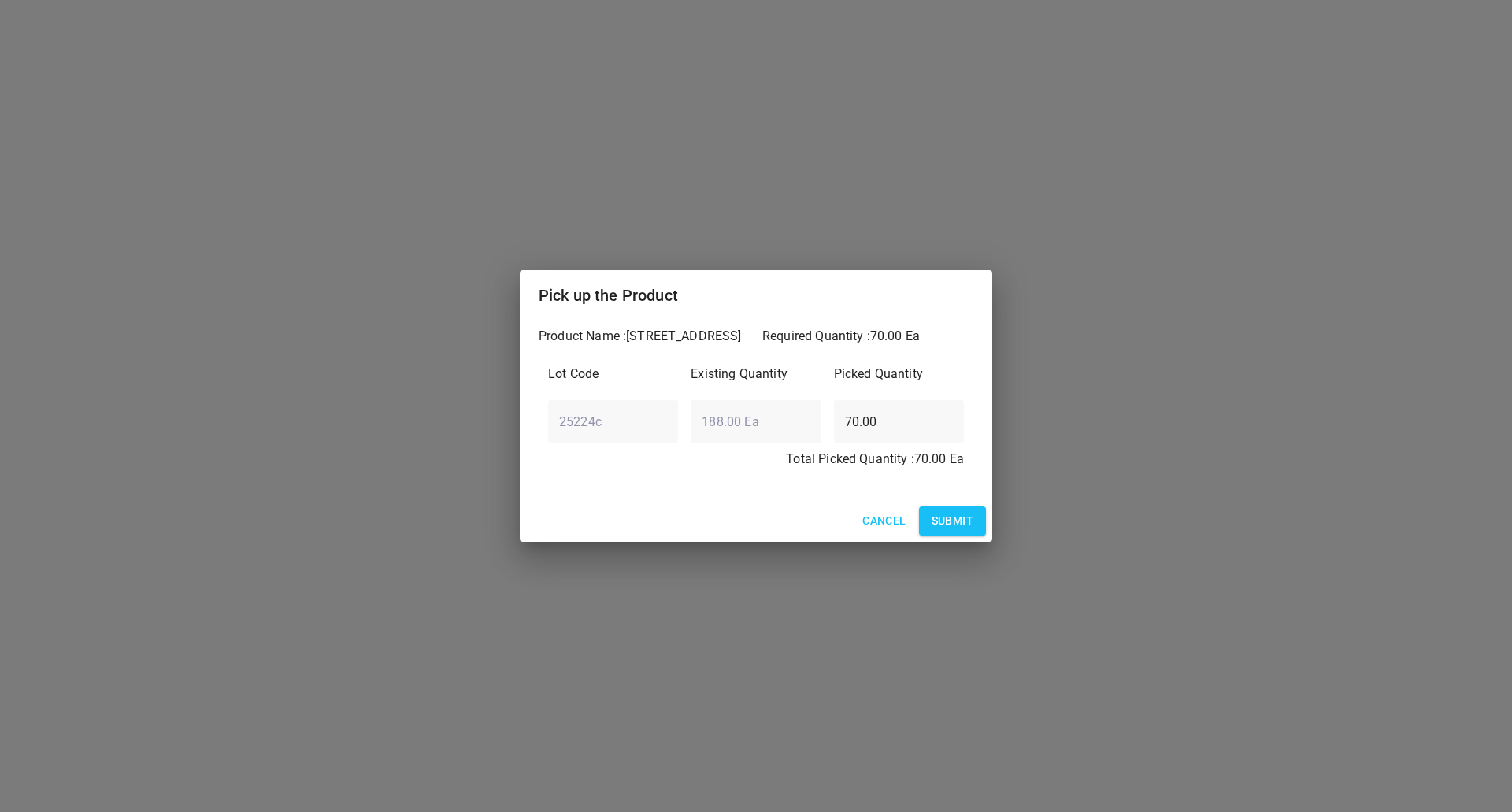
click at [969, 506] on div "Cancel Submit" at bounding box center [756, 520] width 473 height 41
click at [977, 526] on button "Submit" at bounding box center [953, 520] width 67 height 29
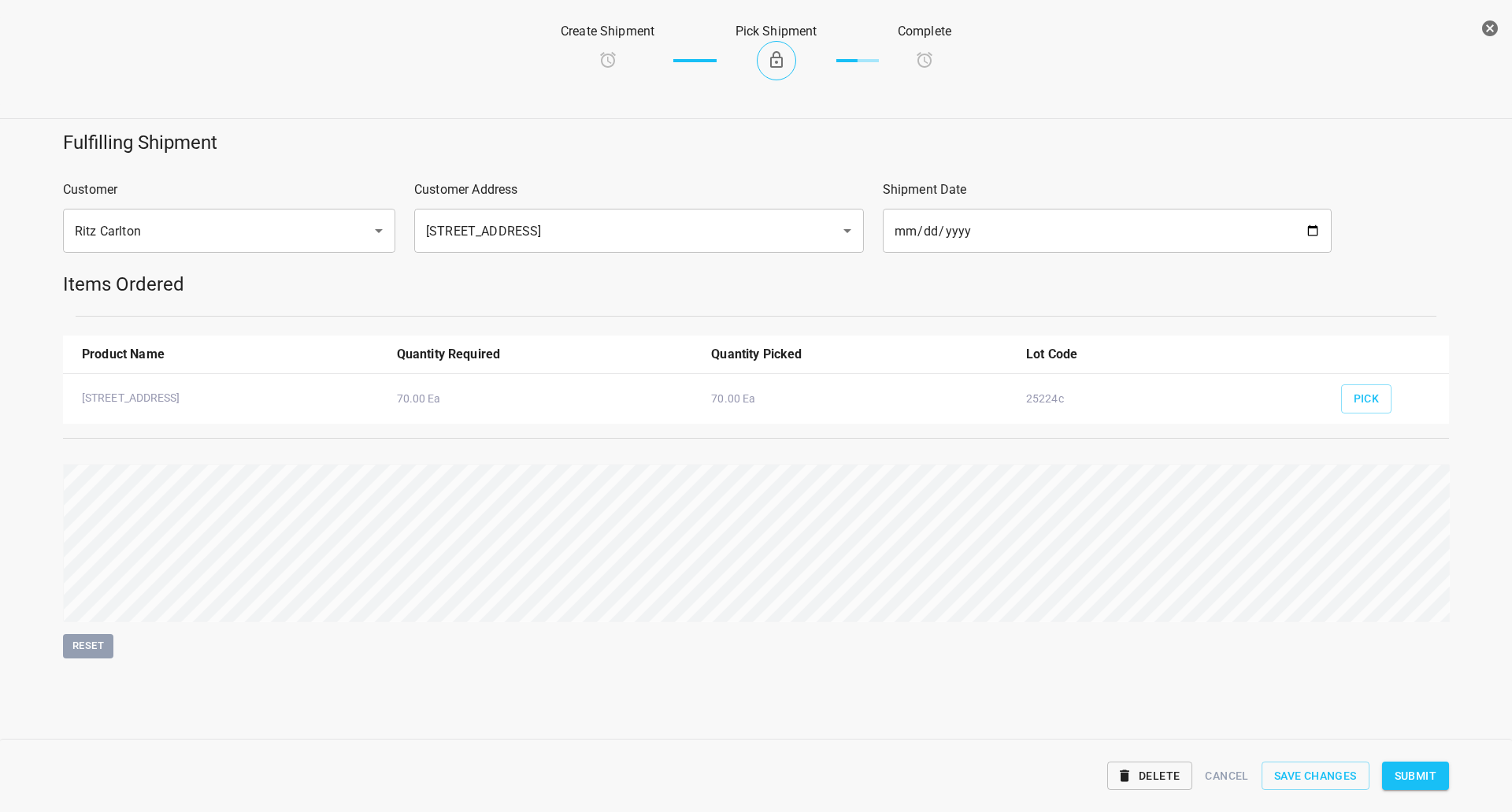
click at [1437, 760] on div "Delete Cancel Save Changes Submit" at bounding box center [756, 776] width 1405 height 61
click at [1432, 777] on span "Submit" at bounding box center [1415, 776] width 41 height 19
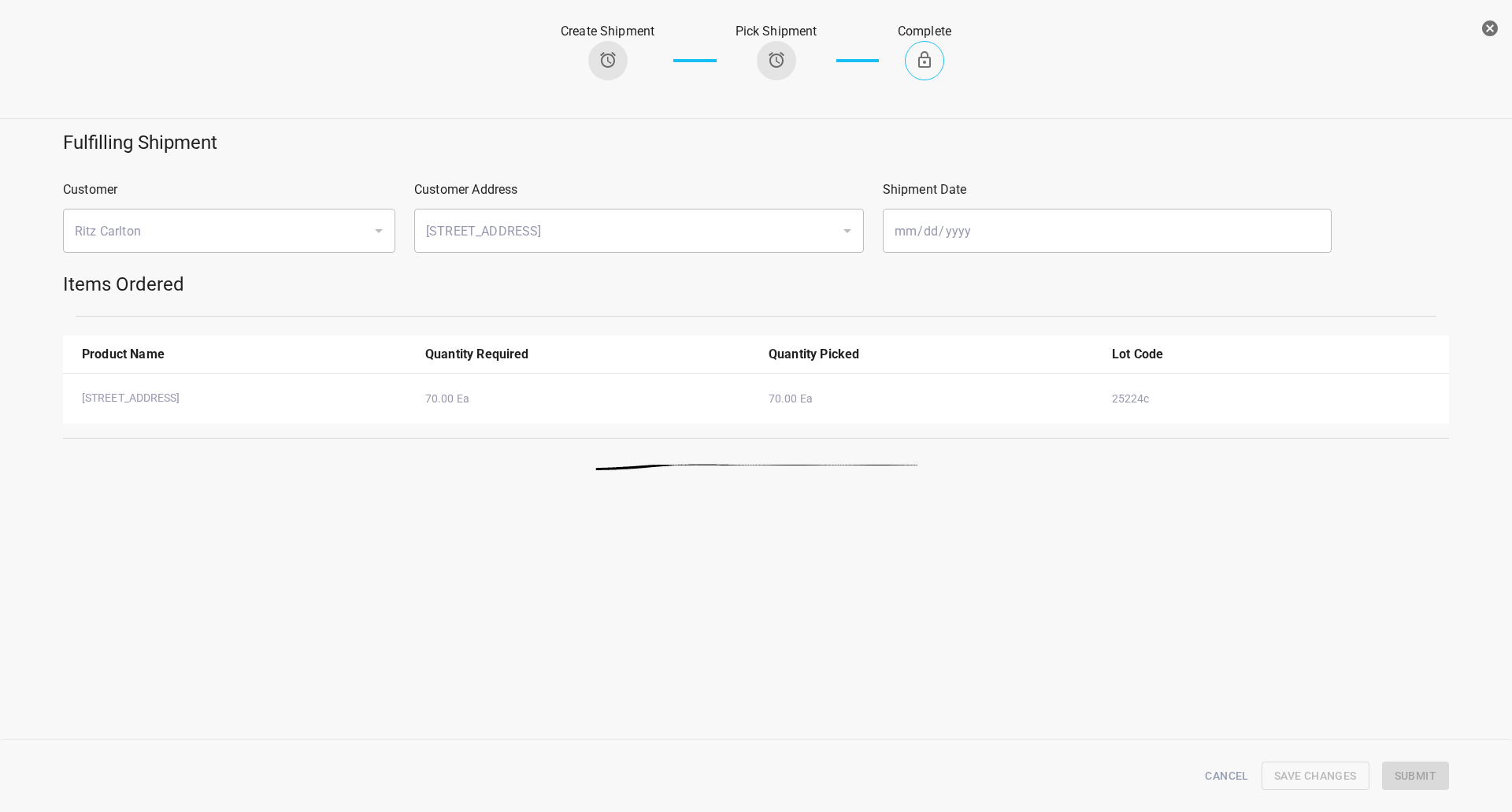
click at [1485, 23] on icon "button" at bounding box center [1490, 28] width 16 height 16
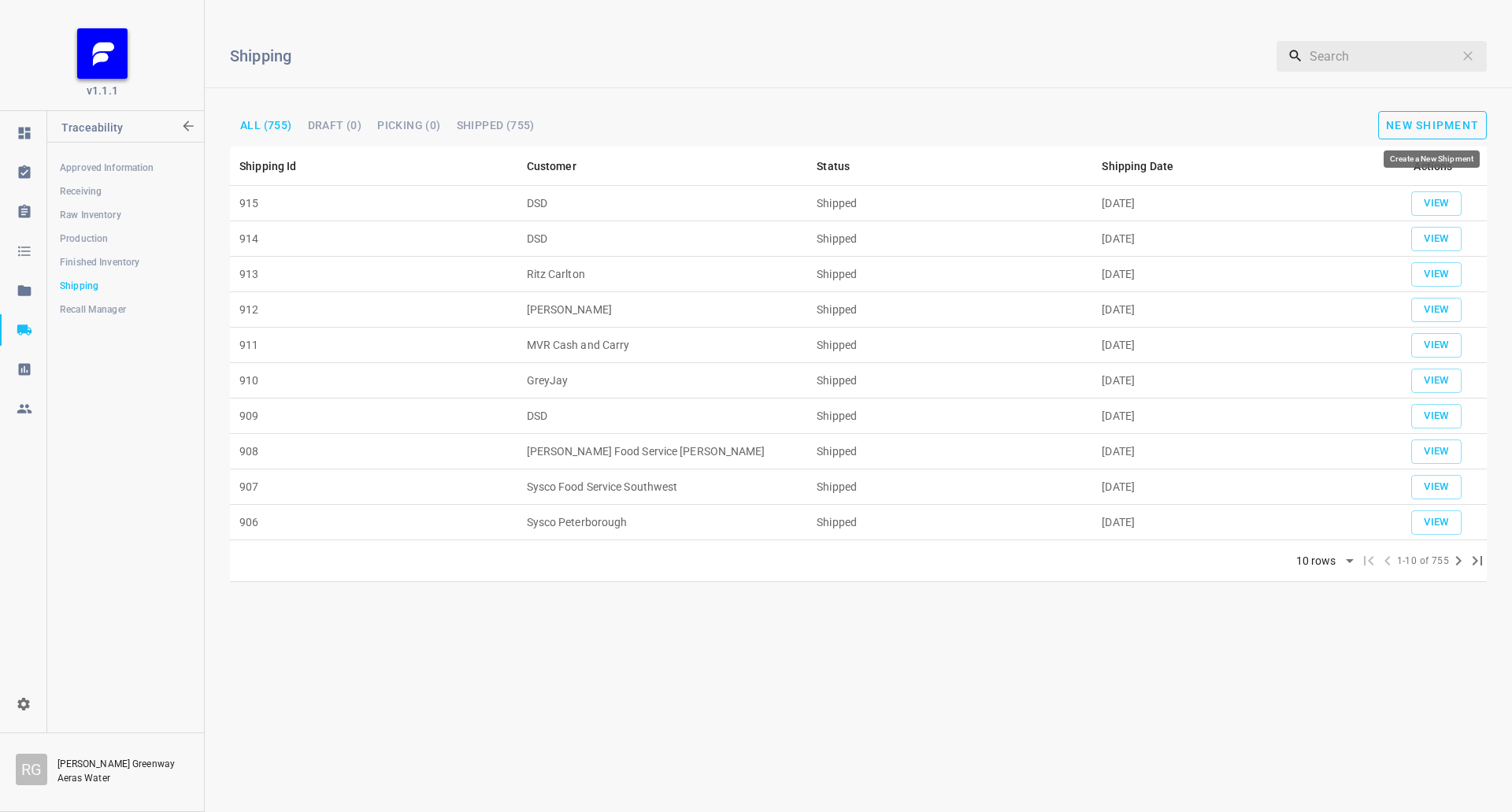
click at [1399, 128] on span "New Shipment" at bounding box center [1432, 125] width 93 height 12
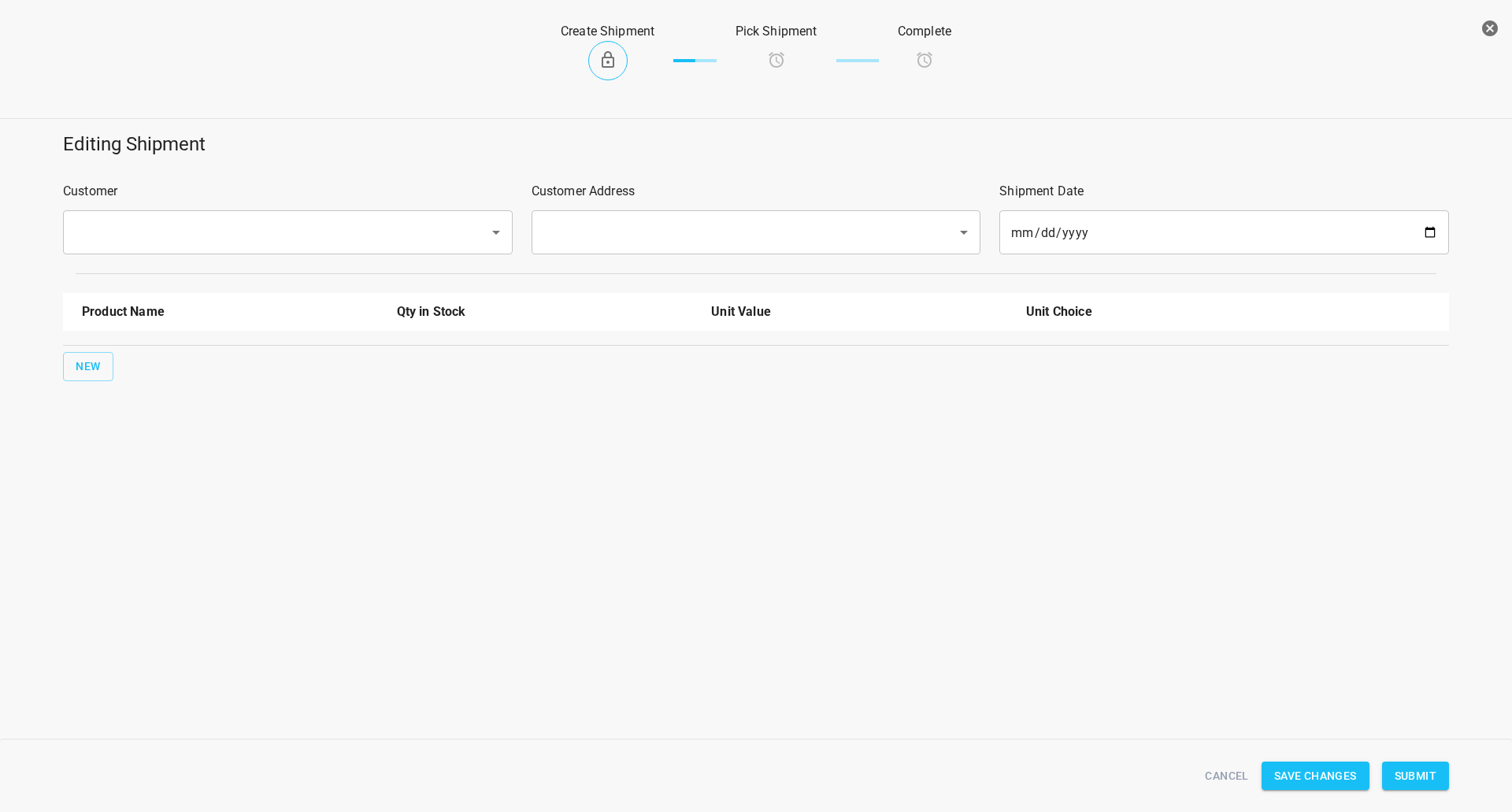
click at [271, 241] on input "text" at bounding box center [266, 233] width 391 height 30
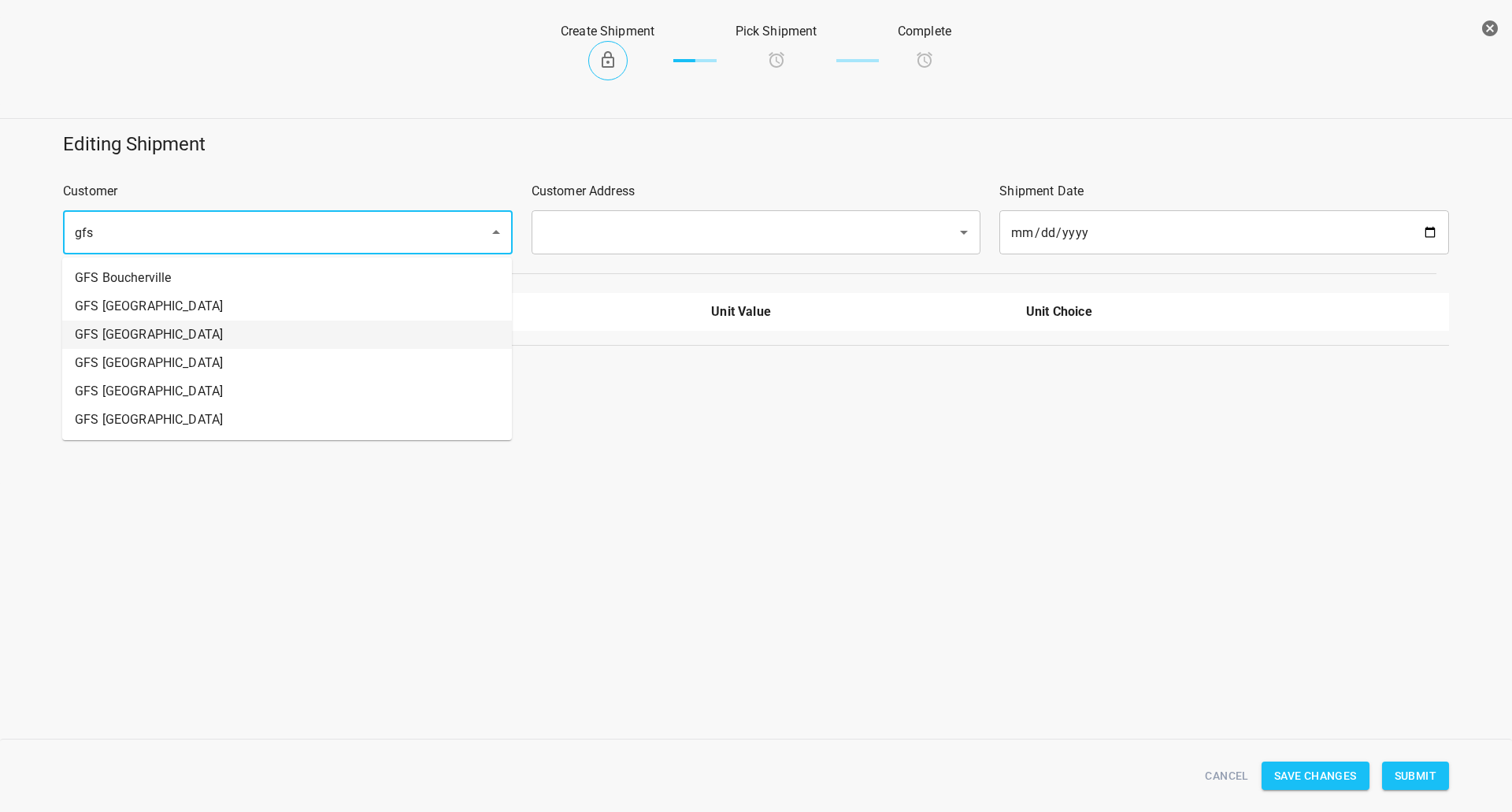
click at [152, 340] on li "GFS [GEOGRAPHIC_DATA]" at bounding box center [287, 335] width 450 height 28
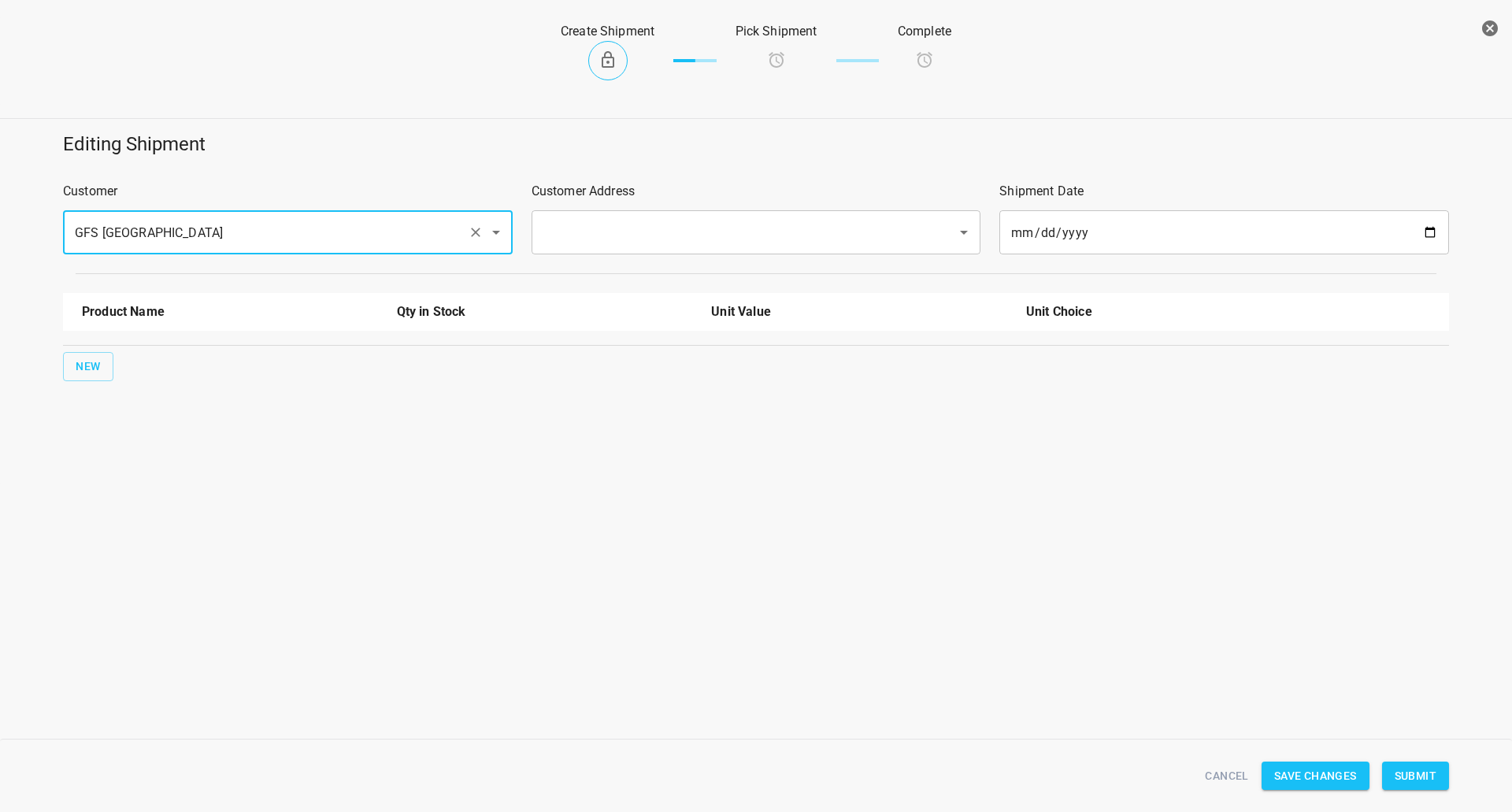
click at [587, 212] on div "​" at bounding box center [756, 233] width 450 height 44
type input "GFS [GEOGRAPHIC_DATA]"
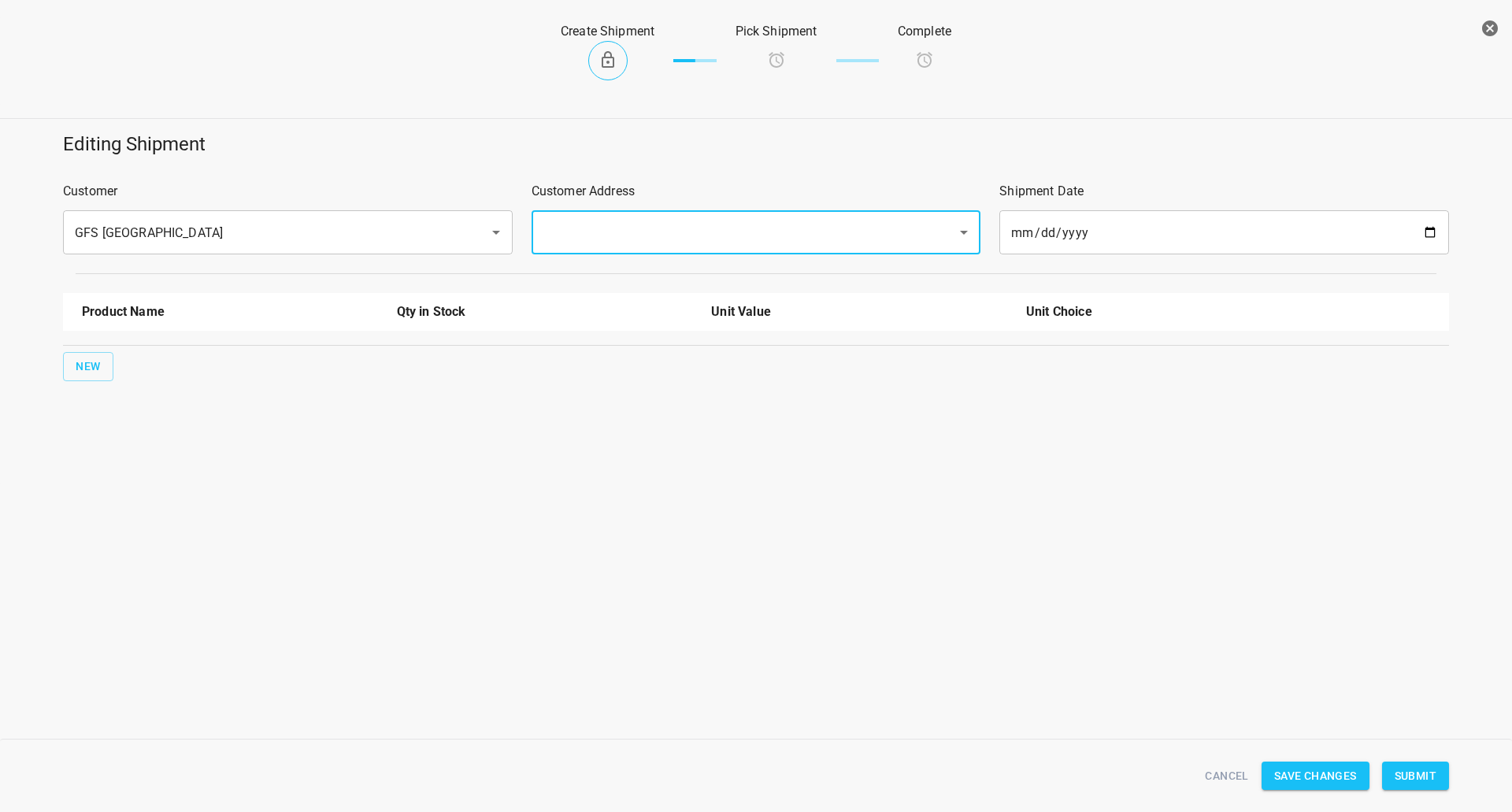
click at [568, 235] on input "text" at bounding box center [734, 233] width 391 height 30
drag, startPoint x: 558, startPoint y: 279, endPoint x: 26, endPoint y: 379, distance: 541.3
click at [558, 279] on li "[STREET_ADDRESS][PERSON_NAME]" at bounding box center [755, 278] width 450 height 28
type input "[STREET_ADDRESS][PERSON_NAME]"
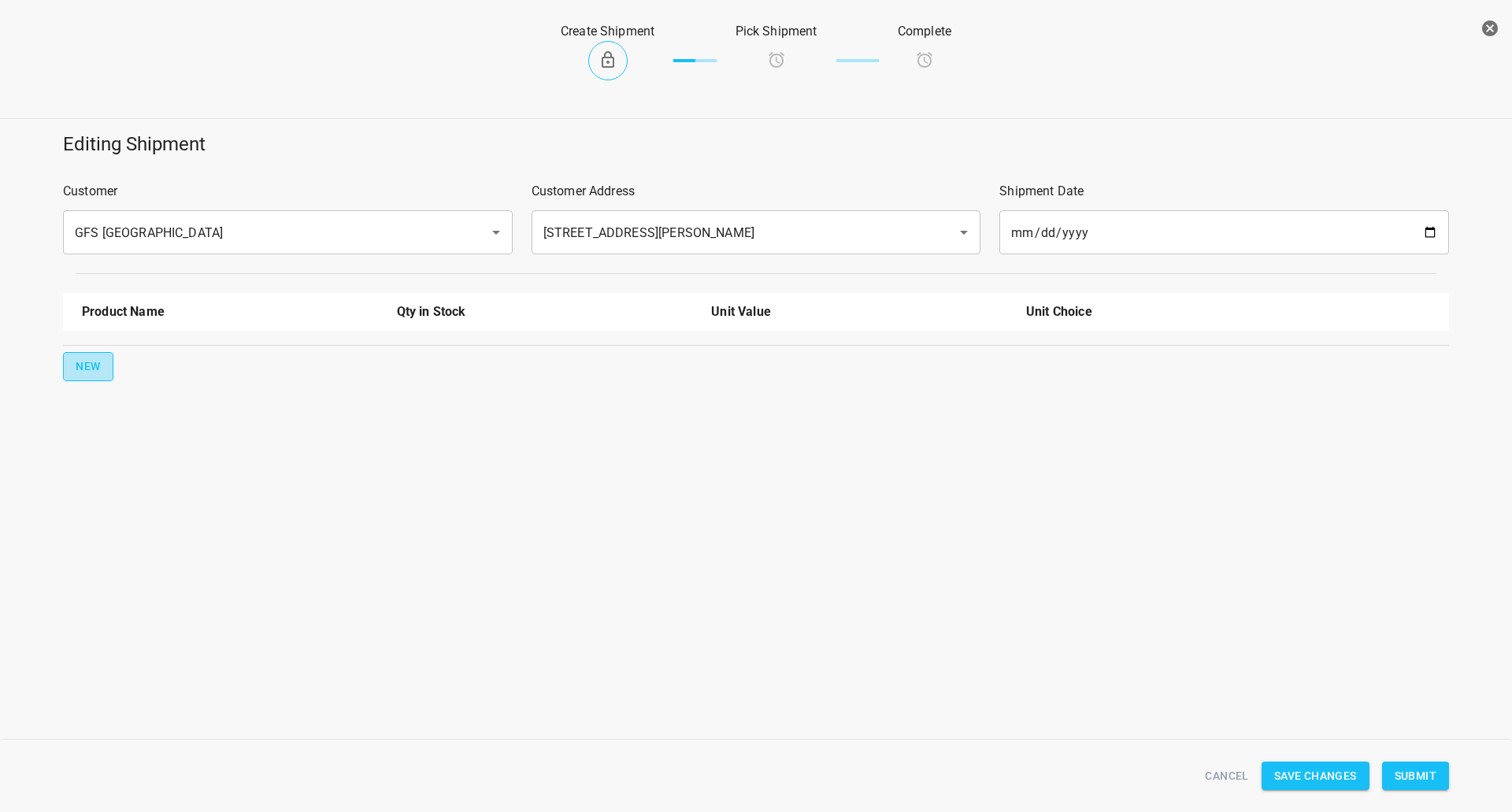
click at [96, 368] on span "New" at bounding box center [88, 367] width 26 height 19
click at [120, 362] on input "text" at bounding box center [208, 356] width 252 height 25
click at [130, 476] on li "330ml Still" at bounding box center [230, 478] width 296 height 28
type input "330ml Still"
drag, startPoint x: 794, startPoint y: 357, endPoint x: 771, endPoint y: 351, distance: 23.8
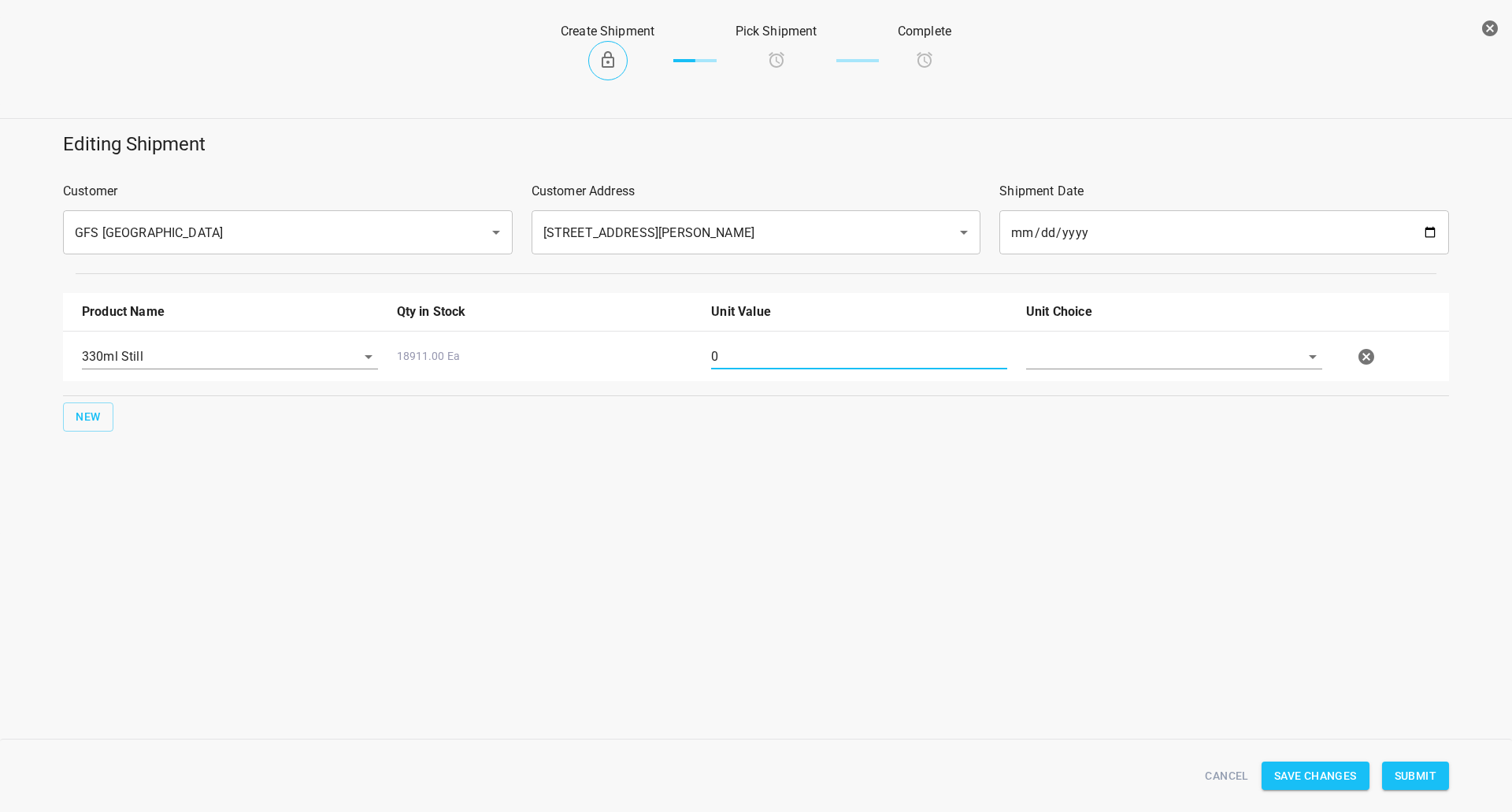
click at [772, 354] on input "0" at bounding box center [860, 356] width 296 height 26
click at [776, 344] on div "0" at bounding box center [859, 363] width 315 height 56
click at [788, 344] on div "0" at bounding box center [859, 363] width 315 height 56
click at [793, 360] on input "0" at bounding box center [860, 356] width 296 height 26
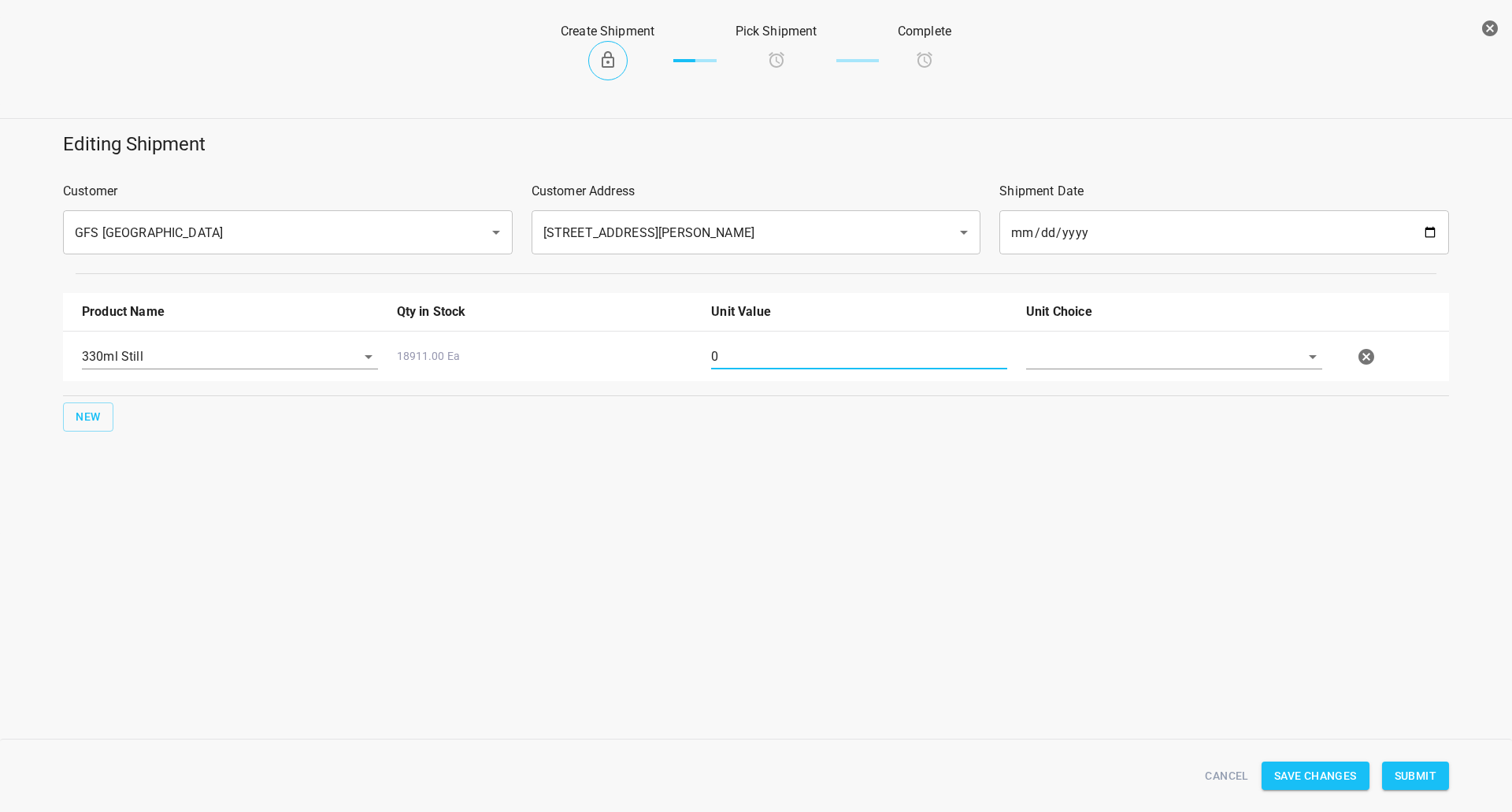
click at [793, 360] on input "0" at bounding box center [860, 356] width 296 height 26
type input "126"
drag, startPoint x: 1090, startPoint y: 370, endPoint x: 1090, endPoint y: 384, distance: 14.0
click at [1091, 371] on div at bounding box center [1173, 363] width 315 height 56
click at [1107, 368] on input "text" at bounding box center [1152, 356] width 252 height 25
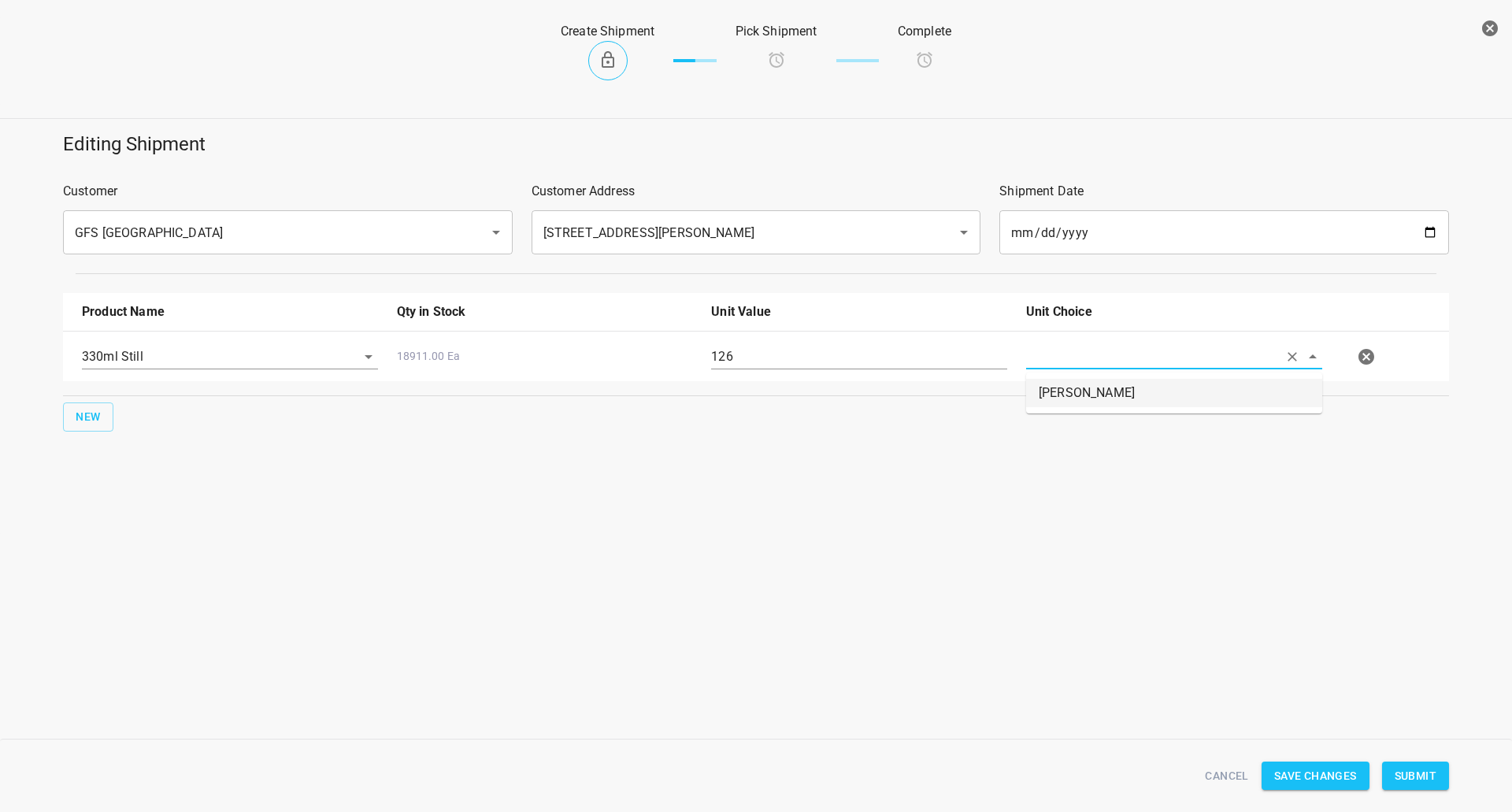
drag, startPoint x: 1107, startPoint y: 368, endPoint x: 853, endPoint y: 532, distance: 302.3
click at [1099, 385] on li "[PERSON_NAME]" at bounding box center [1174, 393] width 296 height 28
type input "[PERSON_NAME]"
drag, startPoint x: 810, startPoint y: 579, endPoint x: 1055, endPoint y: 536, distance: 248.7
click at [1055, 536] on div "Create Shipment Pick Shipment Complete Editing Shipment Customer GFS Vancouver …" at bounding box center [756, 406] width 1512 height 812
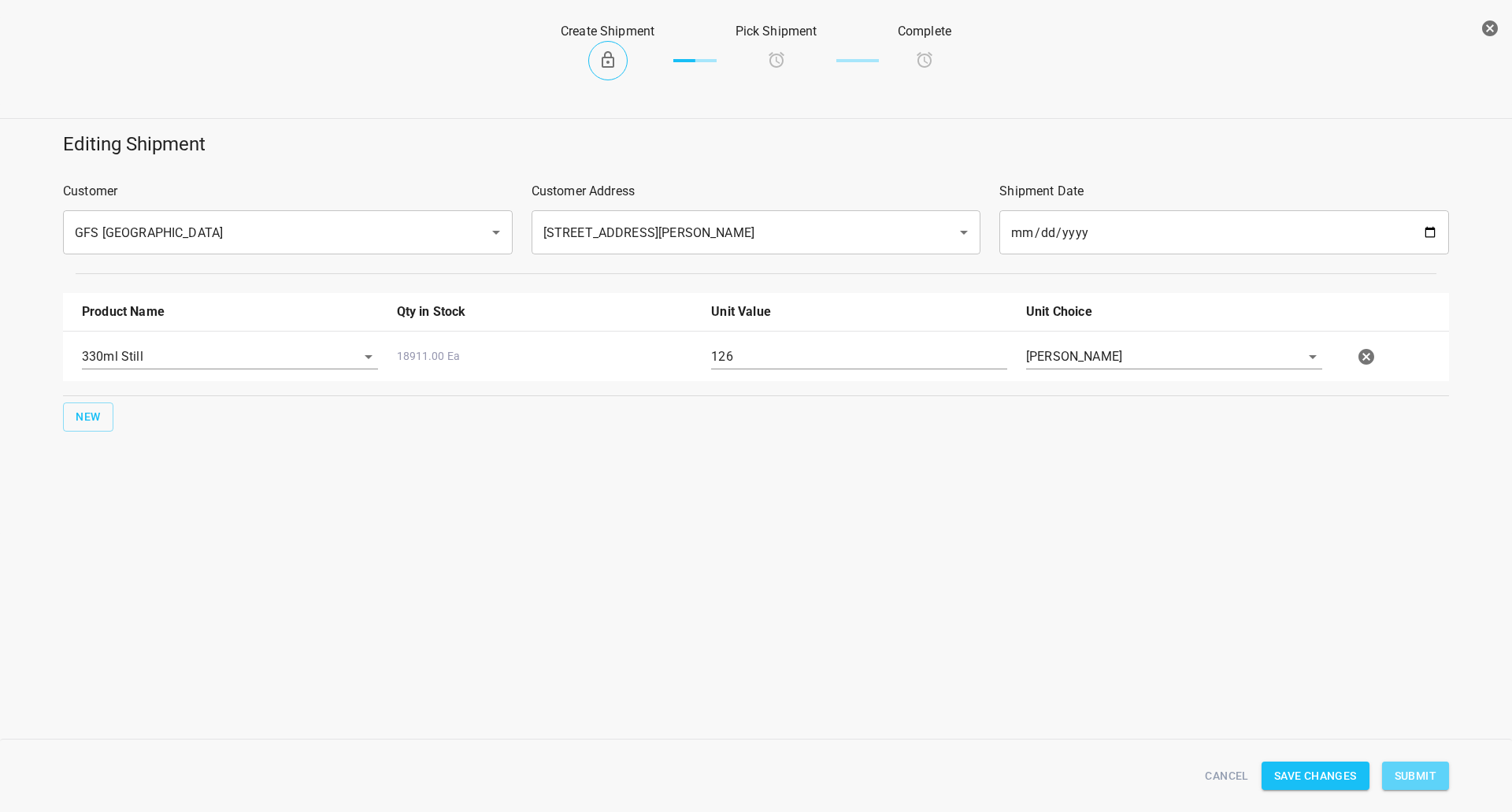
click at [1388, 783] on button "Submit" at bounding box center [1416, 776] width 67 height 29
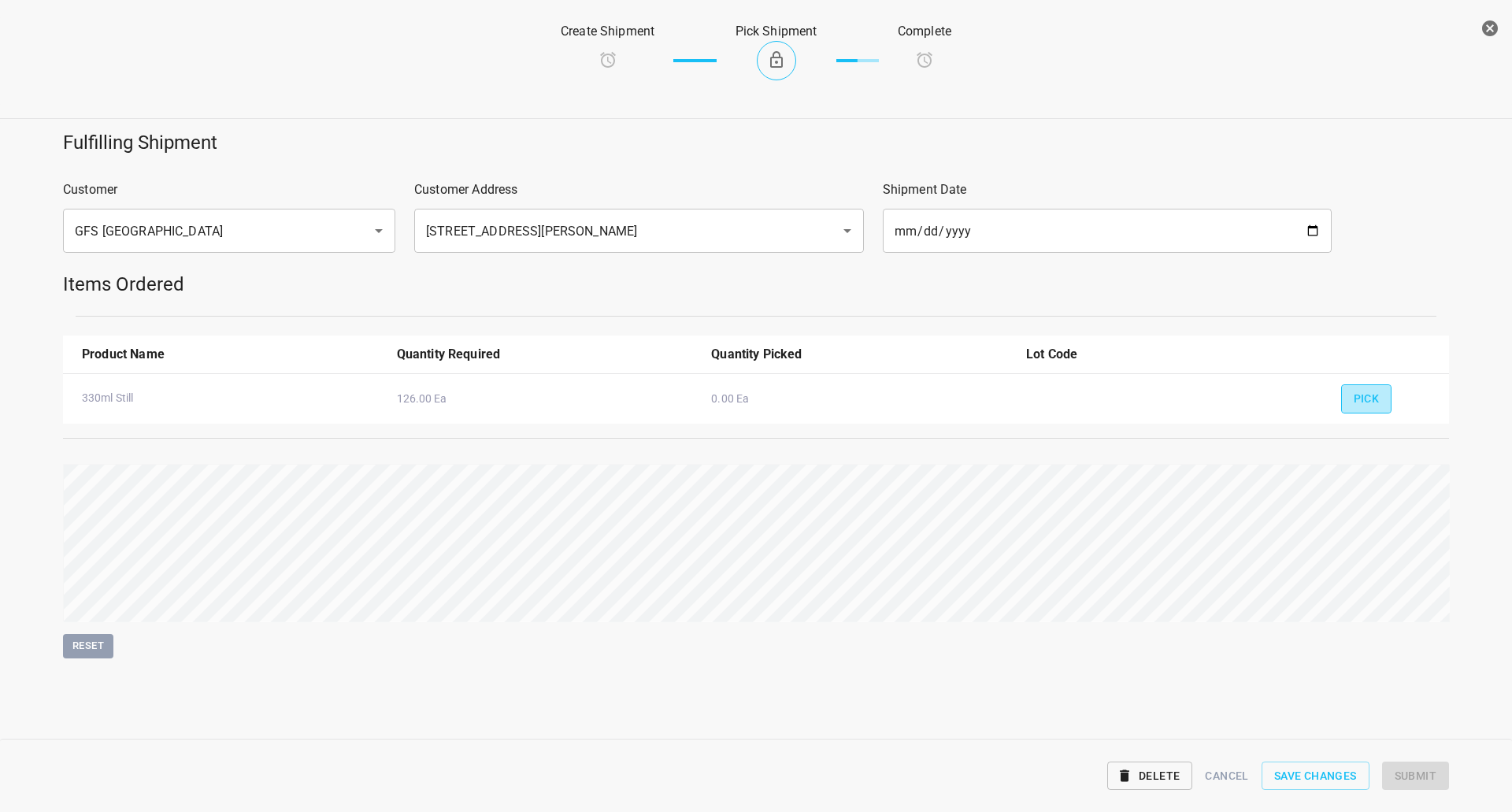
click at [1366, 394] on span "Pick" at bounding box center [1367, 399] width 26 height 19
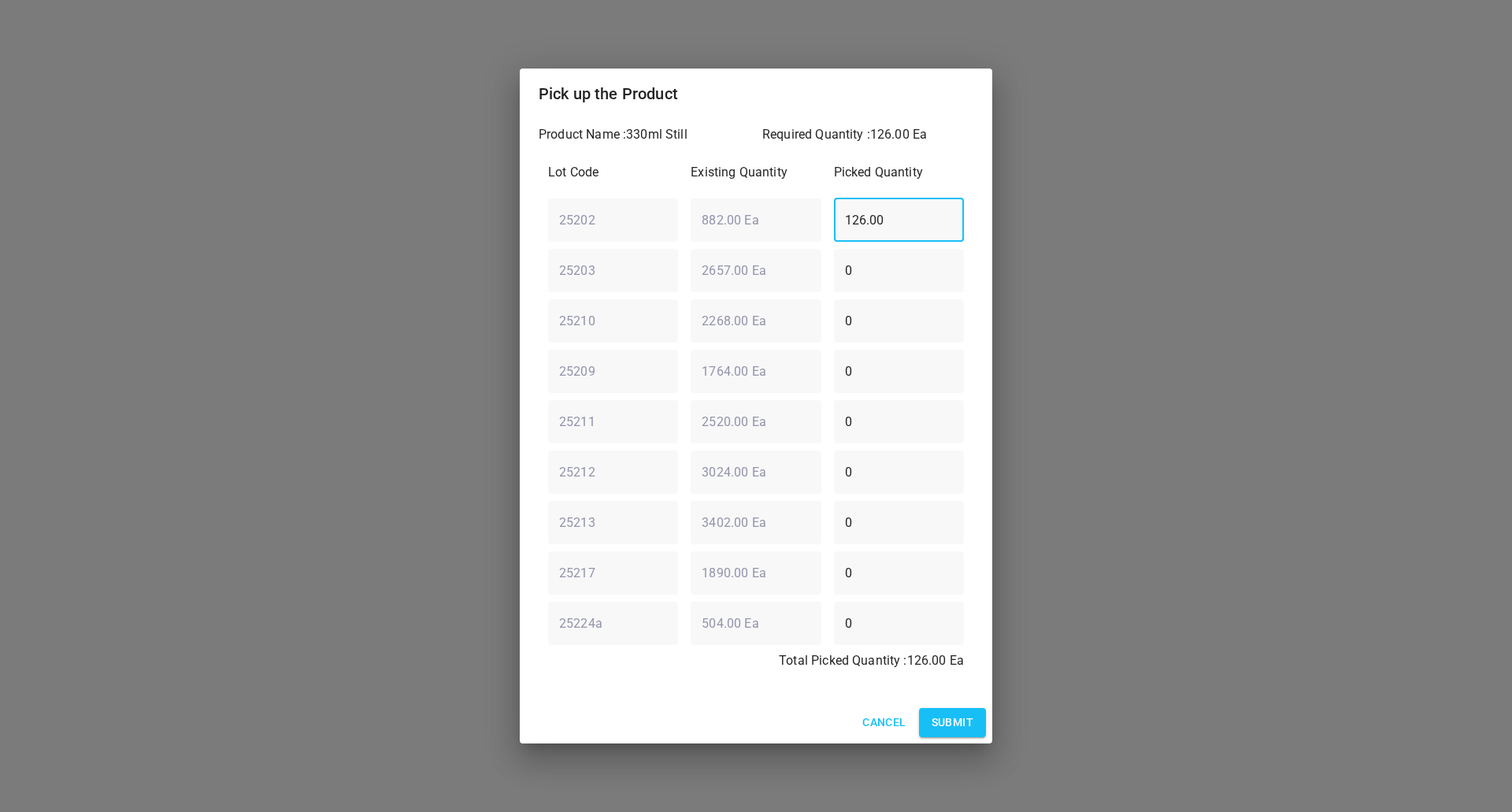
click at [925, 203] on input "126.00" at bounding box center [898, 220] width 130 height 44
drag, startPoint x: 927, startPoint y: 214, endPoint x: 0, endPoint y: 209, distance: 927.0
click at [97, 231] on div "Pick up the Product Product Name : 330ml Still Required Quantity : 126.00 Ea Lo…" at bounding box center [756, 406] width 1512 height 812
drag, startPoint x: 873, startPoint y: 277, endPoint x: 696, endPoint y: 296, distance: 178.0
click at [696, 296] on div "Lot Code Existing Quantity Picked Quantity 25202 ​ 882.00 Ea ​ 0 ​ 25203 ​ 2657…" at bounding box center [756, 421] width 435 height 535
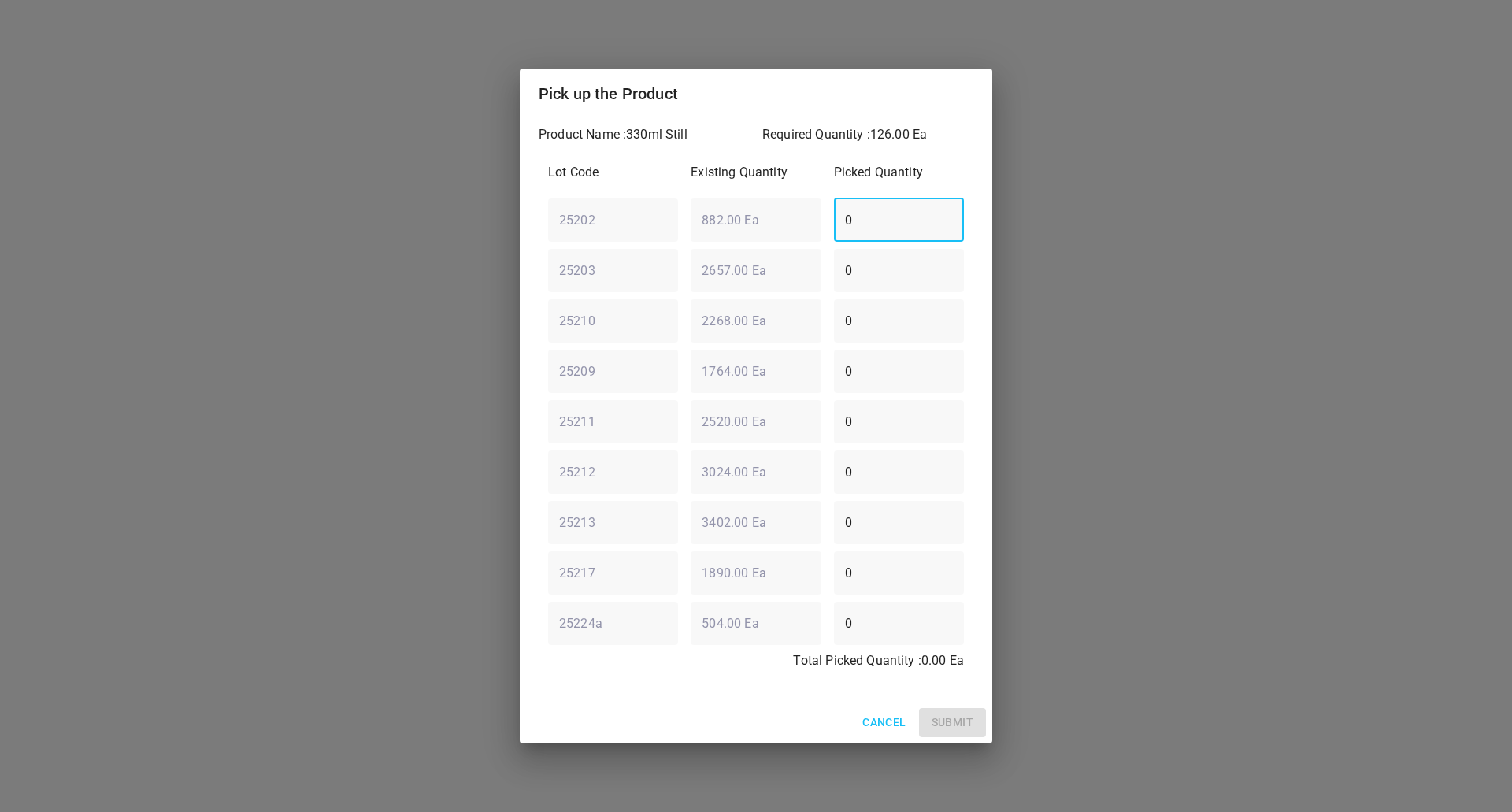
drag, startPoint x: 902, startPoint y: 223, endPoint x: 772, endPoint y: 248, distance: 132.4
click at [782, 243] on div "Lot Code Existing Quantity Picked Quantity 25202 ​ 882.00 Ea ​ 0 ​ 25203 ​ 2657…" at bounding box center [756, 421] width 435 height 535
type input "126"
click at [972, 722] on span "Submit" at bounding box center [952, 723] width 41 height 19
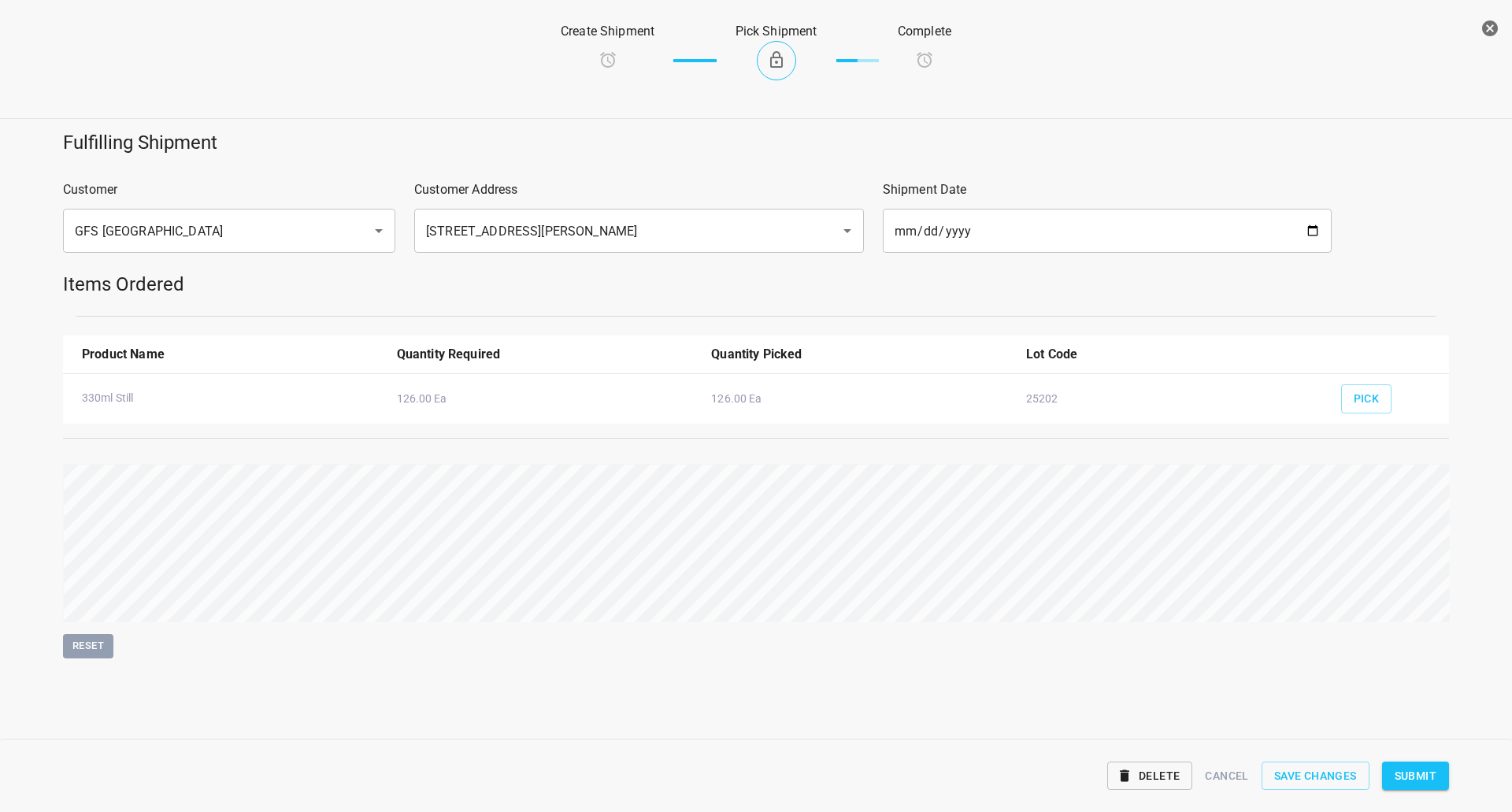
click at [1439, 790] on div "Delete Cancel Save Changes Submit" at bounding box center [756, 776] width 1405 height 61
click at [1429, 781] on span "Submit" at bounding box center [1415, 776] width 41 height 19
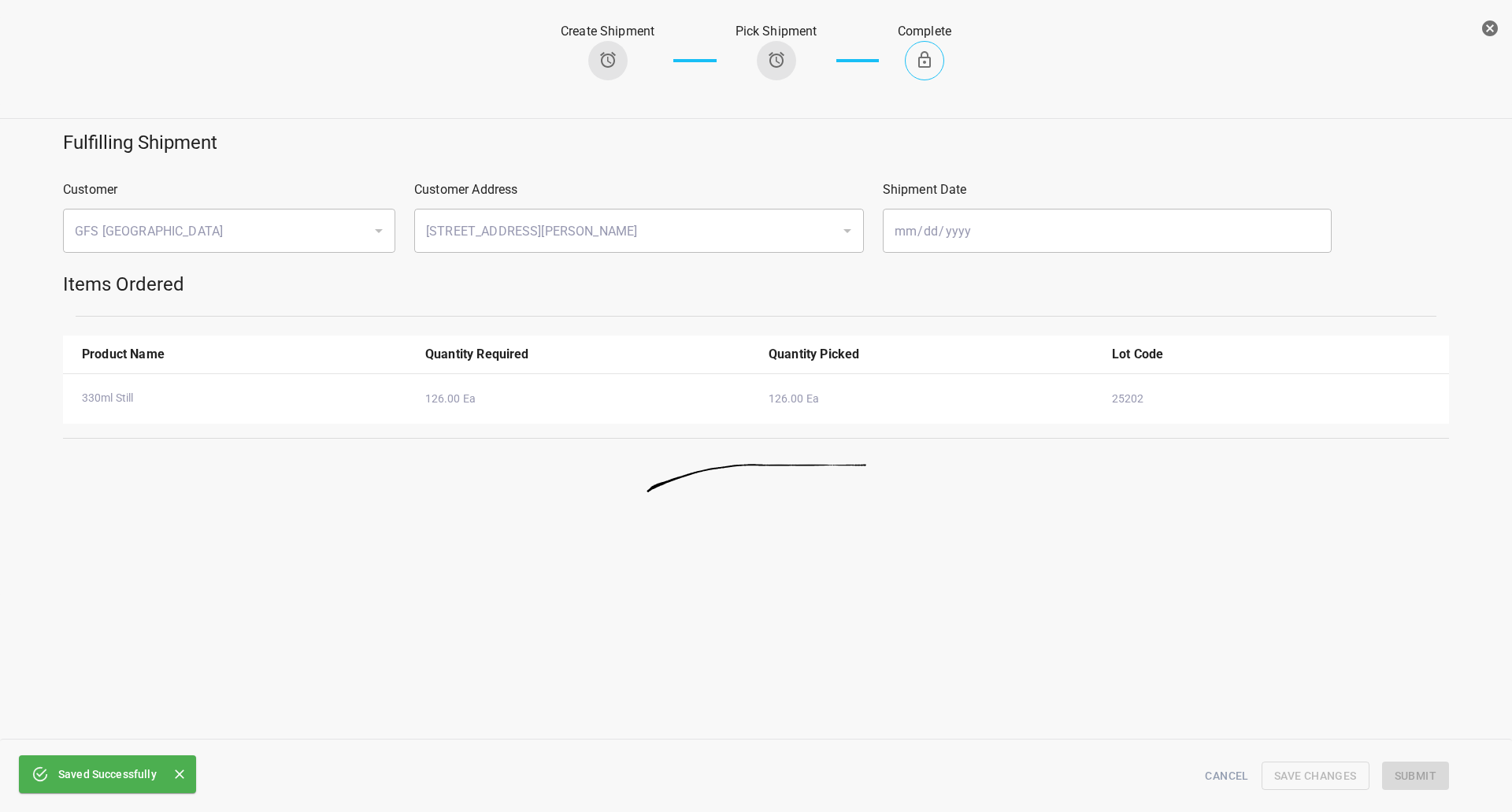
click at [1494, 22] on icon "button" at bounding box center [1490, 28] width 16 height 16
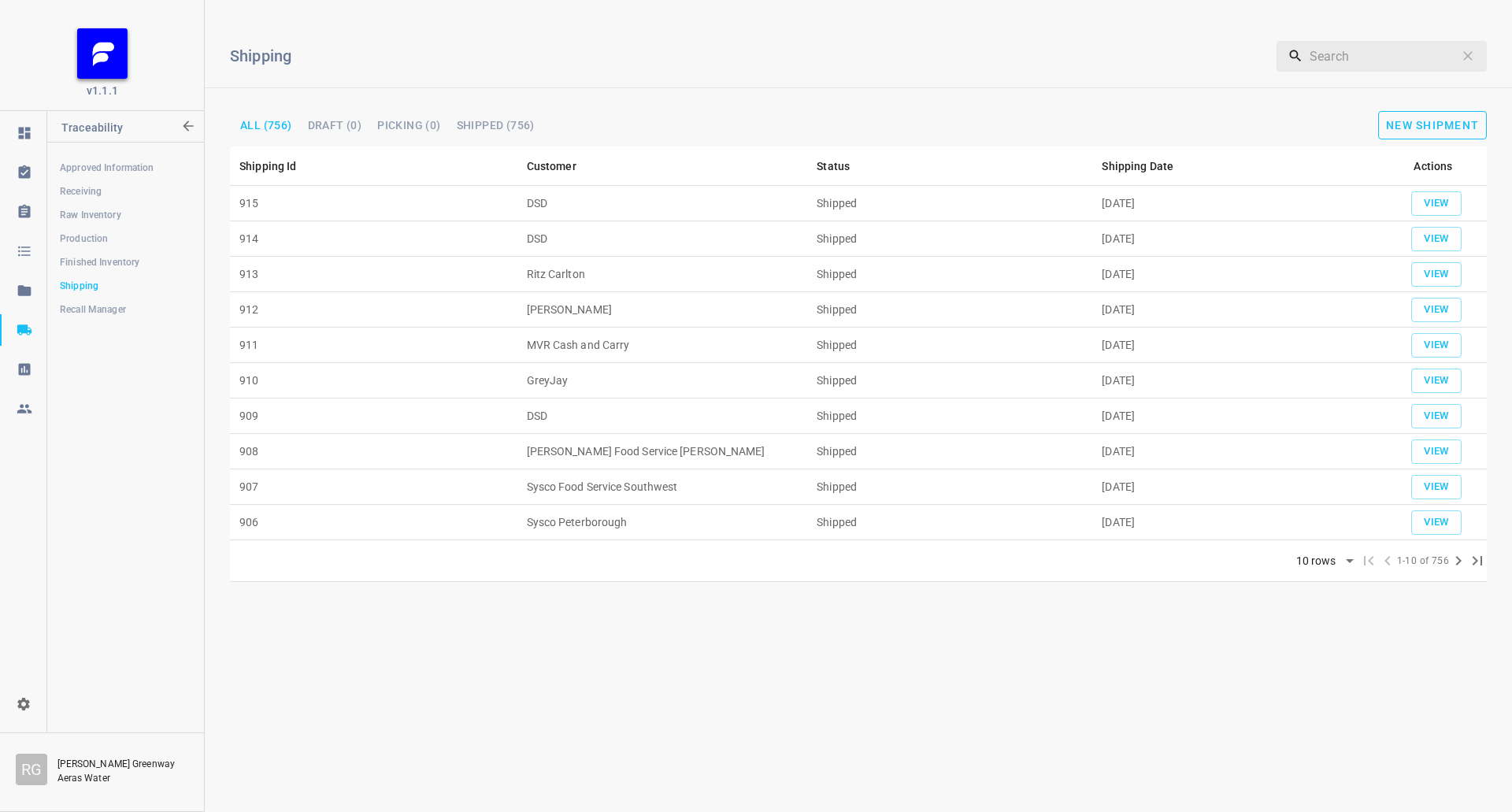
click at [1466, 112] on button "New Shipment" at bounding box center [1432, 125] width 108 height 28
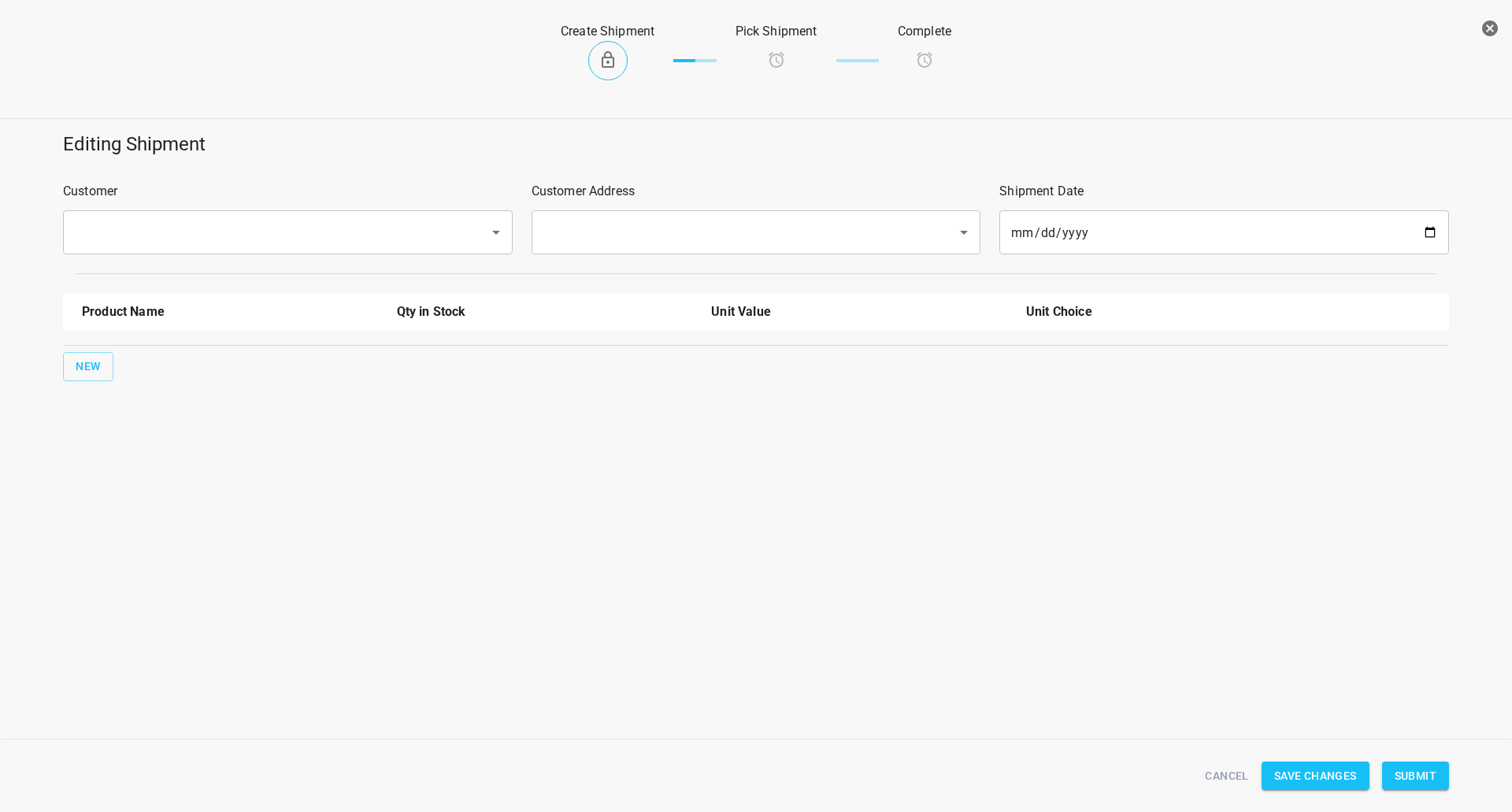
click at [251, 249] on div "​" at bounding box center [287, 233] width 450 height 44
click at [259, 231] on input "text" at bounding box center [266, 233] width 391 height 30
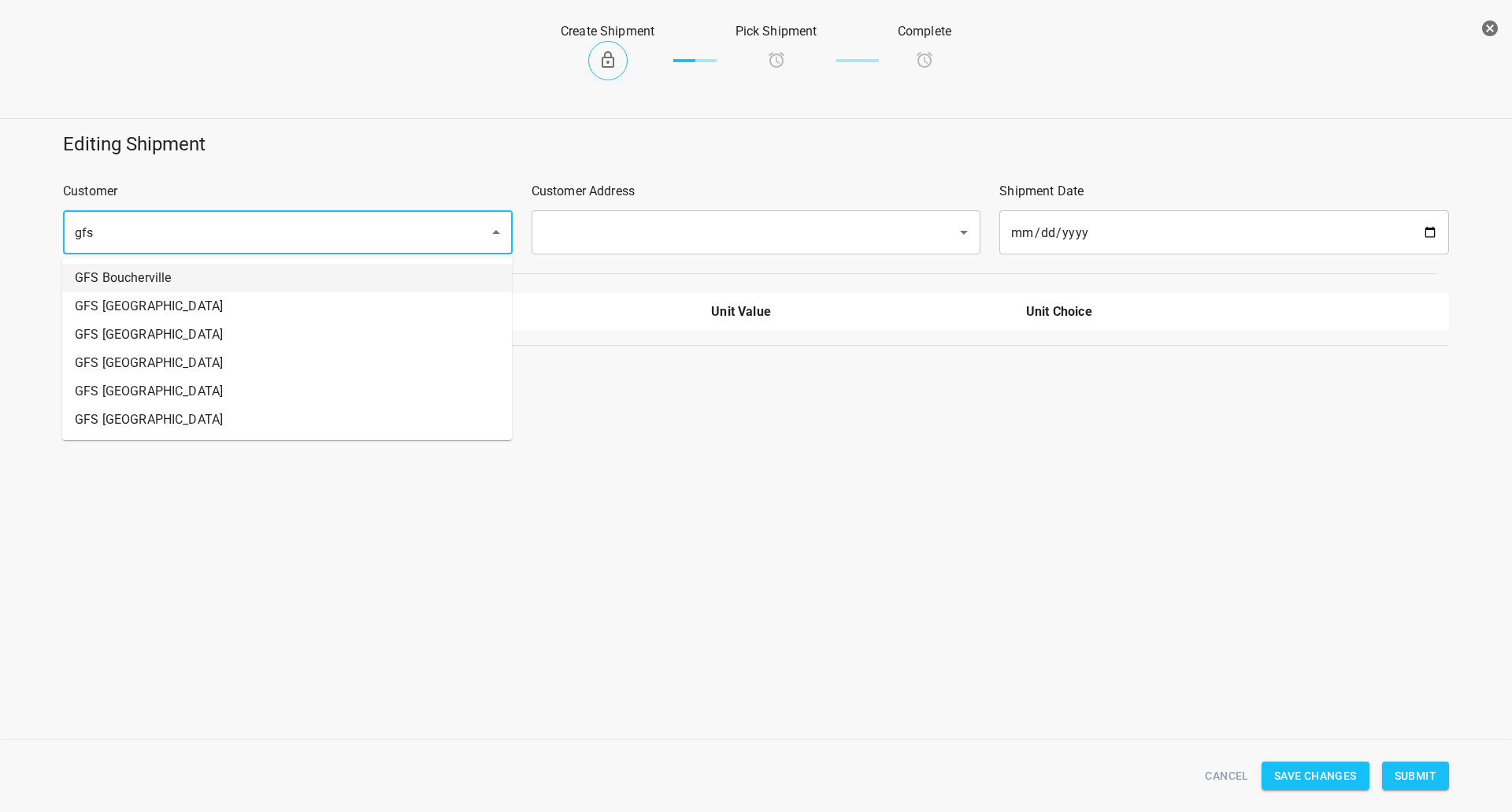
drag, startPoint x: 187, startPoint y: 239, endPoint x: 0, endPoint y: 238, distance: 187.0
click at [0, 238] on div "Editing Shipment Customer gfs ​ Customer Address ​ Shipment Date [DATE] ​ Produ…" at bounding box center [756, 256] width 1531 height 269
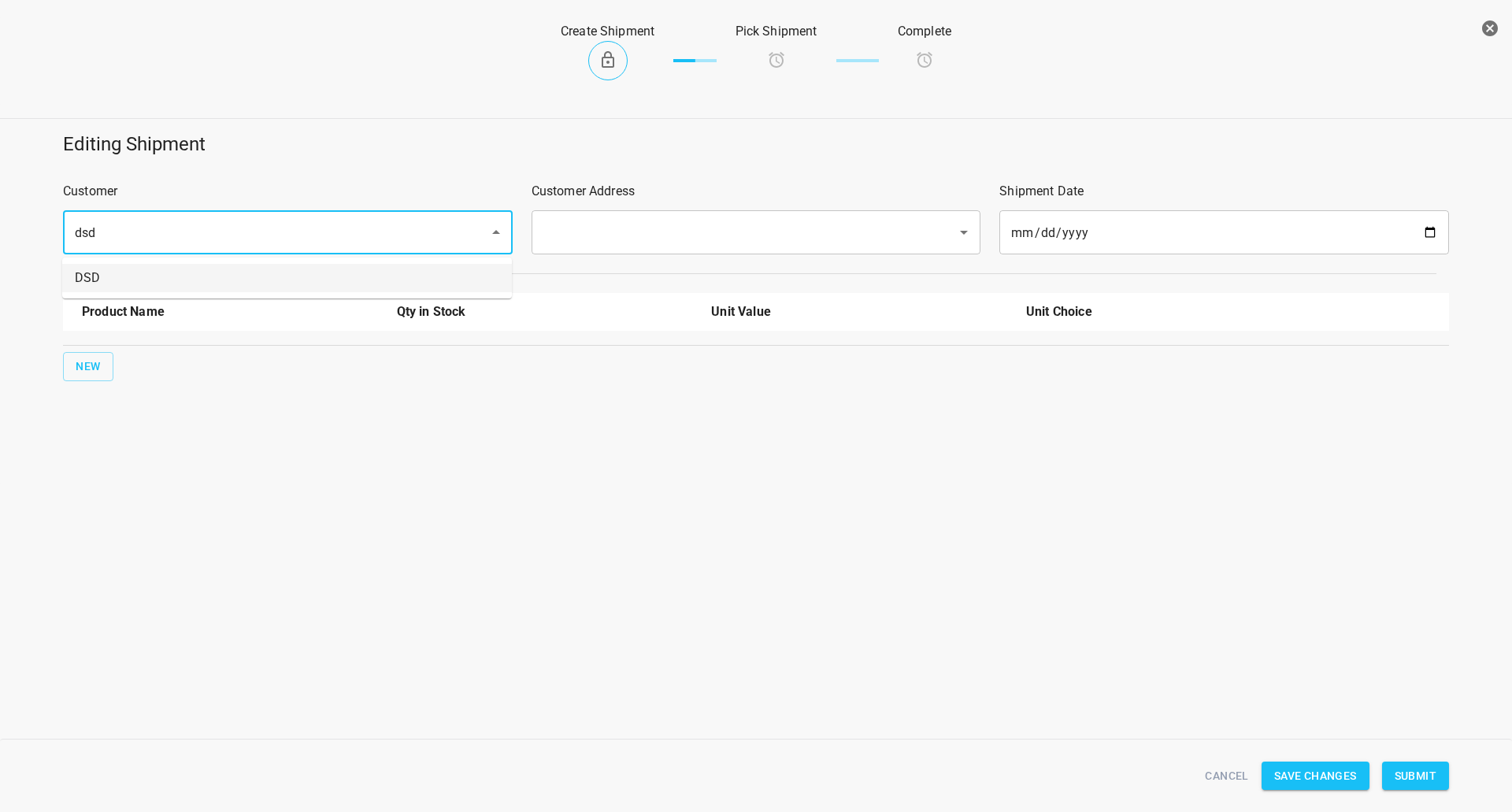
click at [94, 272] on li "DSD" at bounding box center [287, 278] width 450 height 28
type input "DSD"
click at [602, 234] on input "text" at bounding box center [734, 233] width 391 height 30
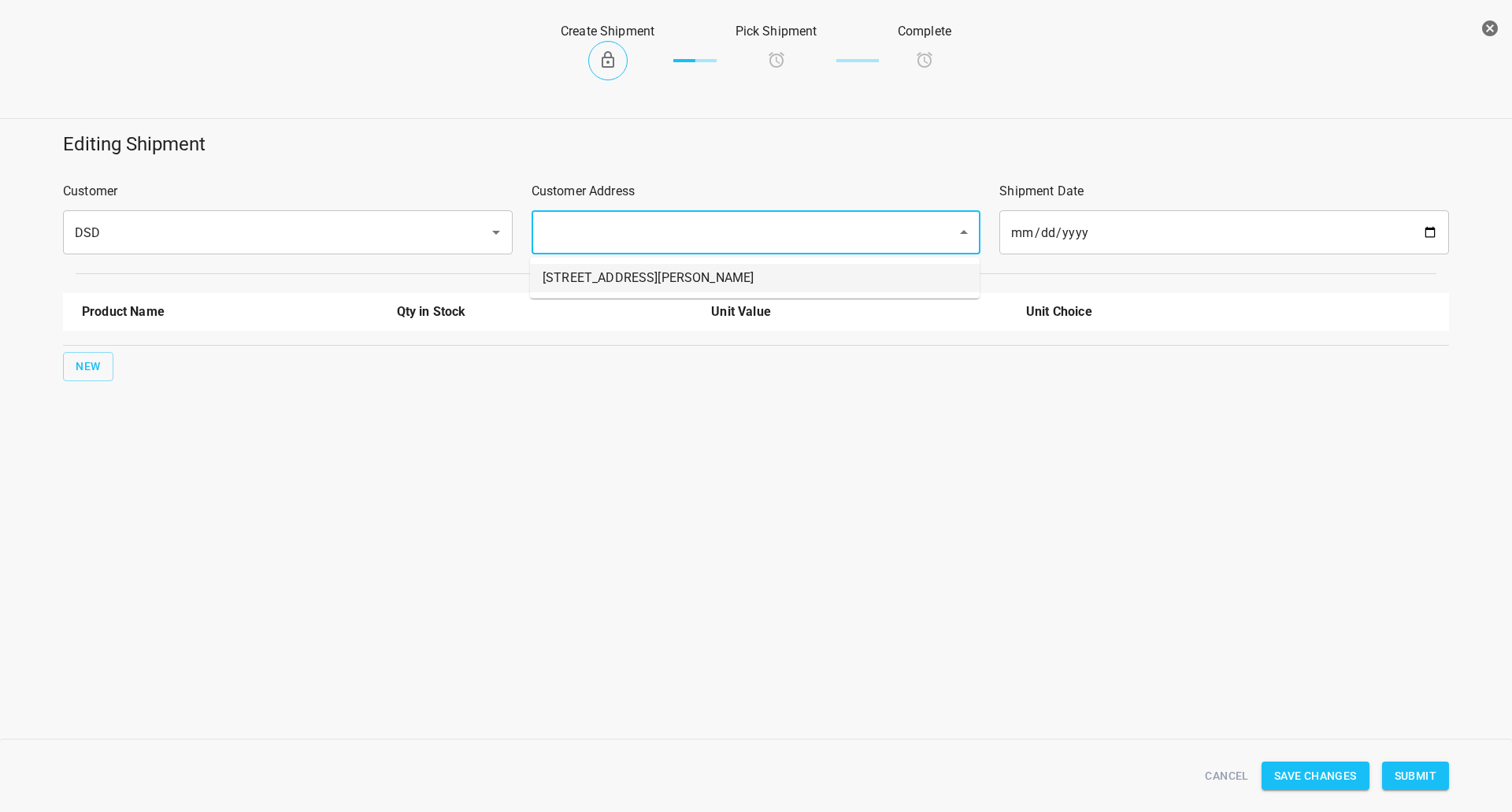
click at [585, 276] on li "[STREET_ADDRESS][PERSON_NAME]" at bounding box center [755, 278] width 450 height 28
type input "[STREET_ADDRESS][PERSON_NAME]"
click at [66, 345] on hr at bounding box center [756, 345] width 1386 height 1
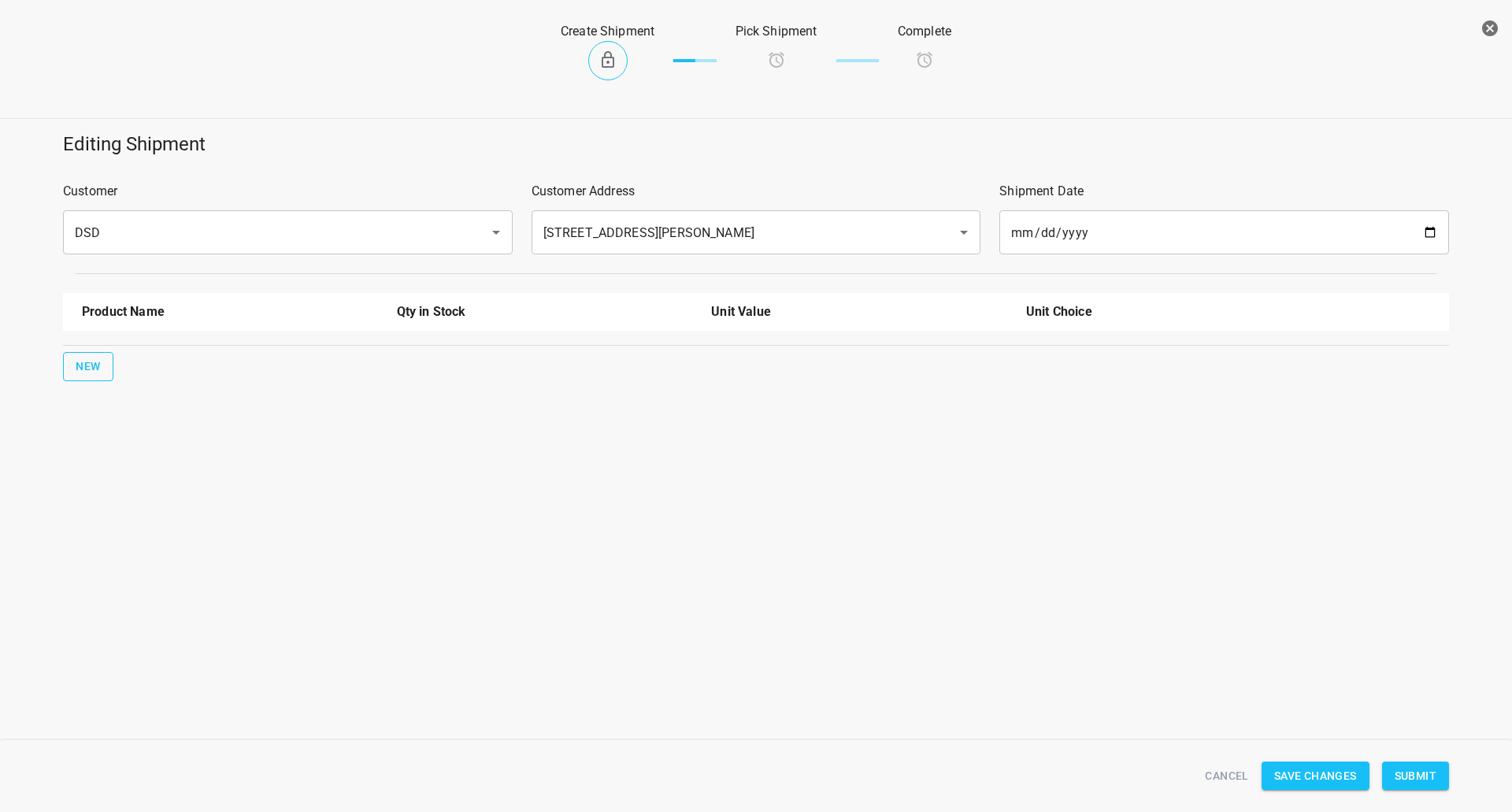
click at [95, 373] on span "New" at bounding box center [88, 367] width 26 height 19
click at [166, 357] on input "text" at bounding box center [208, 356] width 252 height 25
click at [132, 485] on li "330ml Still" at bounding box center [230, 478] width 296 height 28
type input "330ml Still"
click at [83, 416] on span "New" at bounding box center [88, 417] width 26 height 19
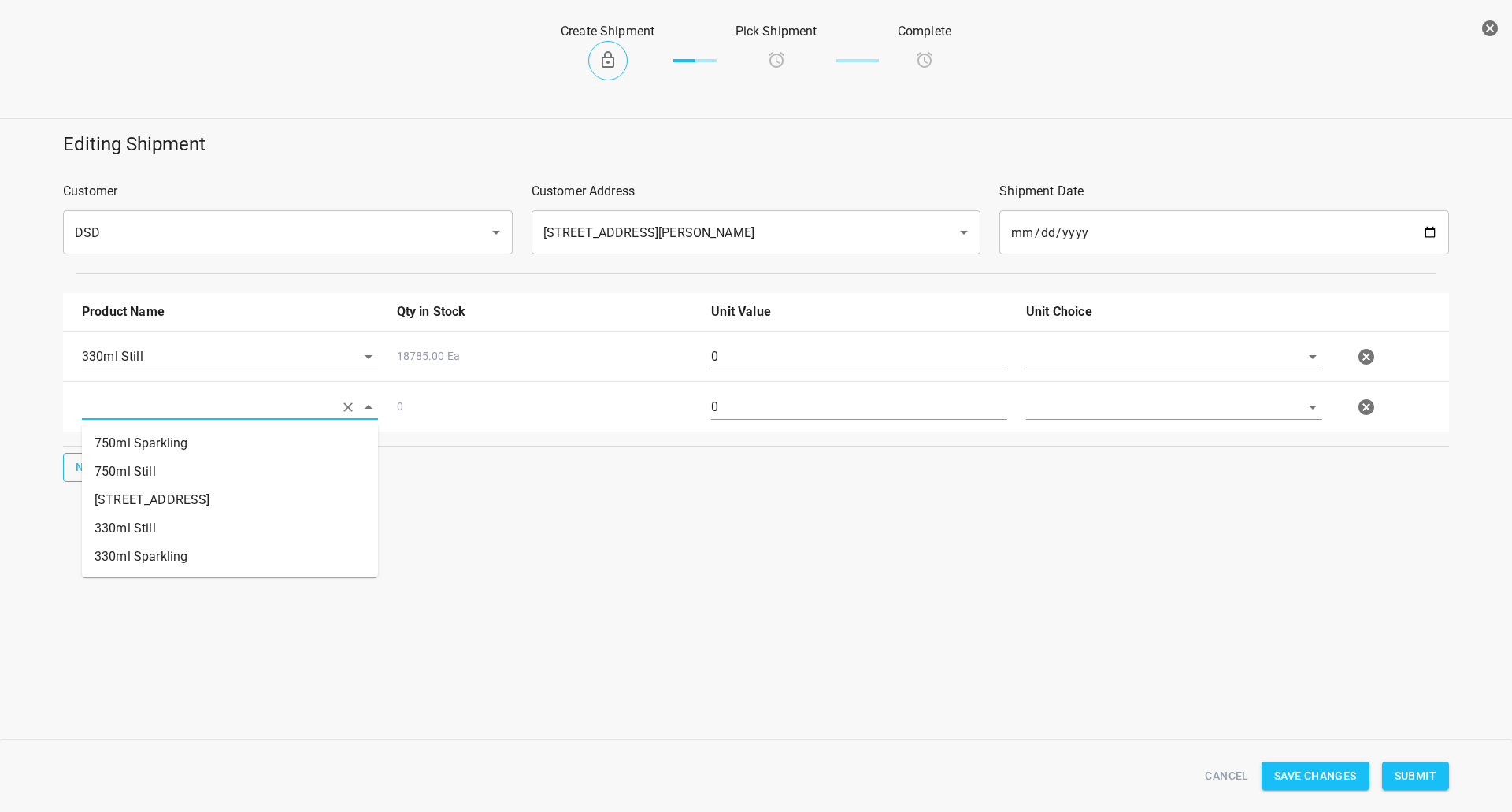
click at [113, 416] on input "text" at bounding box center [208, 407] width 252 height 25
drag, startPoint x: 132, startPoint y: 550, endPoint x: 118, endPoint y: 535, distance: 20.5
click at [131, 550] on li "330ml Sparkling" at bounding box center [230, 557] width 296 height 28
type input "330ml Sparkling"
click at [93, 469] on span "New" at bounding box center [88, 467] width 26 height 19
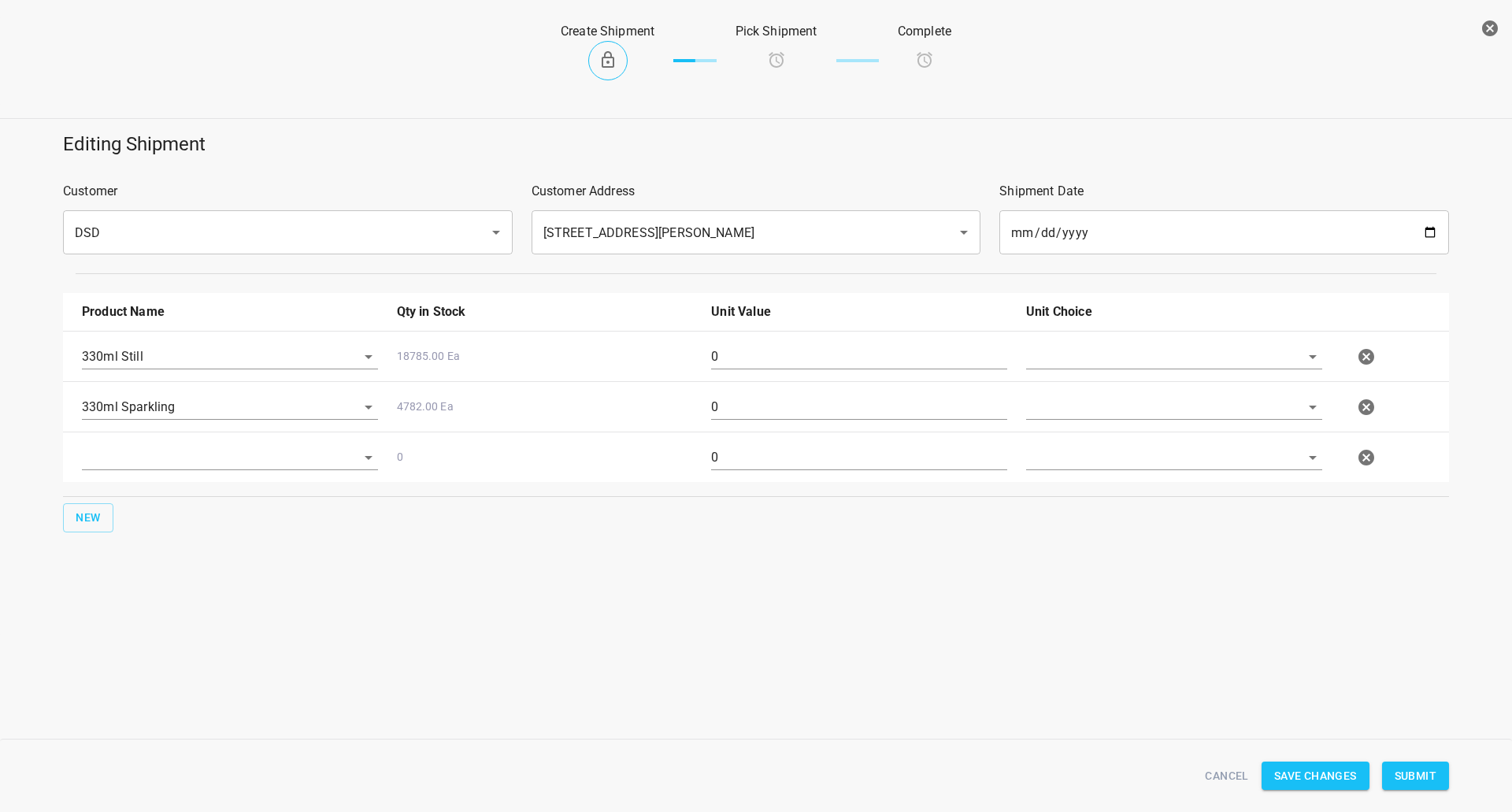
click at [133, 443] on div at bounding box center [229, 464] width 315 height 56
click at [142, 461] on input "text" at bounding box center [208, 458] width 252 height 25
click at [139, 513] on li "750ml Still" at bounding box center [230, 522] width 296 height 28
type input "750ml Still"
click at [120, 518] on div "New" at bounding box center [756, 518] width 1392 height 35
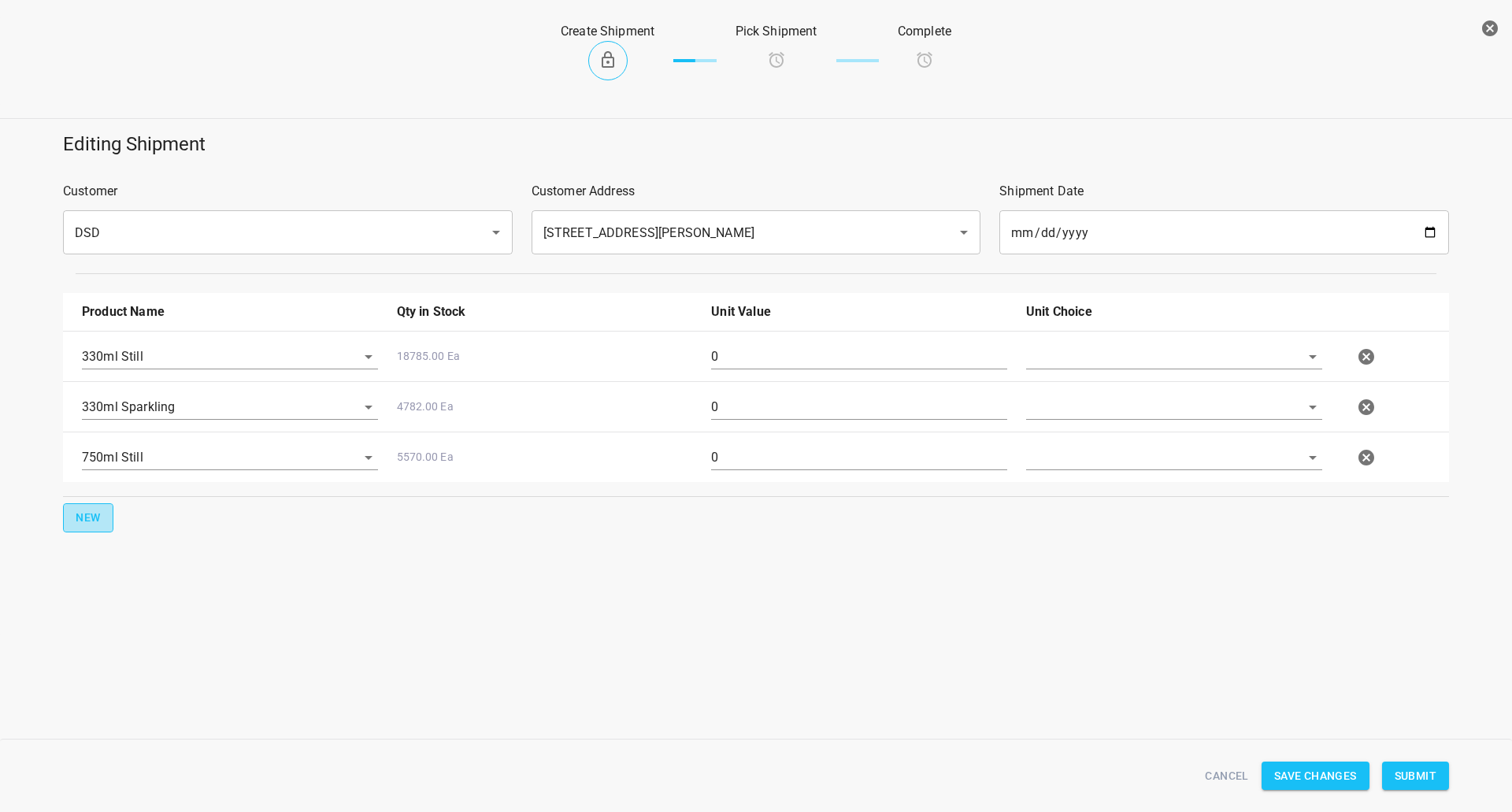
click at [91, 518] on span "New" at bounding box center [88, 518] width 26 height 19
click at [141, 496] on input "text" at bounding box center [208, 508] width 252 height 25
click at [145, 545] on li "750ml Sparkling" at bounding box center [230, 544] width 296 height 28
type input "750ml Sparkling"
click at [787, 360] on input "0" at bounding box center [860, 356] width 296 height 26
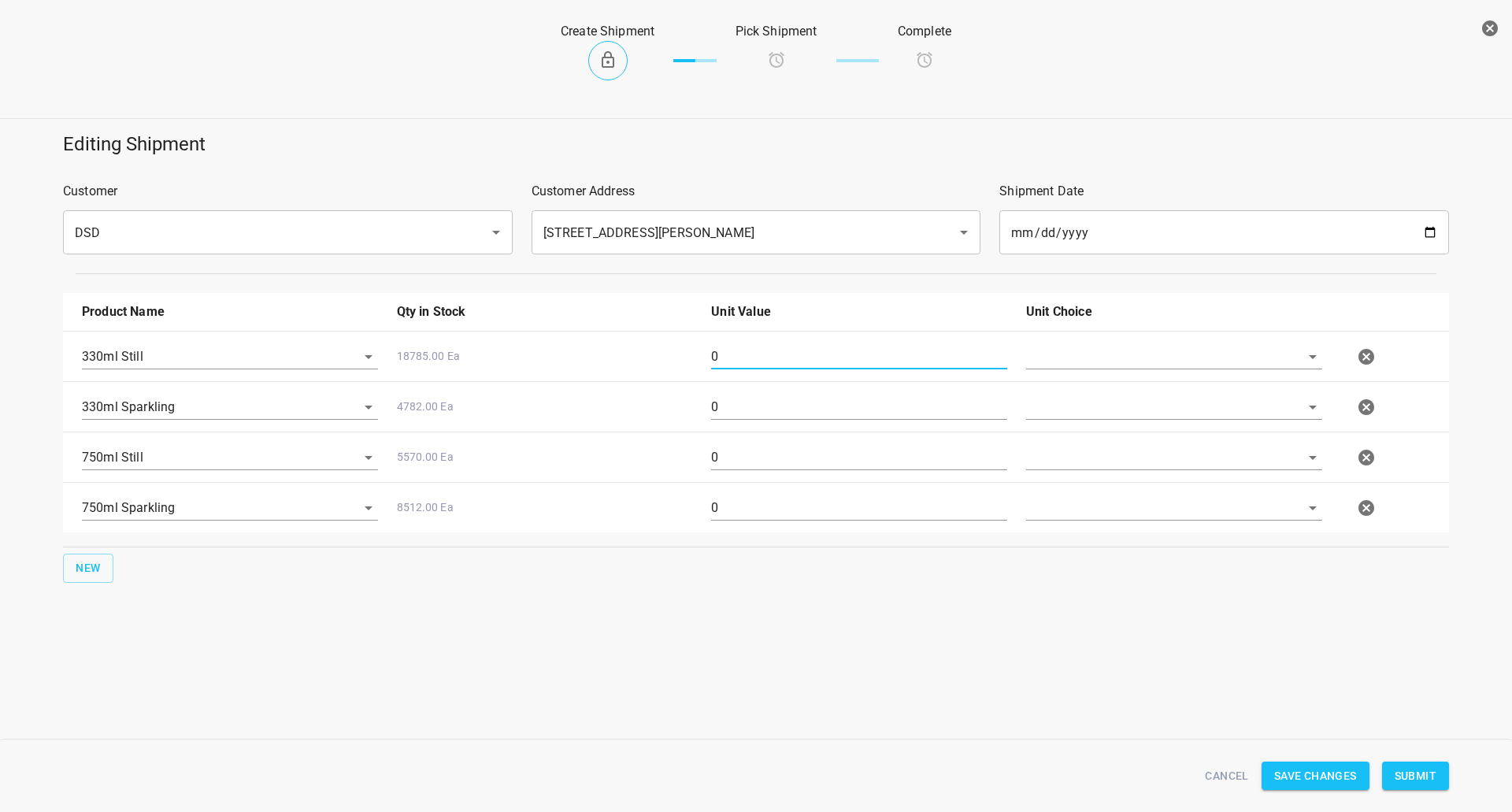
click at [787, 360] on input "0" at bounding box center [860, 356] width 296 height 26
type input "3"
click at [772, 416] on input "0" at bounding box center [860, 407] width 296 height 26
type input "3"
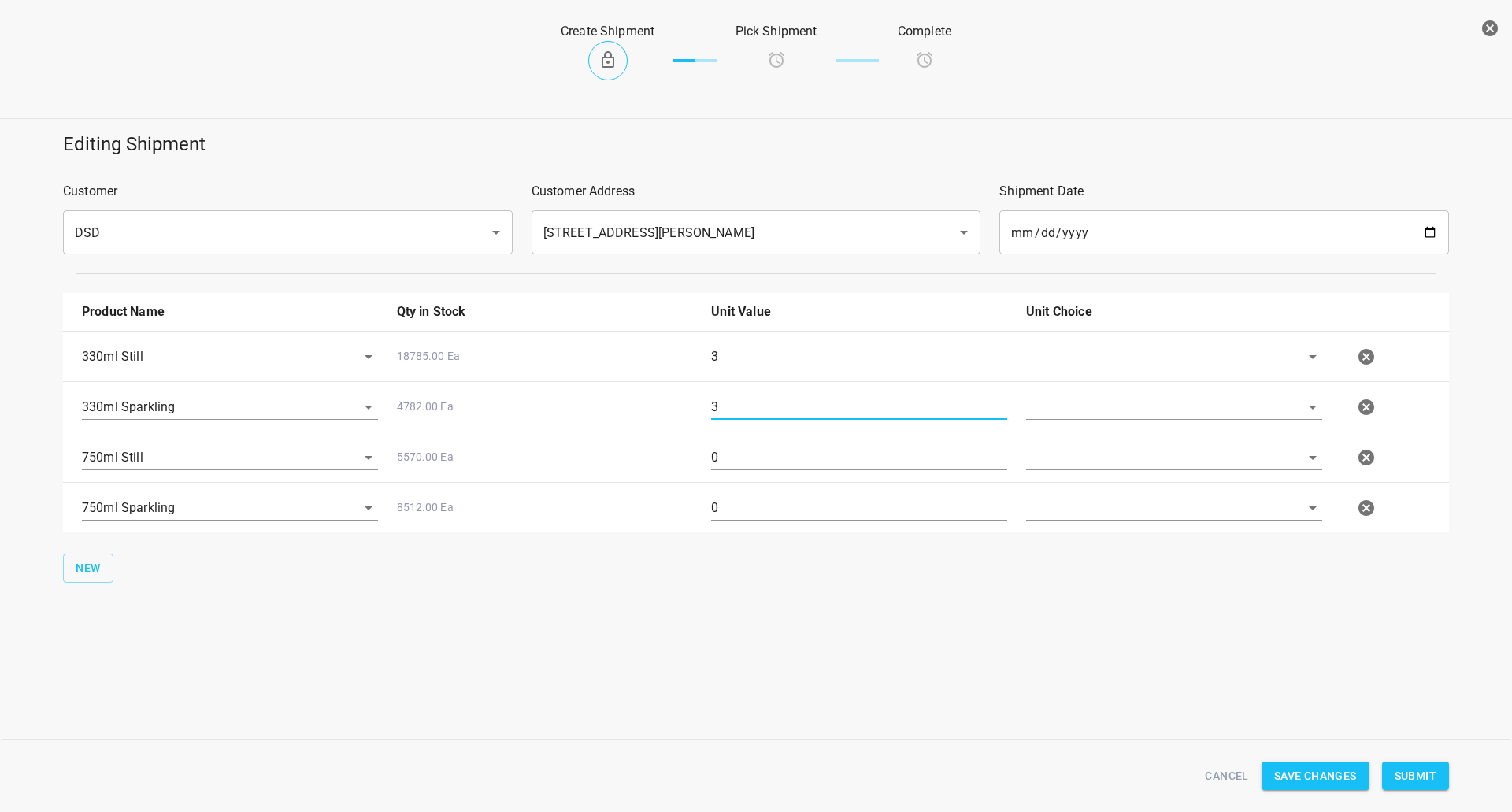
click at [756, 447] on input "0" at bounding box center [860, 458] width 296 height 26
click at [753, 469] on input "3" at bounding box center [860, 458] width 296 height 26
type input "3"
click at [748, 495] on div "0" at bounding box center [859, 514] width 315 height 56
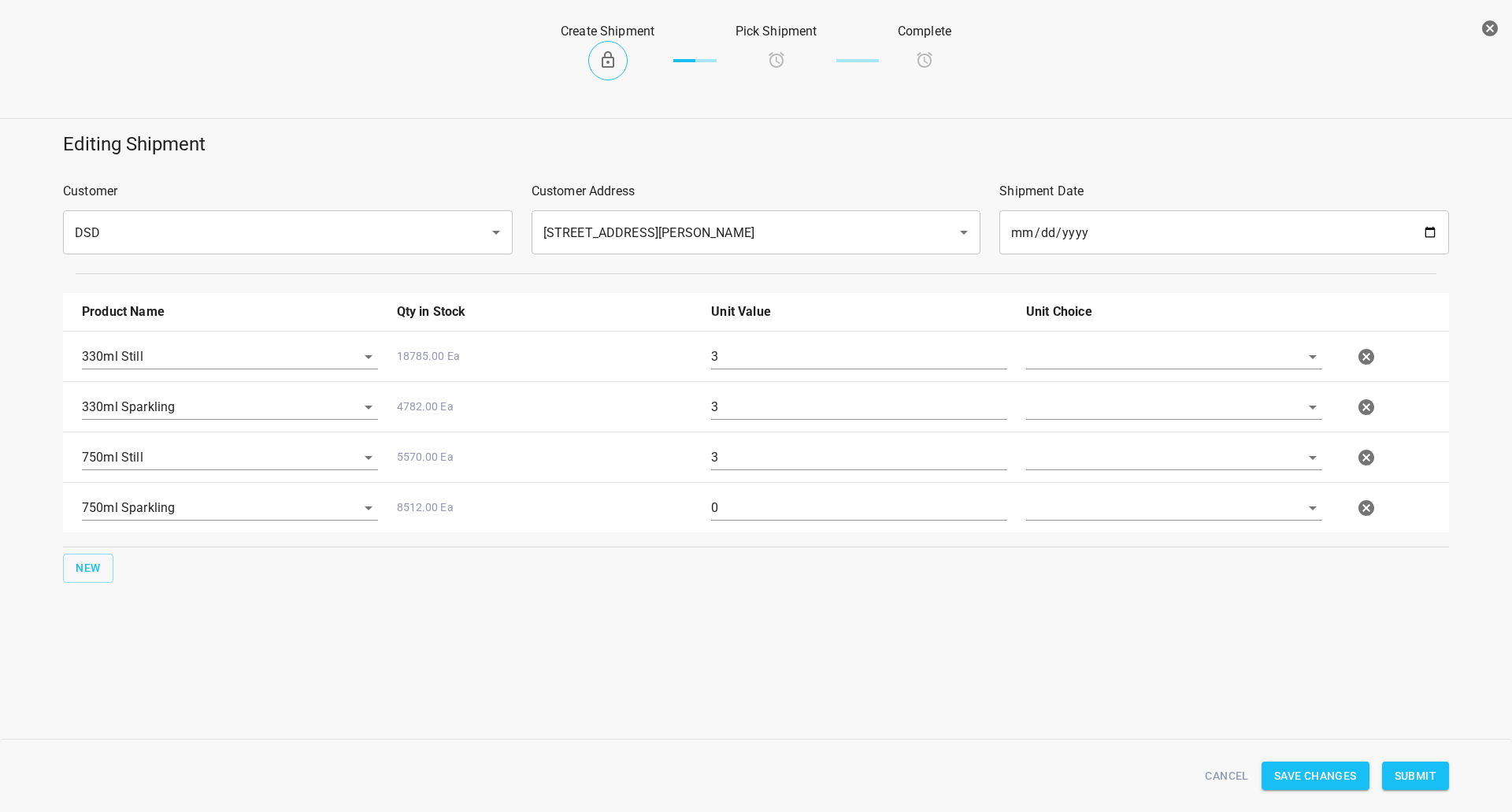
click at [748, 507] on input "0" at bounding box center [860, 508] width 296 height 26
type input "3"
click at [1134, 362] on input "text" at bounding box center [1152, 356] width 252 height 25
click at [1118, 403] on li "[PERSON_NAME]" at bounding box center [1174, 393] width 296 height 28
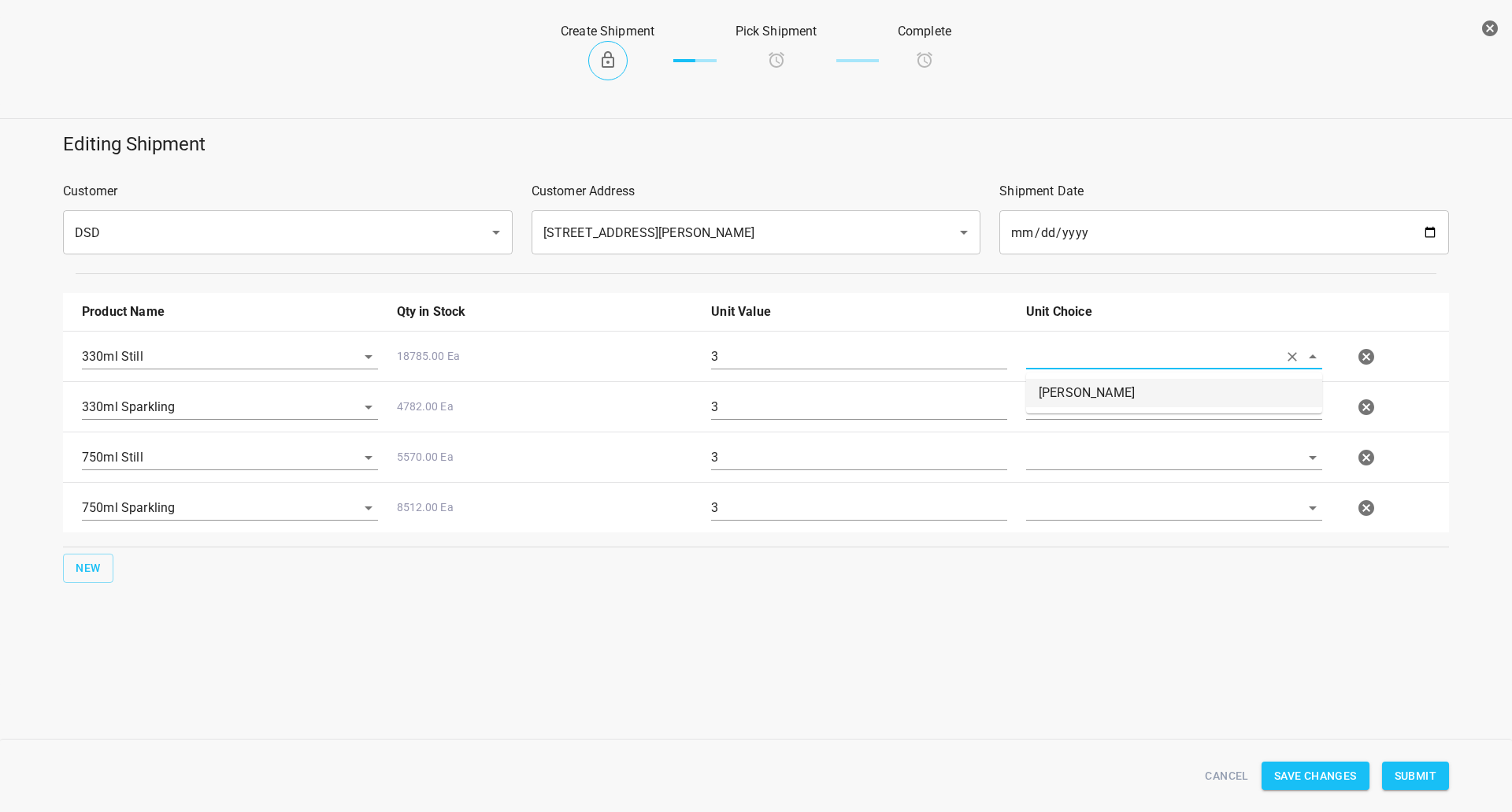
type input "[PERSON_NAME]"
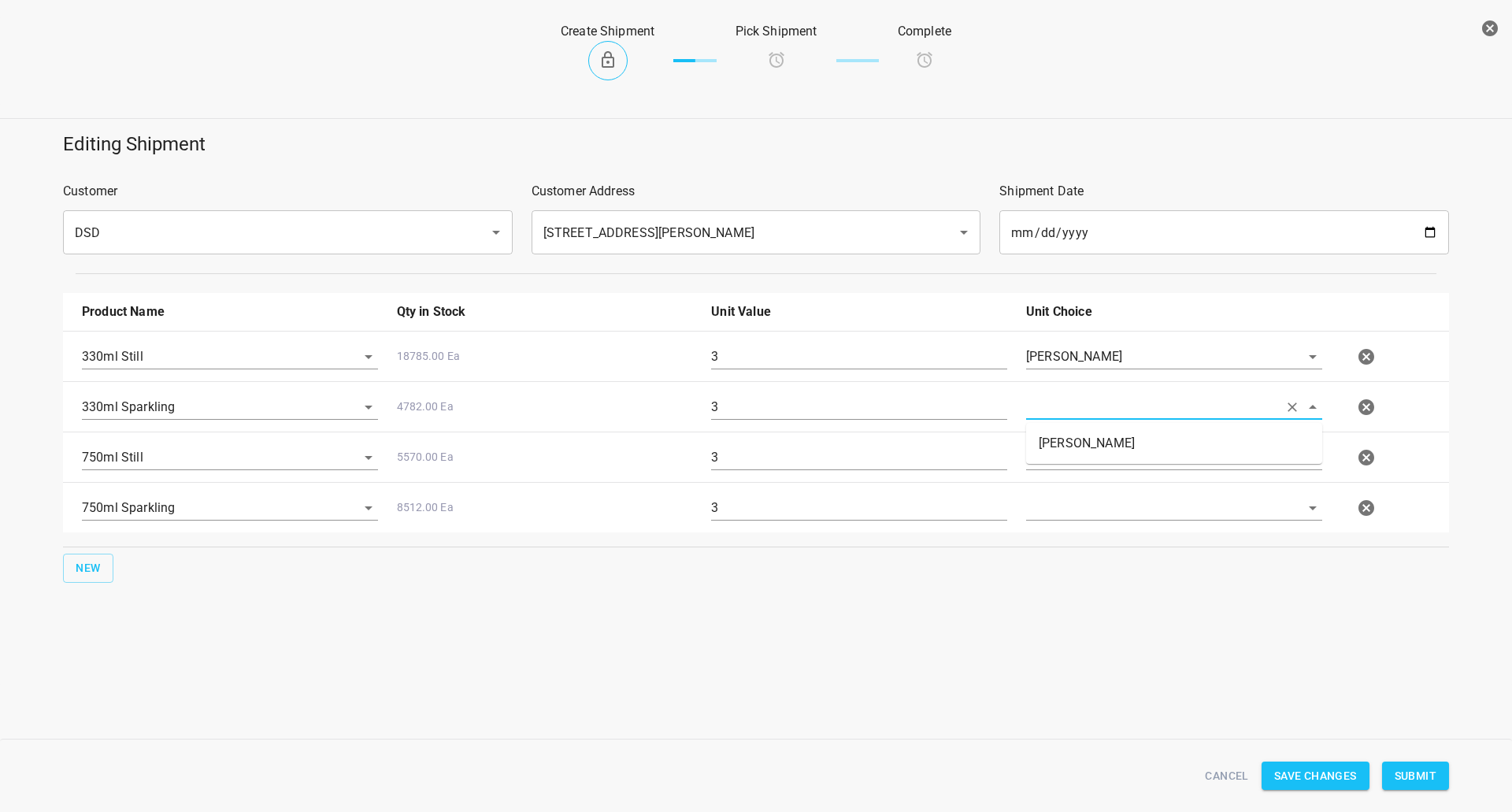
click at [1113, 413] on input "text" at bounding box center [1152, 407] width 252 height 25
click at [1120, 388] on div at bounding box center [1173, 413] width 315 height 56
click at [1117, 369] on input "text" at bounding box center [1152, 356] width 252 height 25
click at [1101, 451] on li "[PERSON_NAME]" at bounding box center [1174, 443] width 296 height 28
type input "[PERSON_NAME]"
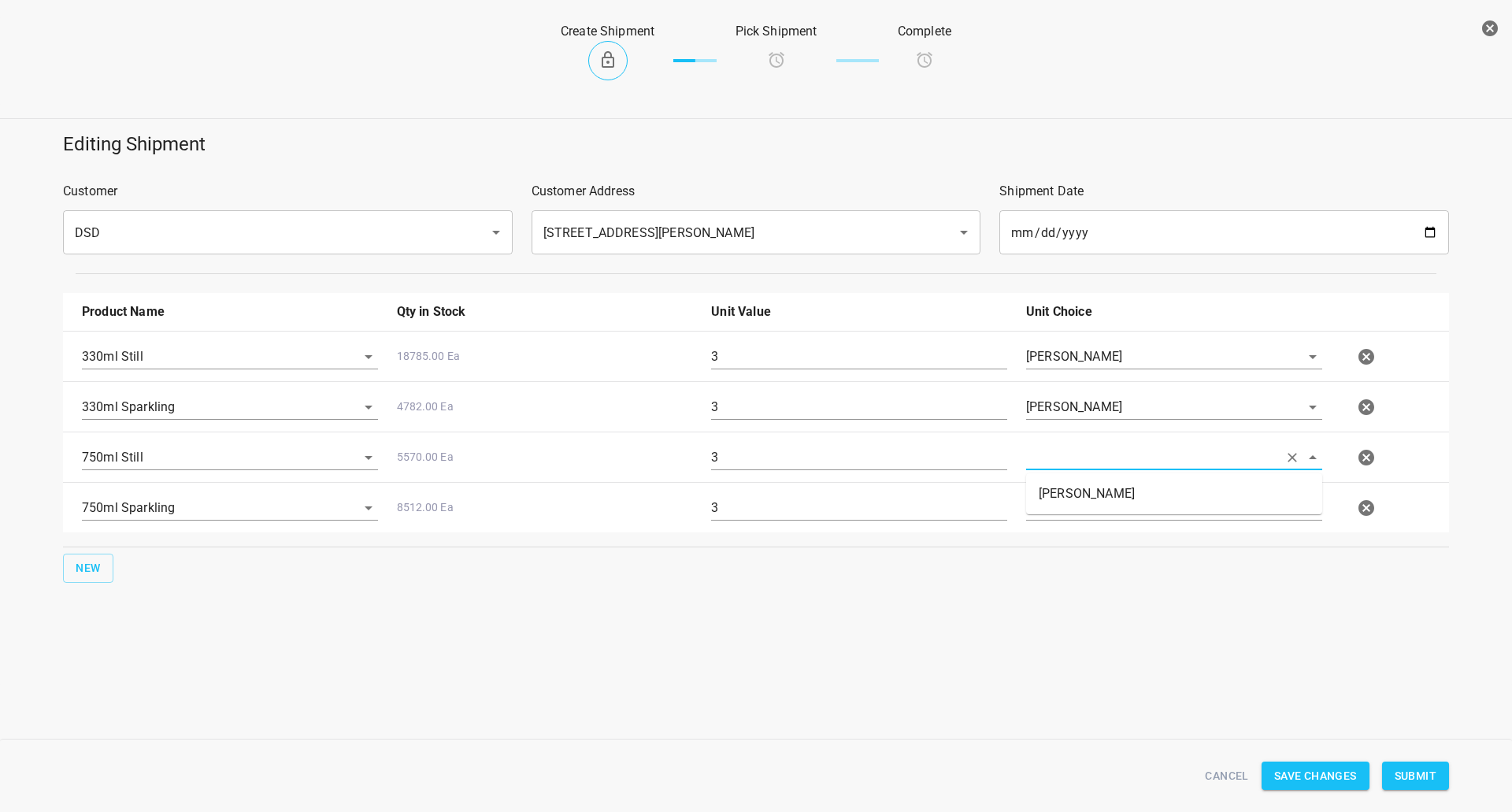
click at [1099, 456] on input "text" at bounding box center [1152, 458] width 252 height 25
click at [1090, 484] on li "[PERSON_NAME]" at bounding box center [1174, 494] width 296 height 28
type input "[PERSON_NAME]"
drag, startPoint x: 1090, startPoint y: 500, endPoint x: 1089, endPoint y: 518, distance: 18.0
click at [1090, 369] on input "text" at bounding box center [1152, 356] width 252 height 25
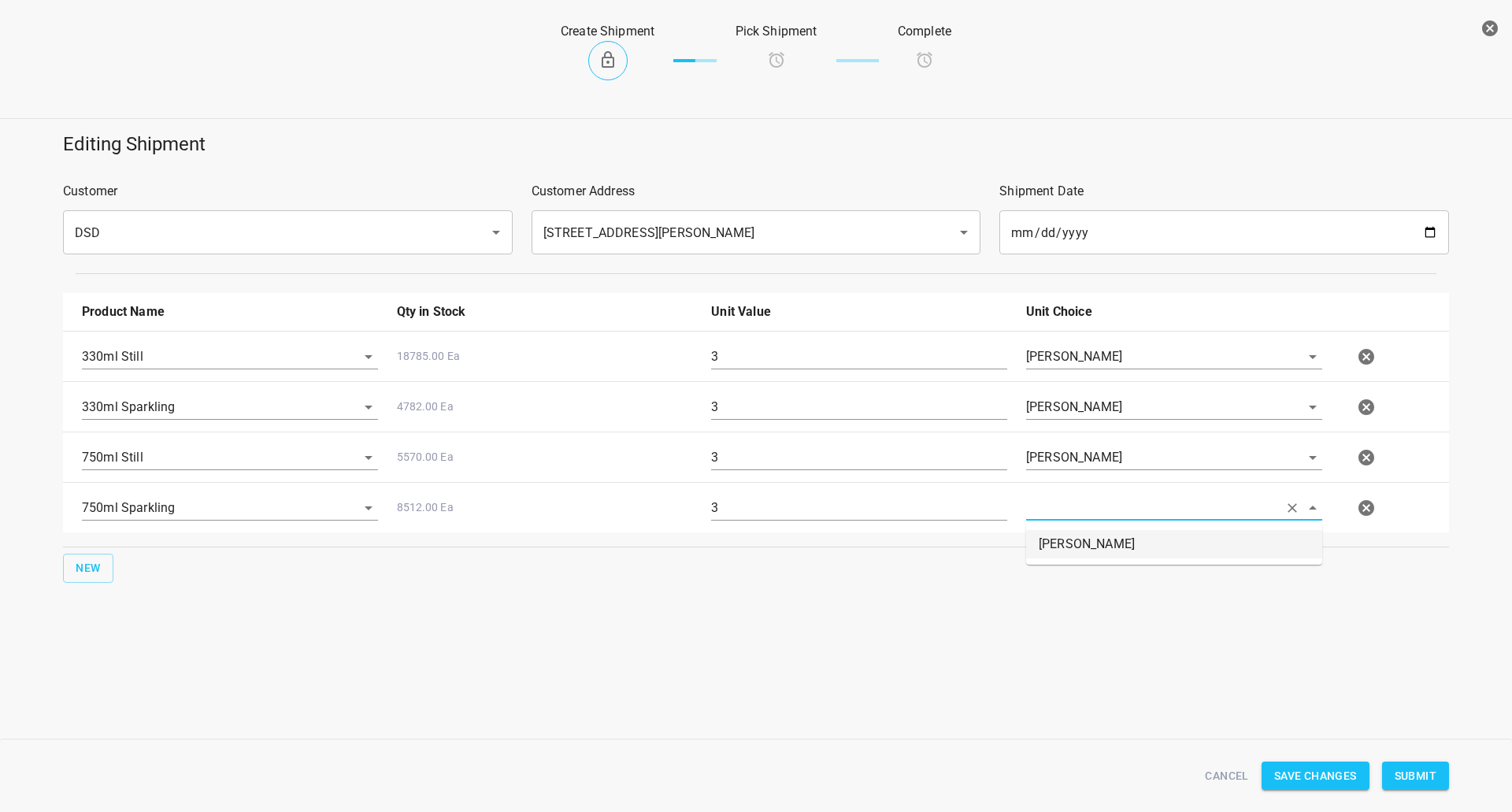
click at [1086, 548] on li "[PERSON_NAME]" at bounding box center [1174, 544] width 296 height 28
type input "[PERSON_NAME]"
click at [1417, 774] on span "Submit" at bounding box center [1415, 776] width 41 height 19
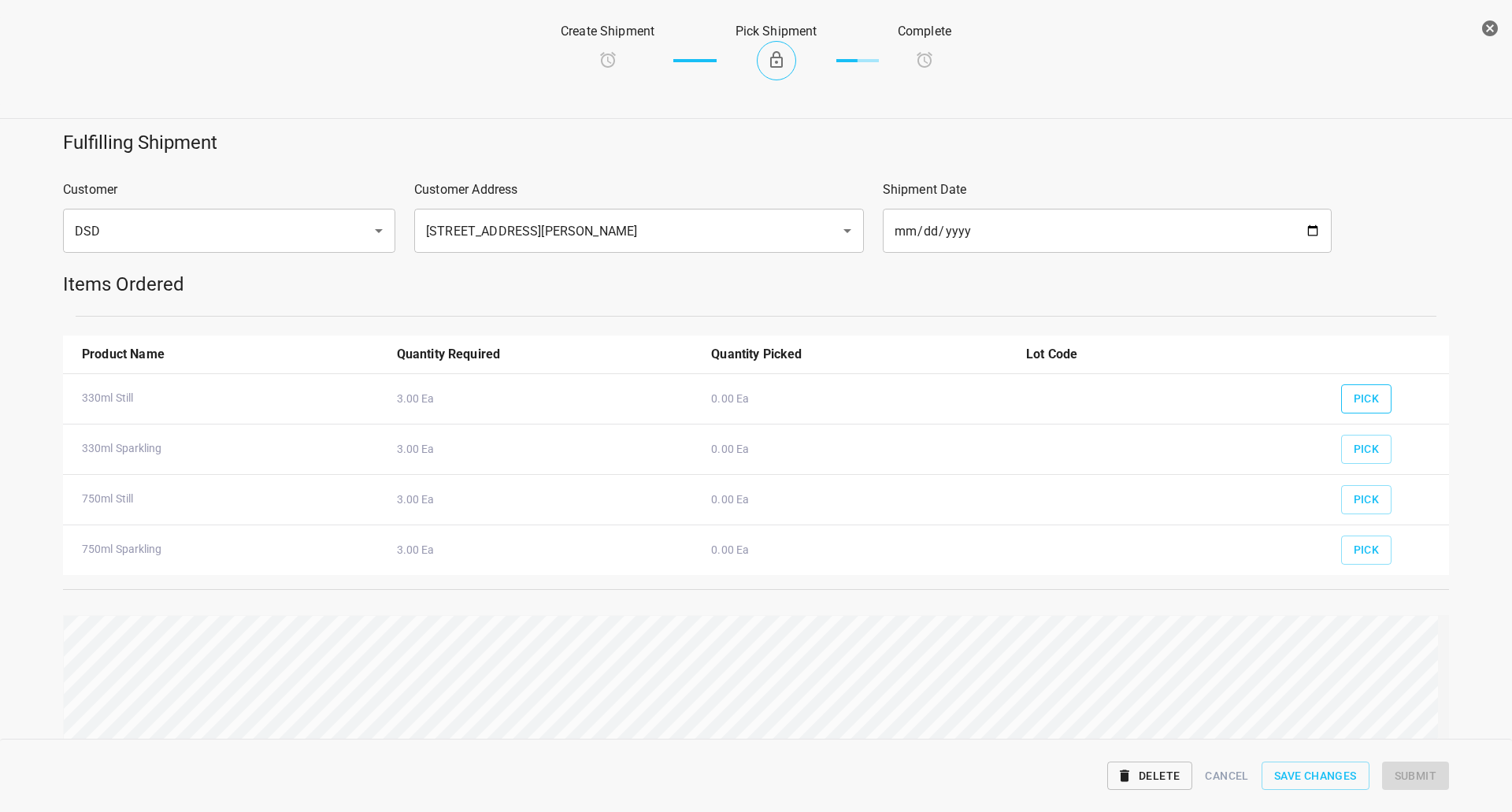
click at [1374, 397] on button "Pick" at bounding box center [1367, 399] width 51 height 29
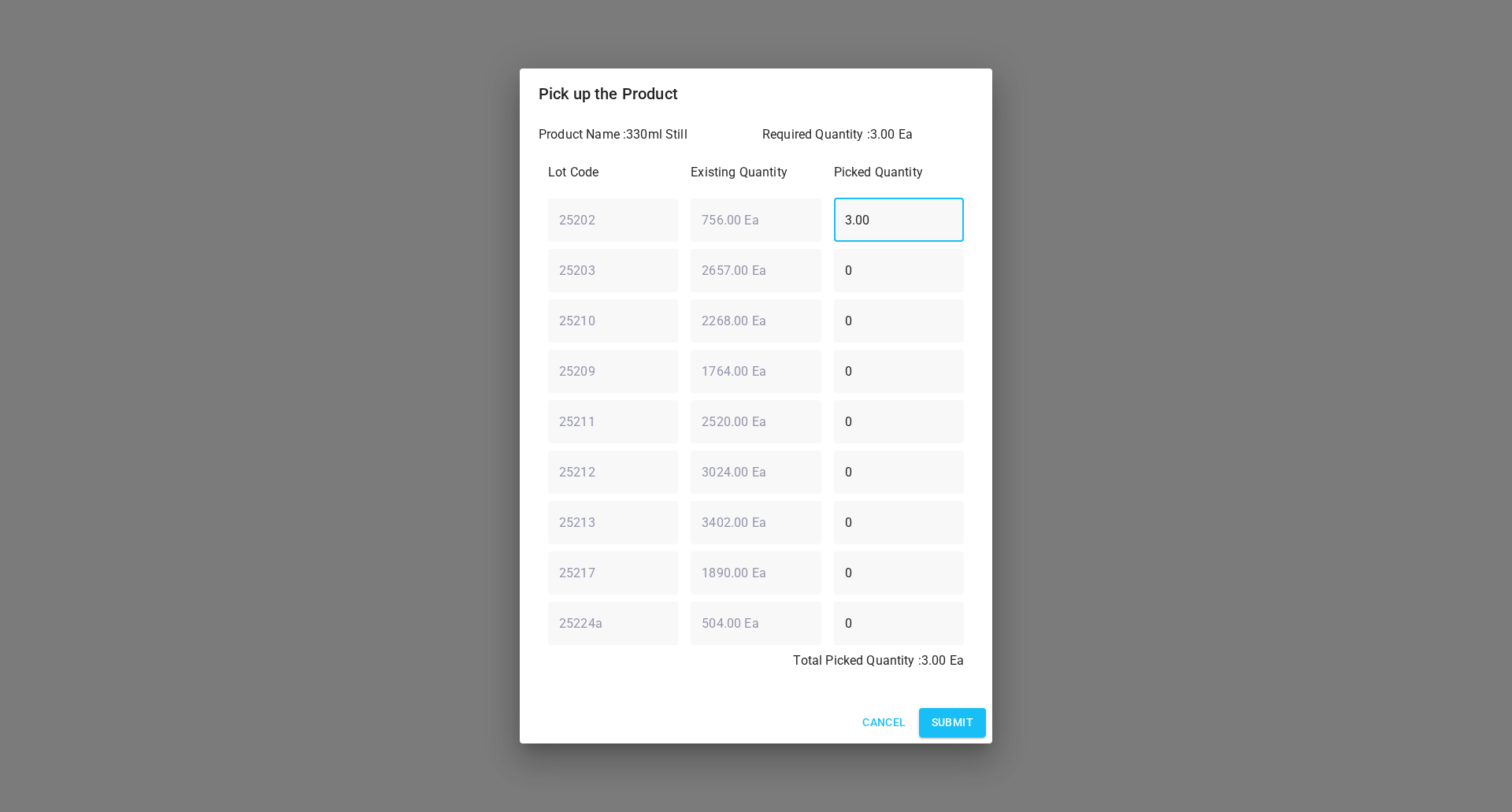
drag, startPoint x: 902, startPoint y: 208, endPoint x: 440, endPoint y: 225, distance: 462.3
click at [440, 225] on div "Pick up the Product Product Name : 330ml Still Required Quantity : 3.00 Ea Lot …" at bounding box center [756, 406] width 1512 height 812
type input "0"
click at [659, 277] on div "25203 ​ 2657.00 Ea ​ 0 ​" at bounding box center [756, 270] width 428 height 56
type input "3"
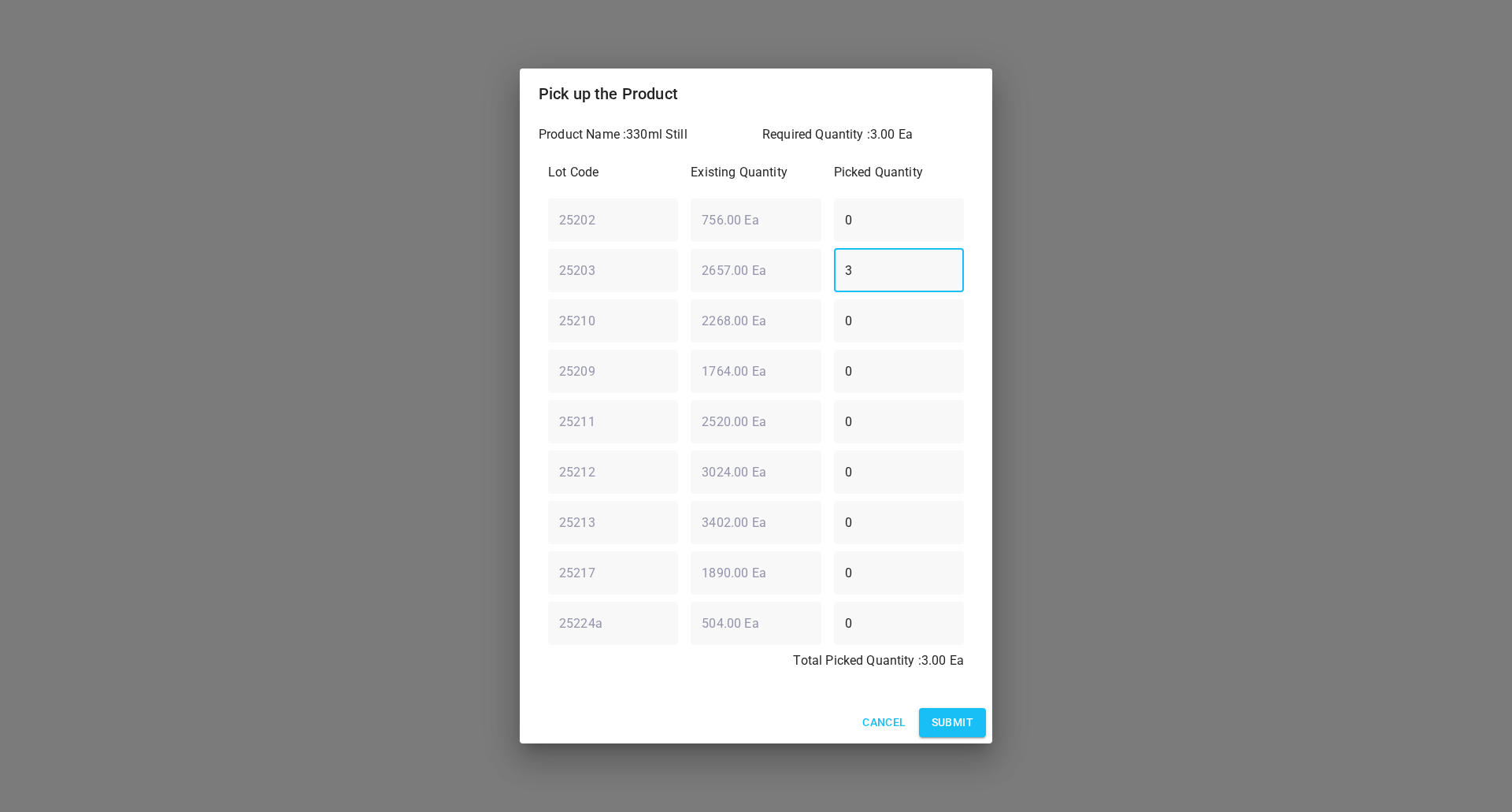
click at [947, 722] on span "Submit" at bounding box center [952, 723] width 41 height 19
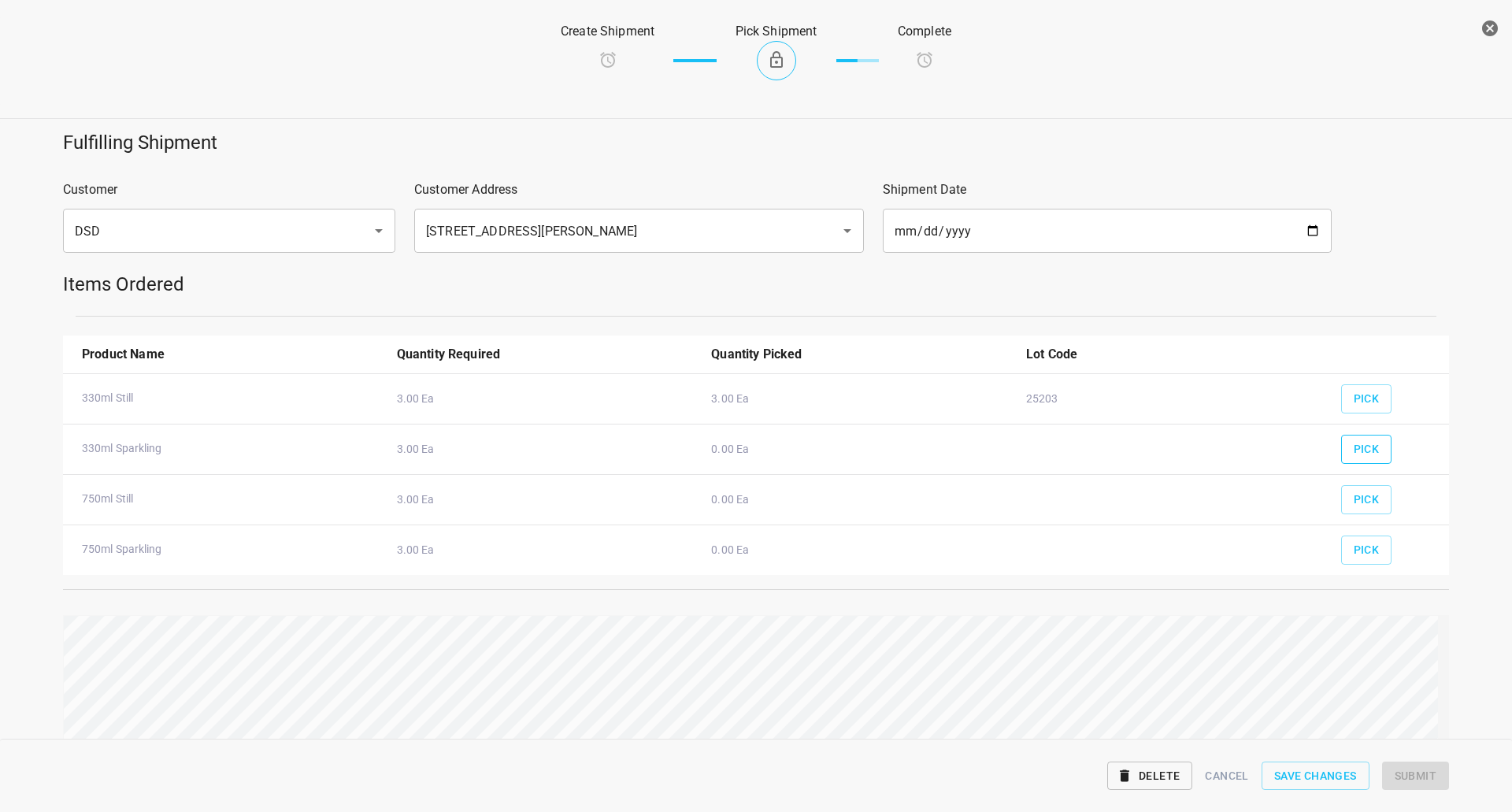
click at [1373, 450] on button "Pick" at bounding box center [1367, 449] width 51 height 29
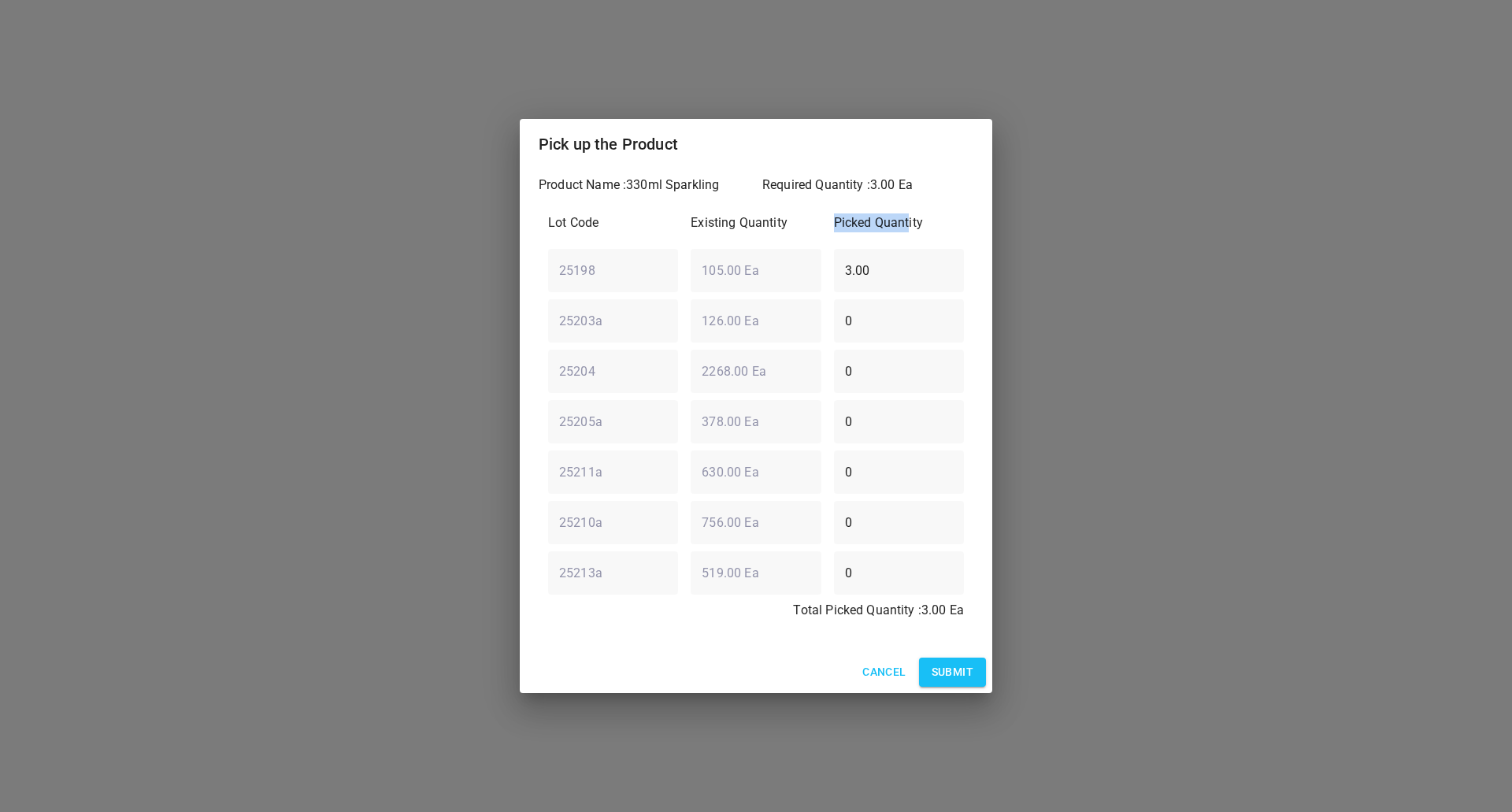
drag, startPoint x: 908, startPoint y: 233, endPoint x: 787, endPoint y: 240, distance: 121.2
click at [787, 240] on div "Lot Code Existing Quantity Picked Quantity" at bounding box center [756, 227] width 428 height 41
click at [889, 302] on input "0" at bounding box center [898, 321] width 130 height 44
click at [771, 276] on div "25198 ​ 105.00 Ea ​ 3.00 ​" at bounding box center [756, 270] width 428 height 56
type input "0"
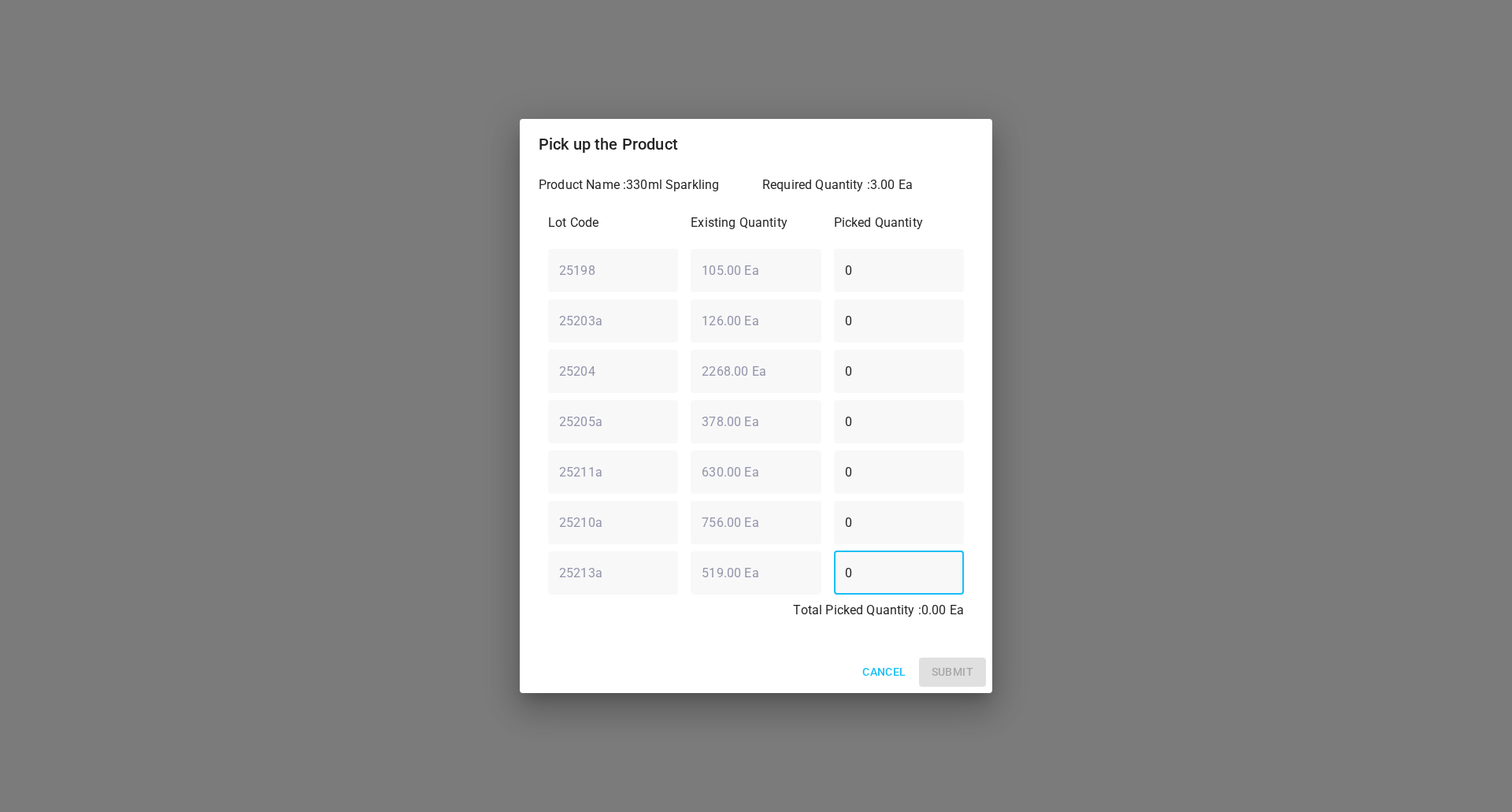
click at [782, 594] on div "25213a ​ 519.00 Ea ​ 0 ​" at bounding box center [756, 572] width 428 height 56
type input "3"
drag, startPoint x: 751, startPoint y: 690, endPoint x: 801, endPoint y: 683, distance: 50.5
click at [751, 690] on div "Cancel Submit" at bounding box center [756, 672] width 473 height 41
click at [968, 669] on span "Submit" at bounding box center [952, 672] width 41 height 19
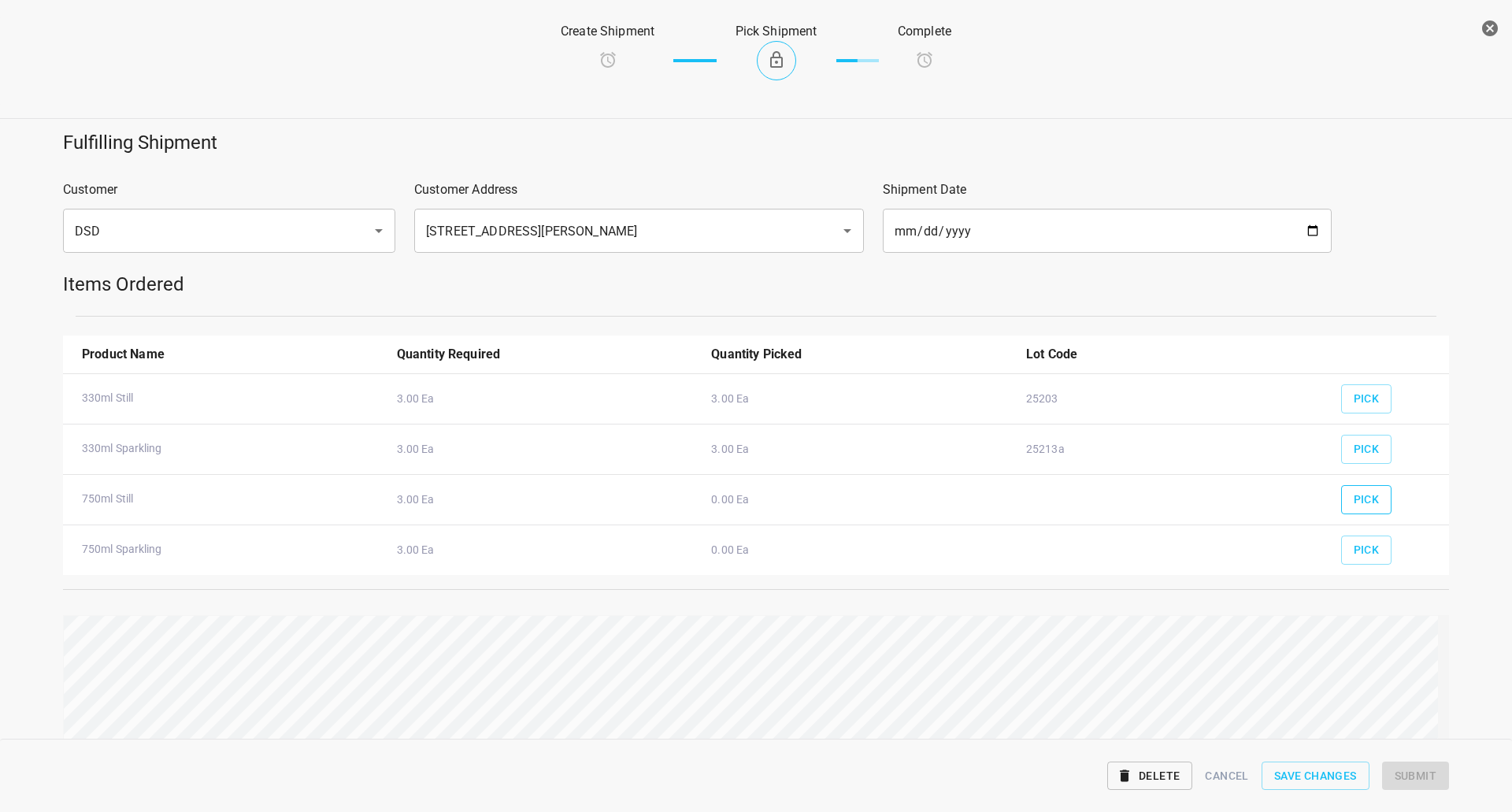
click at [1341, 499] on button "Pick" at bounding box center [1367, 499] width 51 height 29
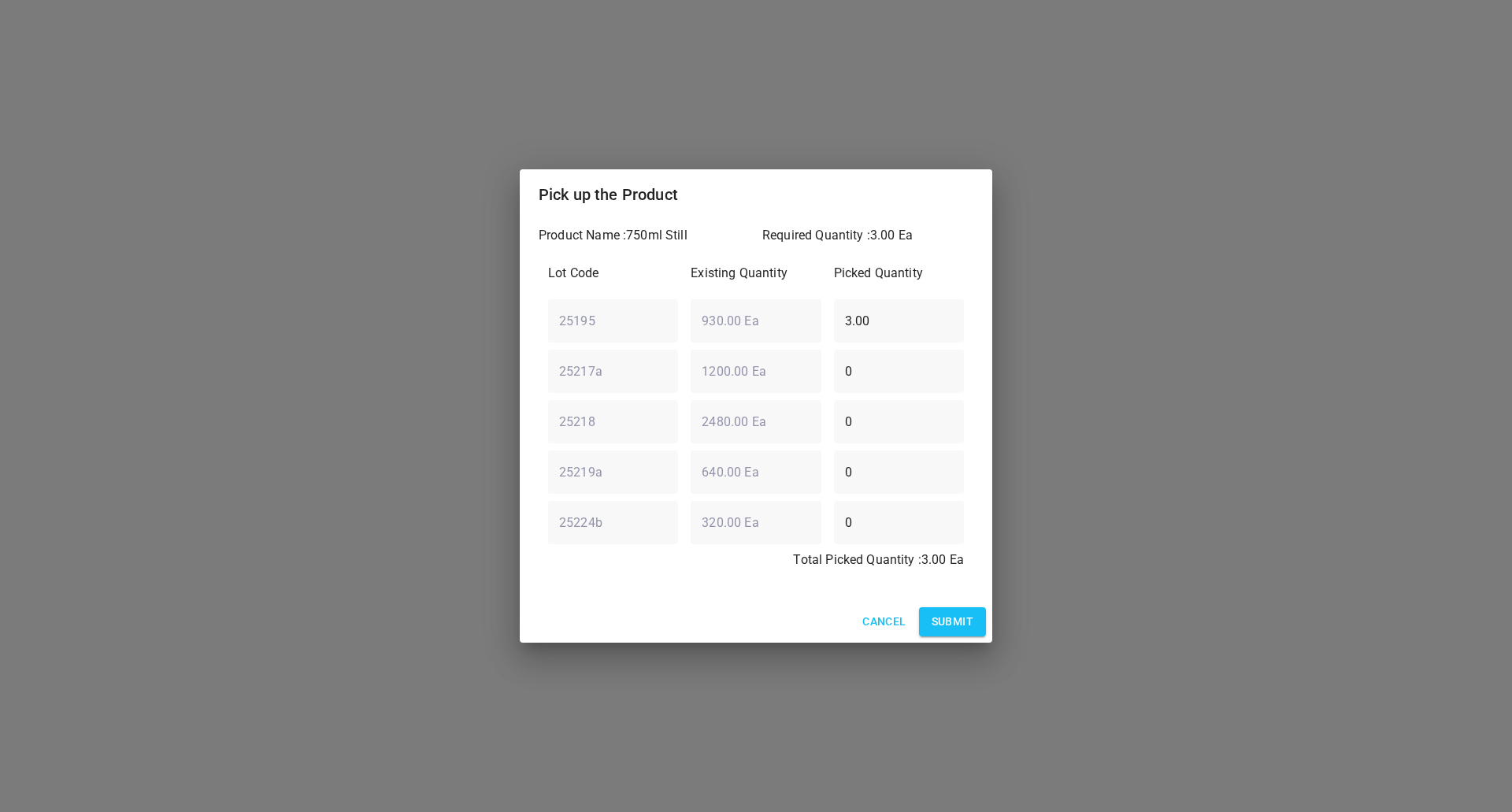
click at [947, 616] on span "Submit" at bounding box center [952, 622] width 41 height 19
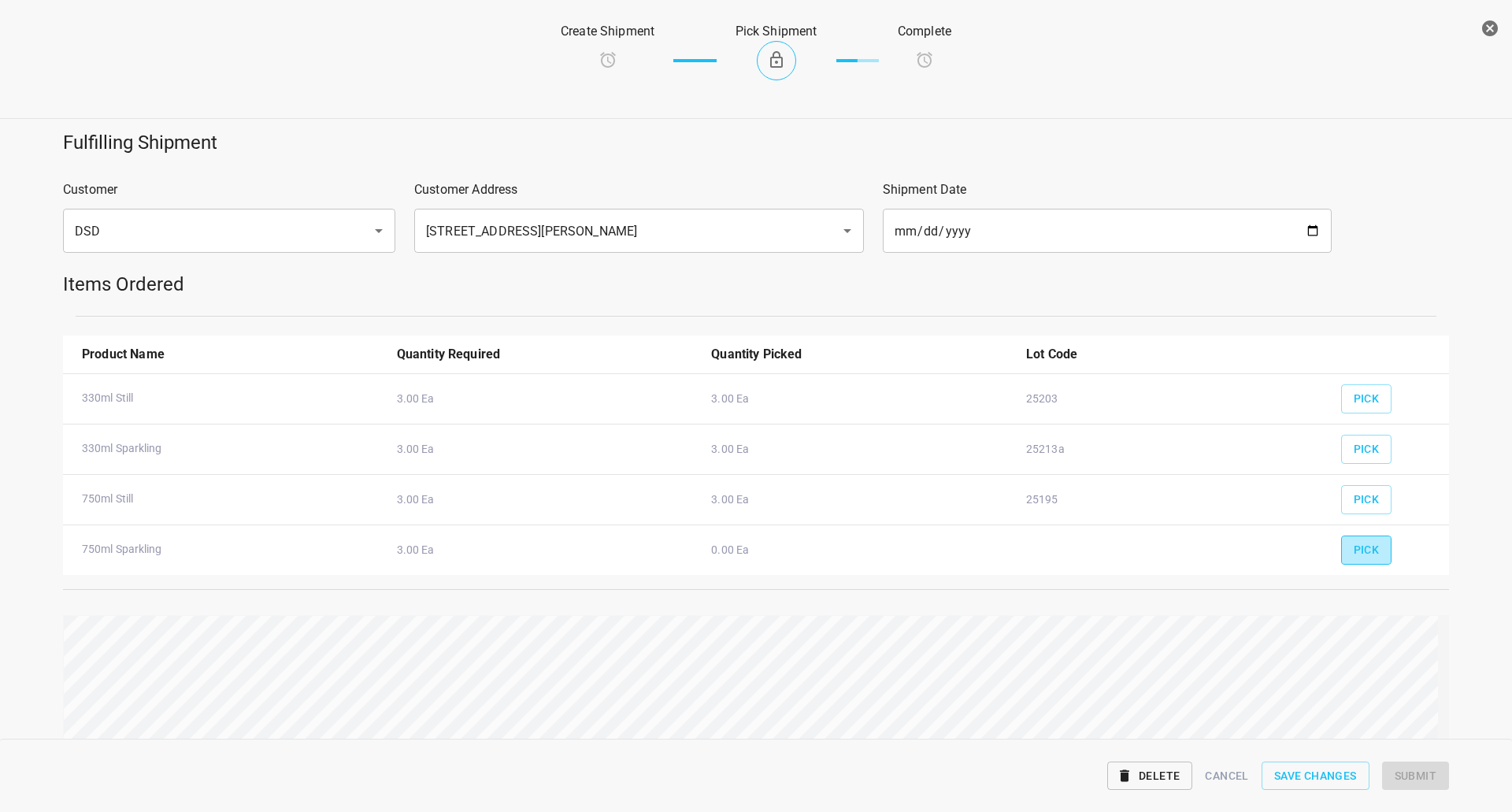
click at [1357, 550] on span "Pick" at bounding box center [1367, 550] width 26 height 19
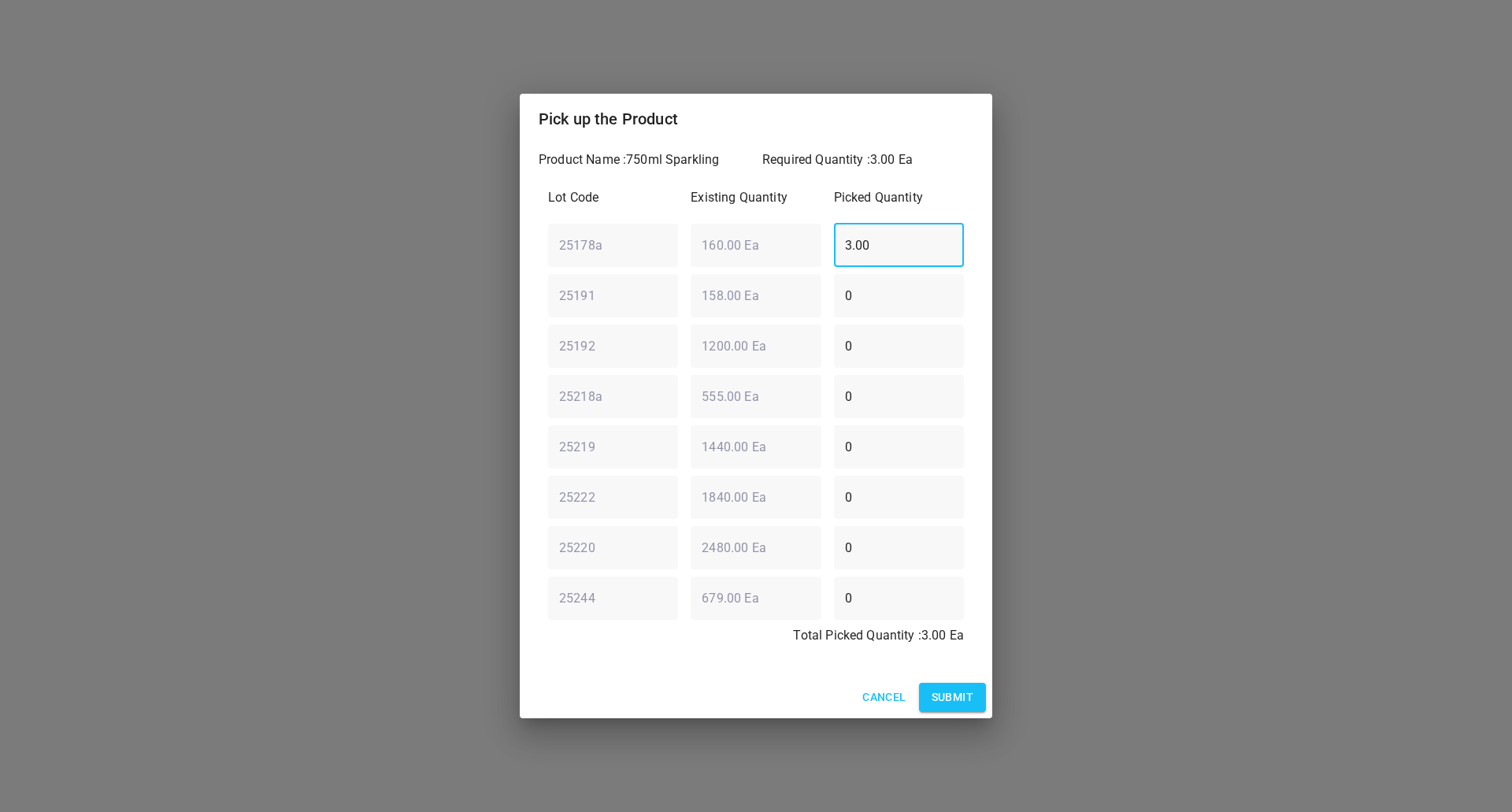
click at [813, 238] on div "25178a ​ 160.00 Ea ​ 3.00 ​" at bounding box center [756, 245] width 428 height 56
type input "0"
click at [815, 303] on div "25191 ​ 158.00 Ea ​ 0 ​" at bounding box center [756, 295] width 428 height 56
type input "3"
click at [749, 642] on p "Total Picked Quantity : 3.00 Ea" at bounding box center [756, 635] width 416 height 19
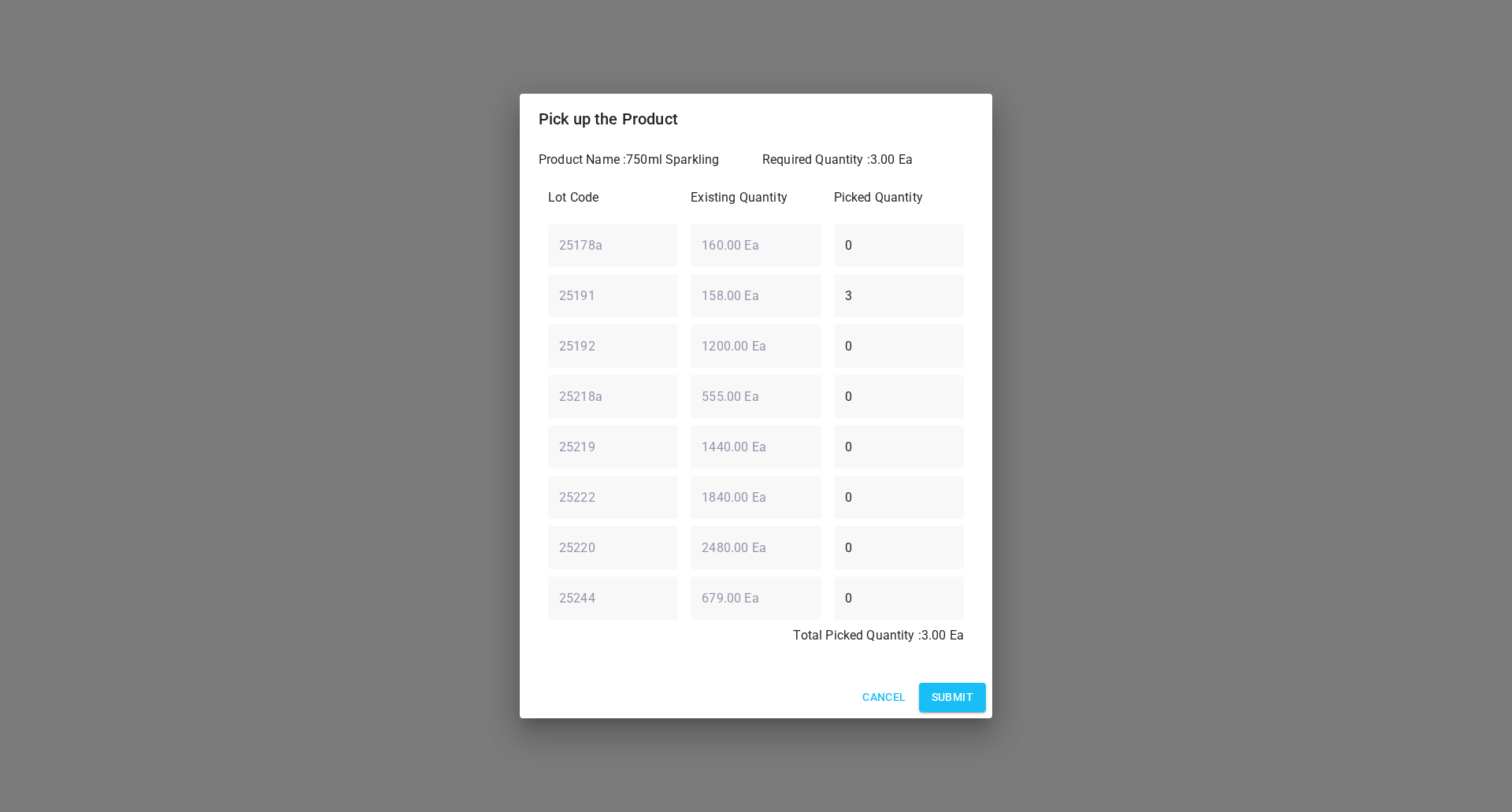
click at [965, 683] on button "Submit" at bounding box center [953, 697] width 67 height 29
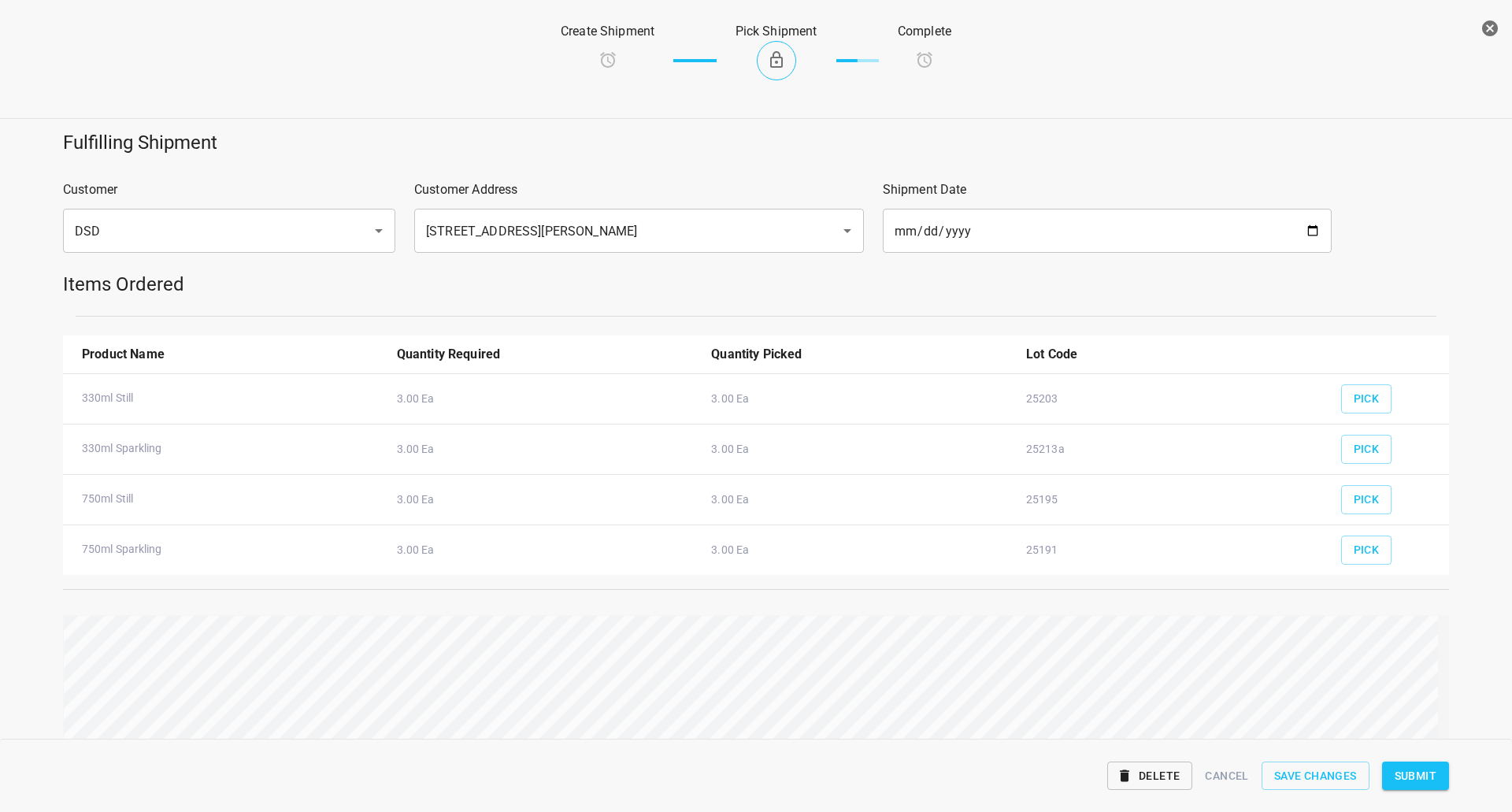
click at [1426, 774] on span "Submit" at bounding box center [1415, 776] width 41 height 19
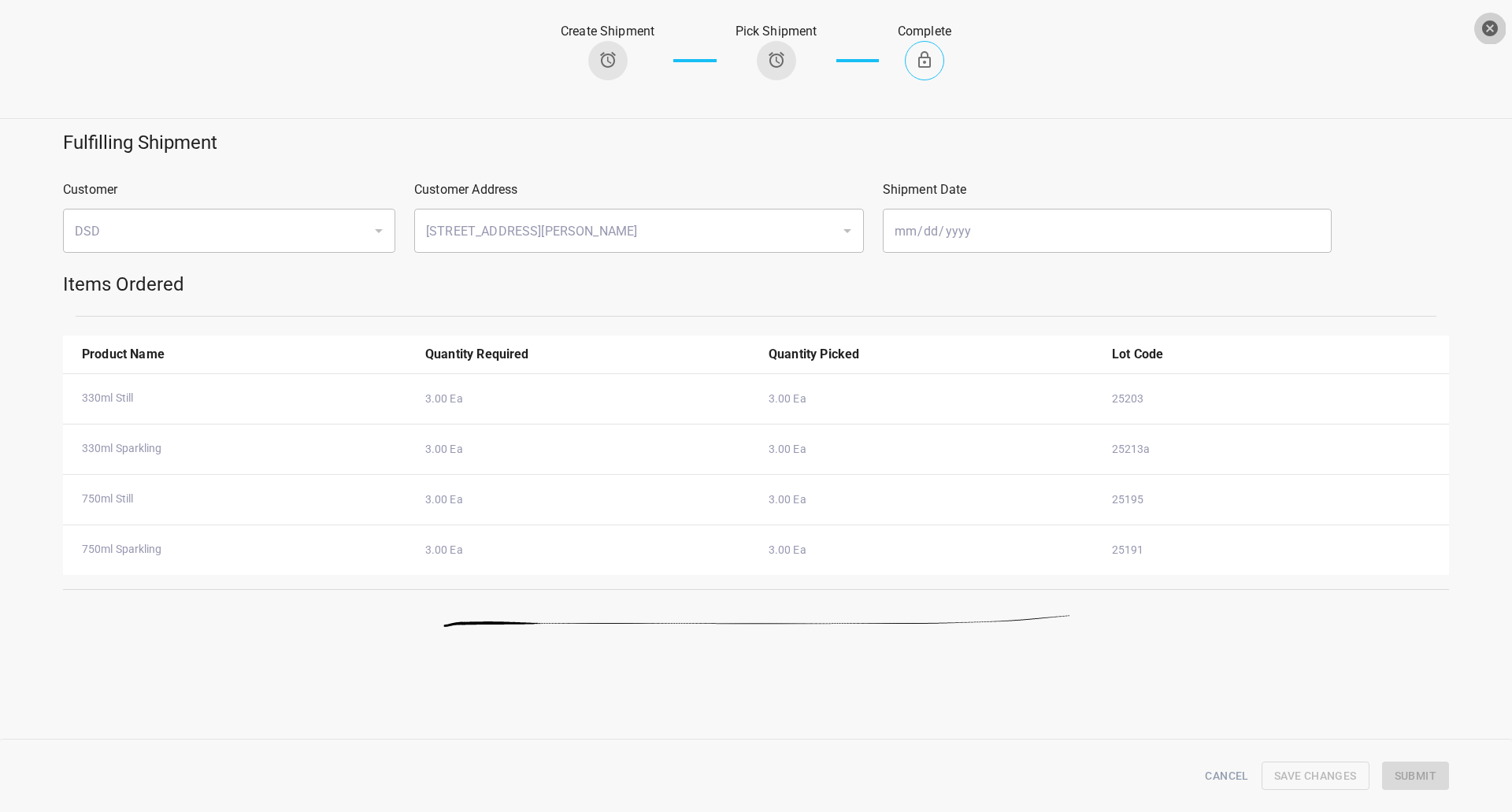
click at [1486, 25] on icon "button" at bounding box center [1490, 28] width 16 height 16
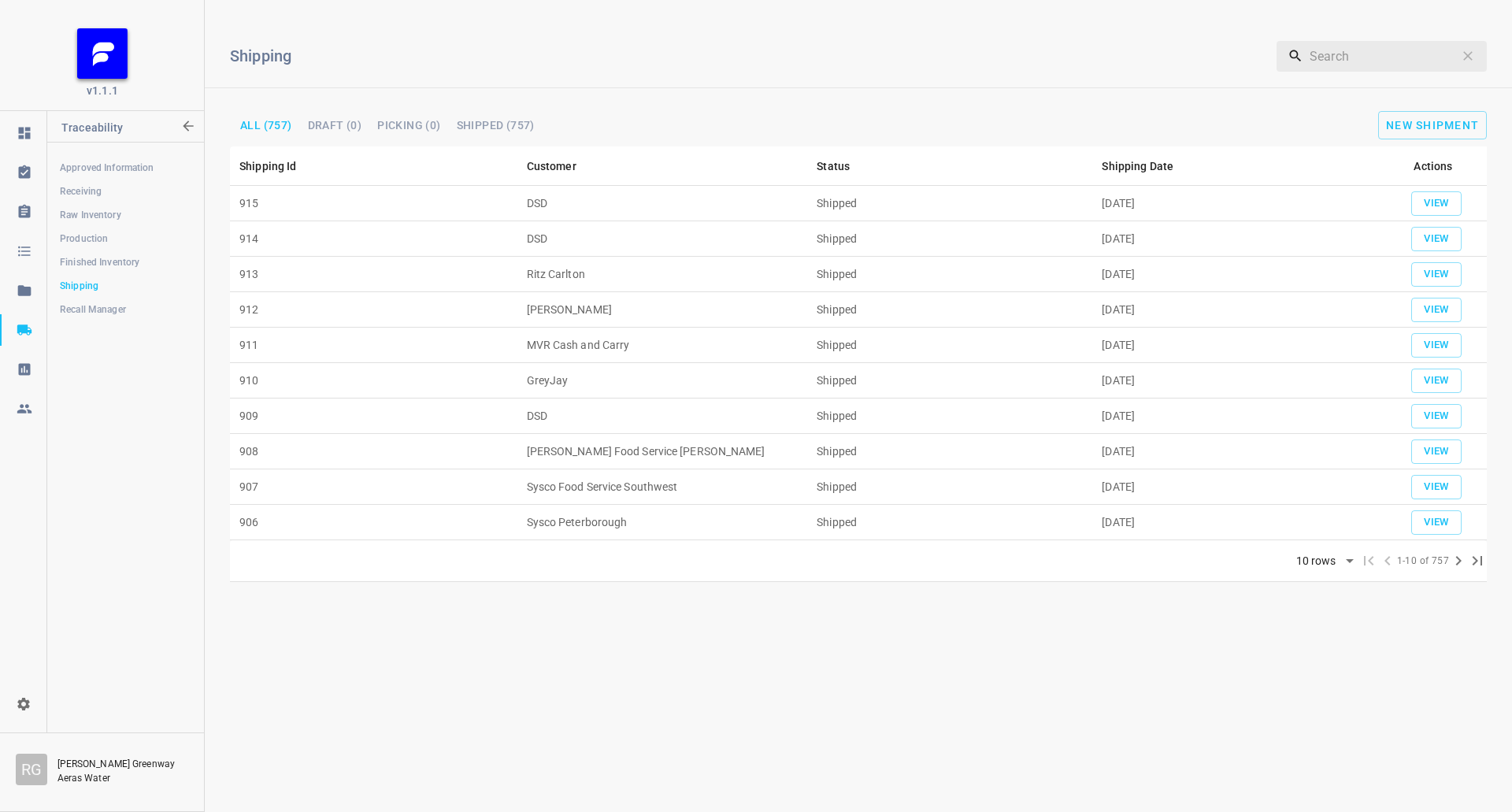
click at [97, 230] on link "Production" at bounding box center [125, 239] width 156 height 32
